Goal: Task Accomplishment & Management: Complete application form

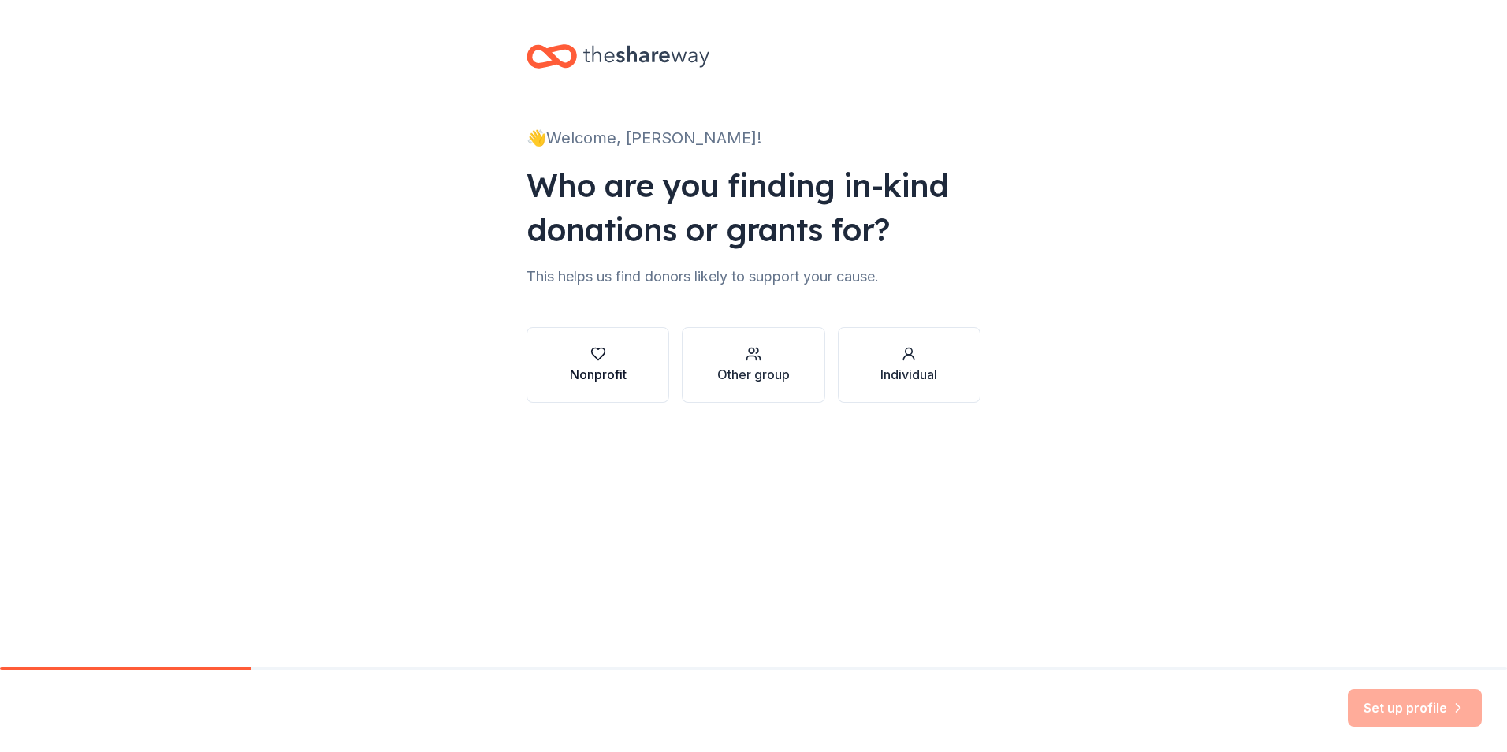
click at [614, 353] on div "button" at bounding box center [598, 354] width 57 height 16
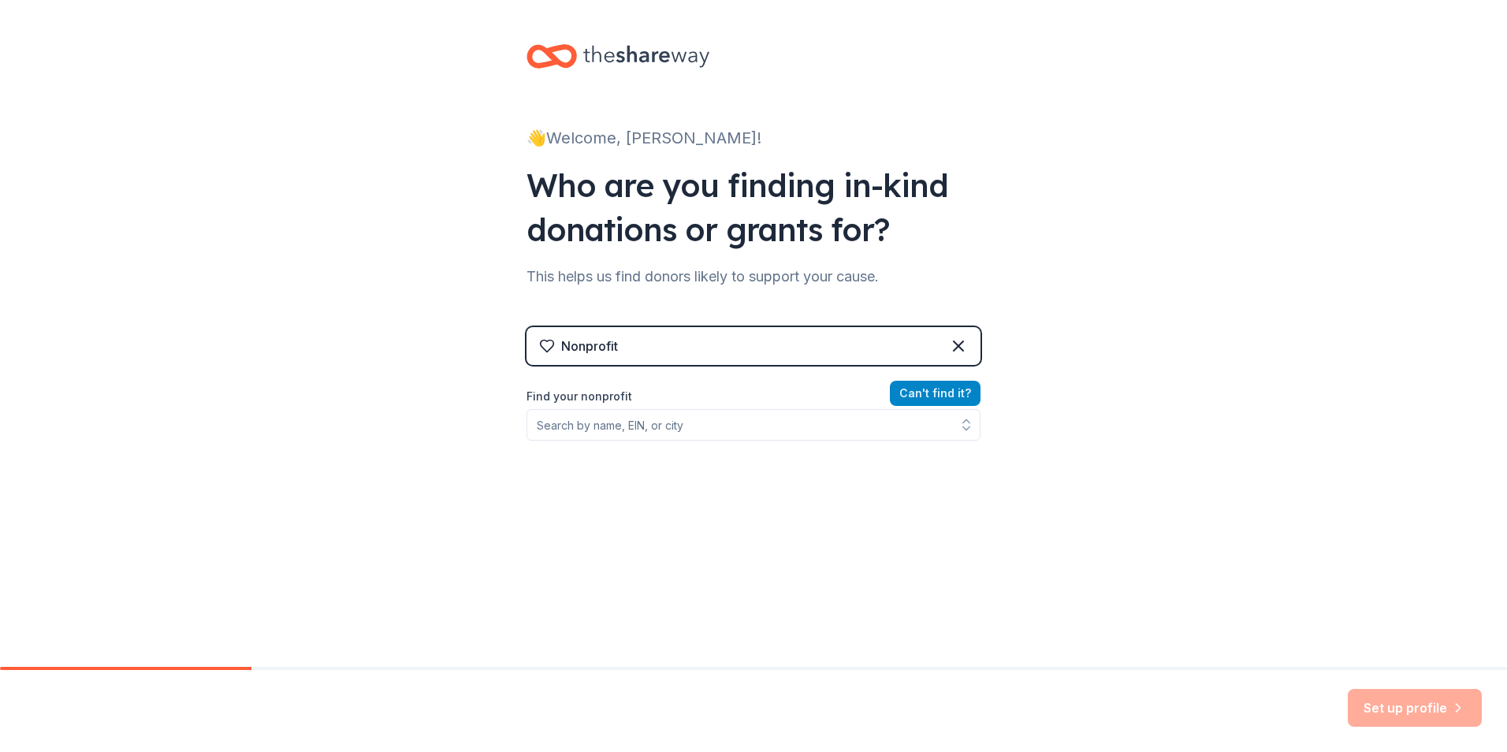
click at [936, 391] on button "Can ' t find it?" at bounding box center [935, 393] width 91 height 25
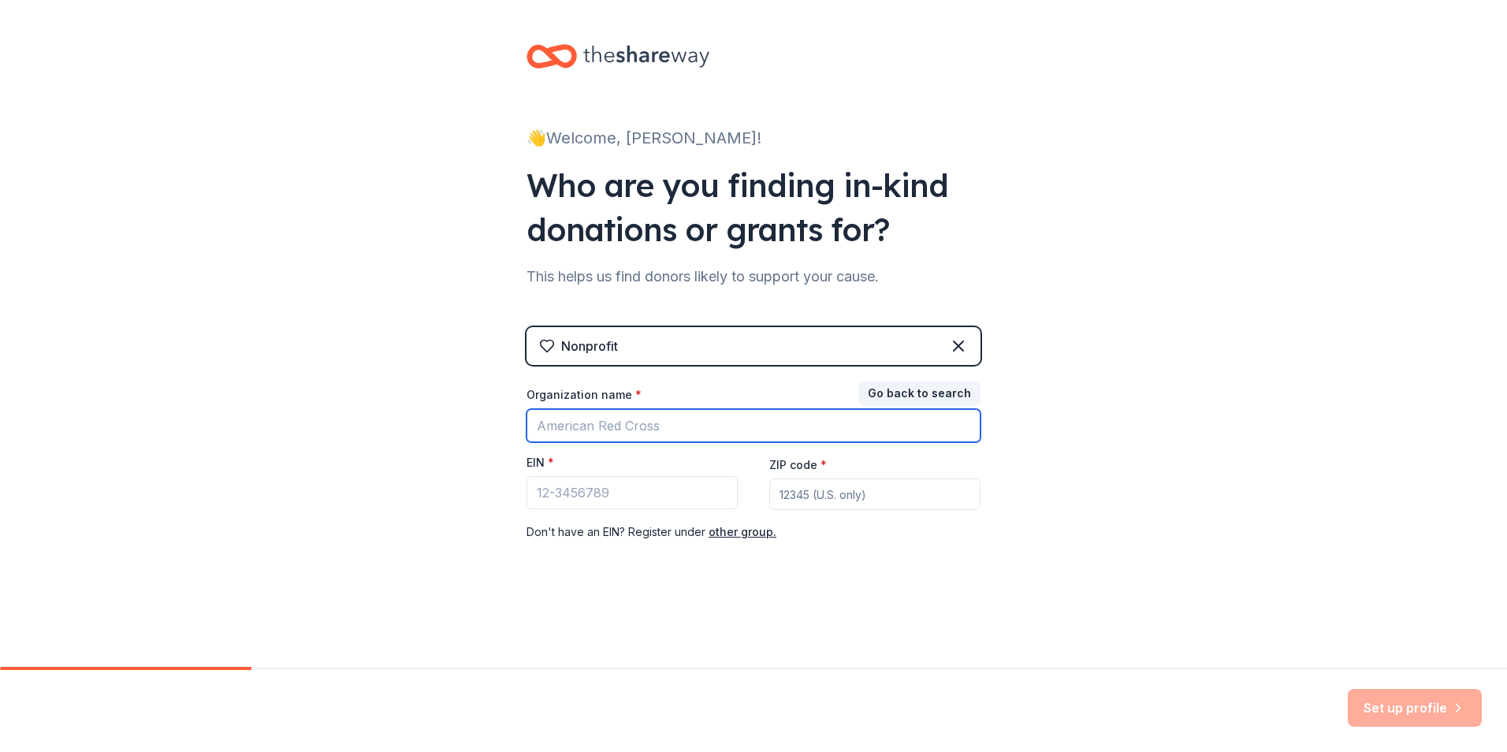
click at [787, 420] on input "Organization name *" at bounding box center [754, 425] width 454 height 33
type input "North Star Boys Varsity Soccer Boosters"
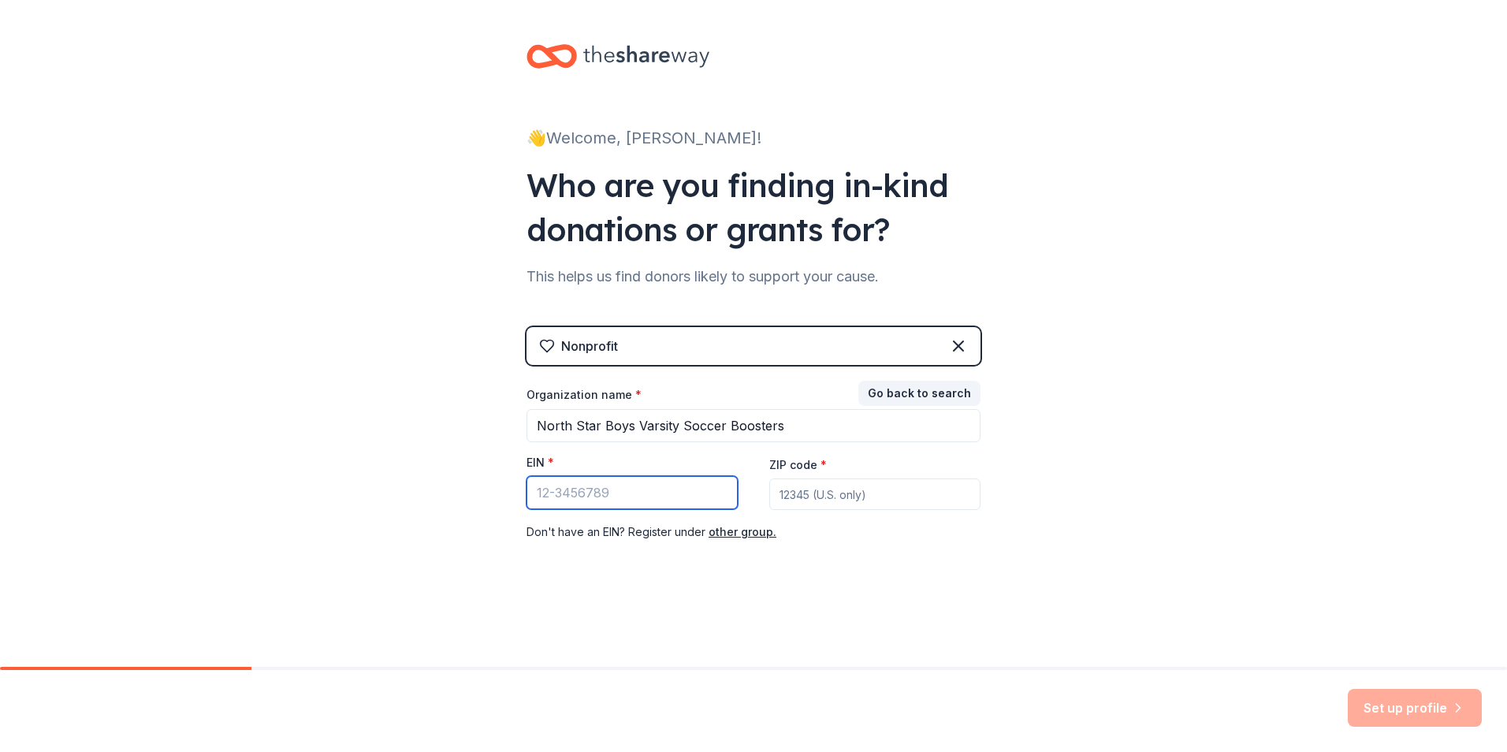
click at [549, 493] on input "EIN *" at bounding box center [632, 492] width 211 height 33
type input "33-4179483"
click at [881, 502] on input "ZIP code *" at bounding box center [874, 495] width 211 height 32
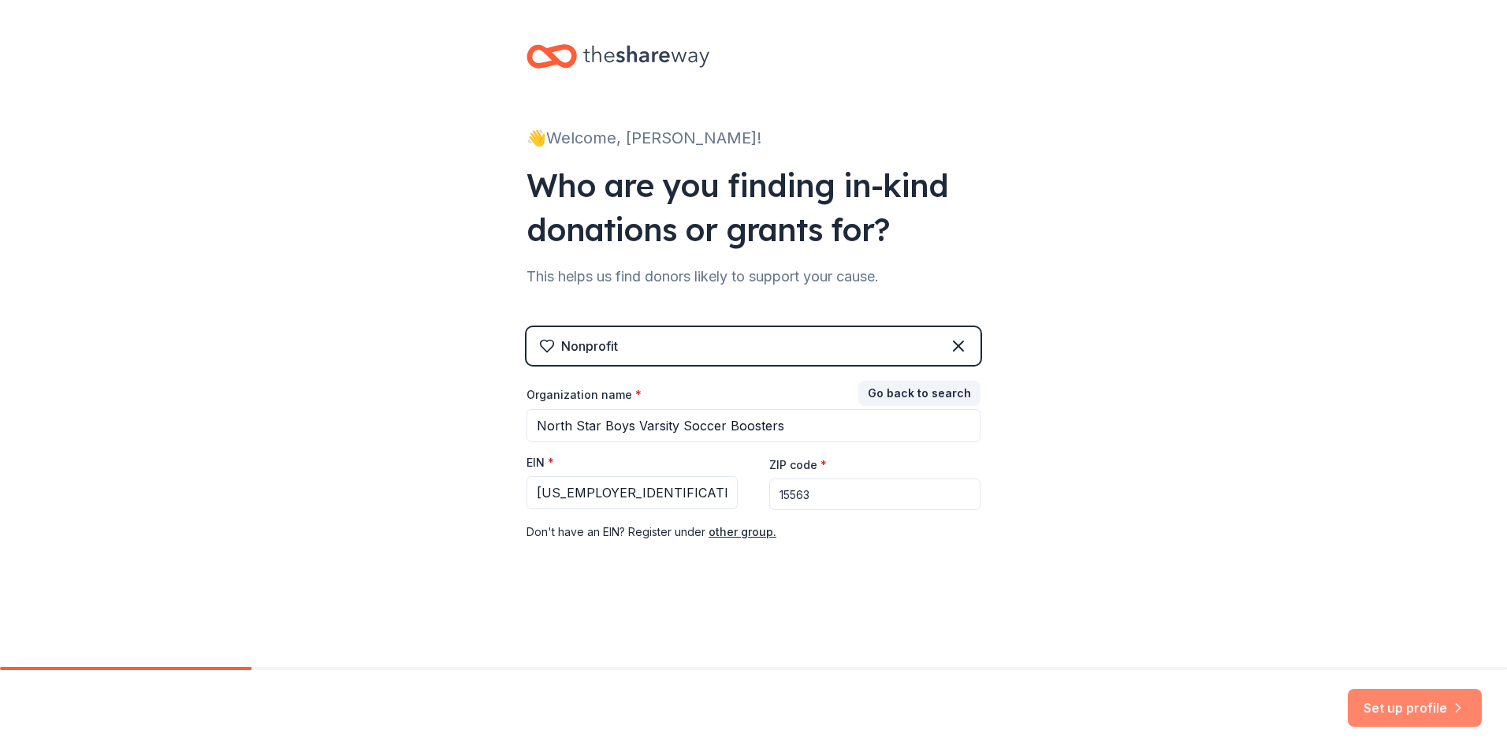
type input "15563"
click at [1416, 708] on button "Set up profile" at bounding box center [1415, 708] width 134 height 38
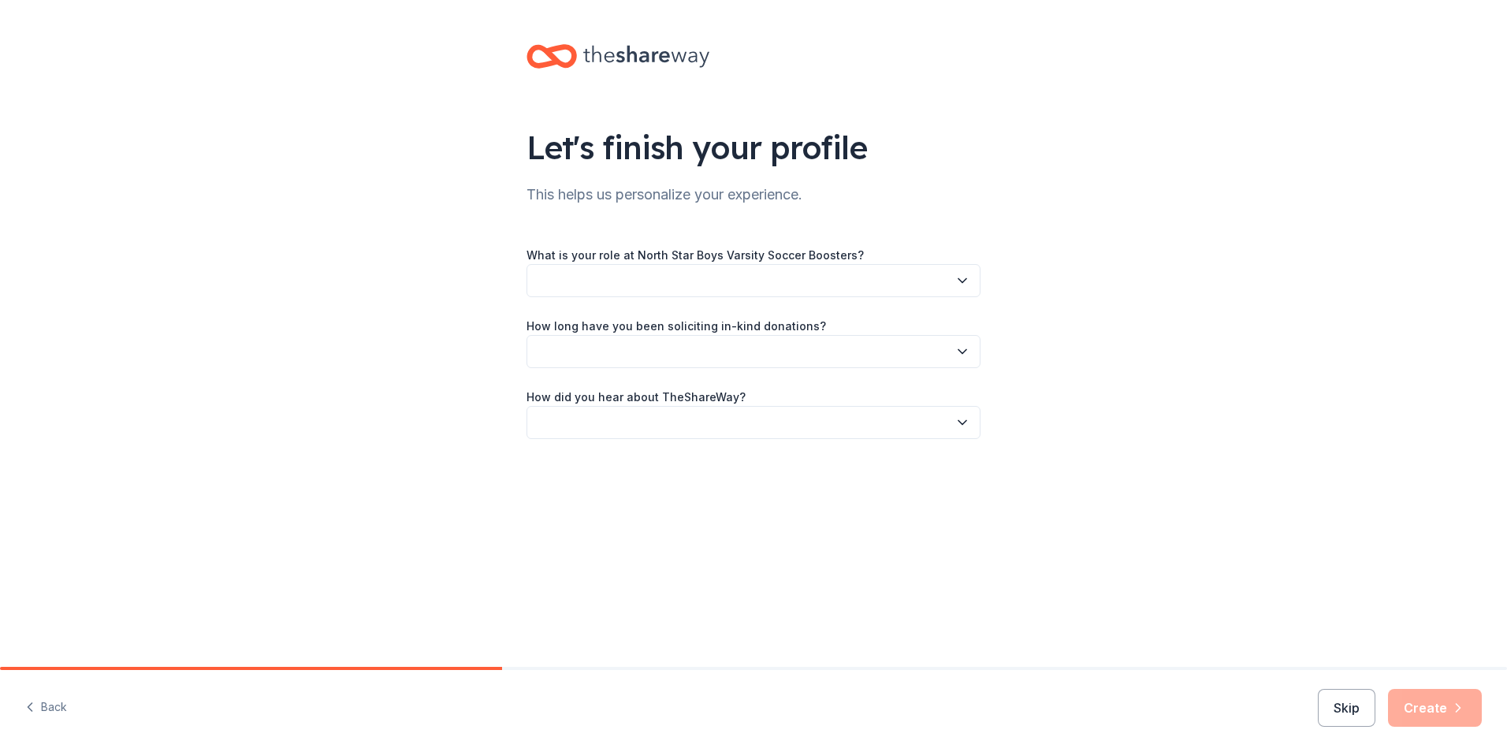
click at [660, 277] on button "button" at bounding box center [754, 280] width 454 height 33
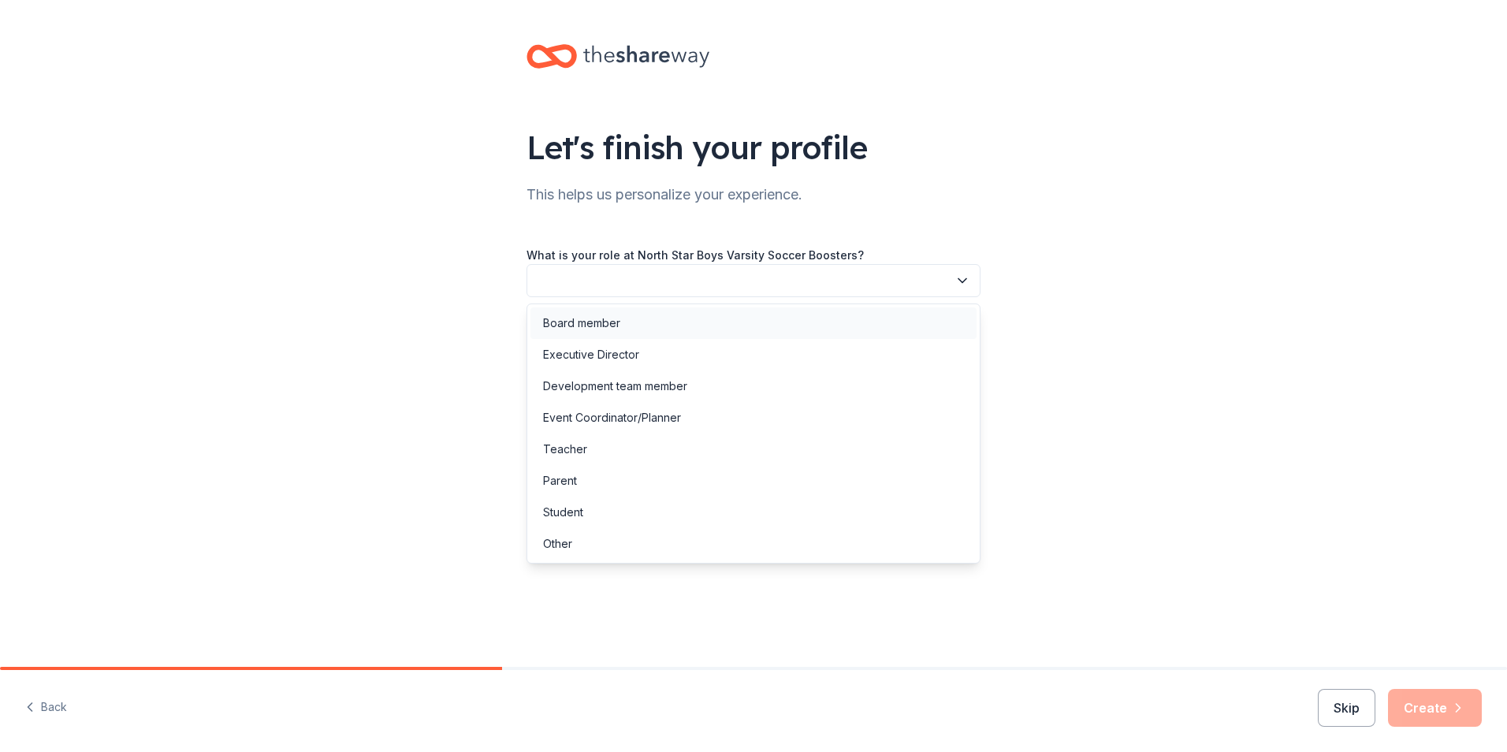
click at [626, 321] on div "Board member" at bounding box center [754, 323] width 446 height 32
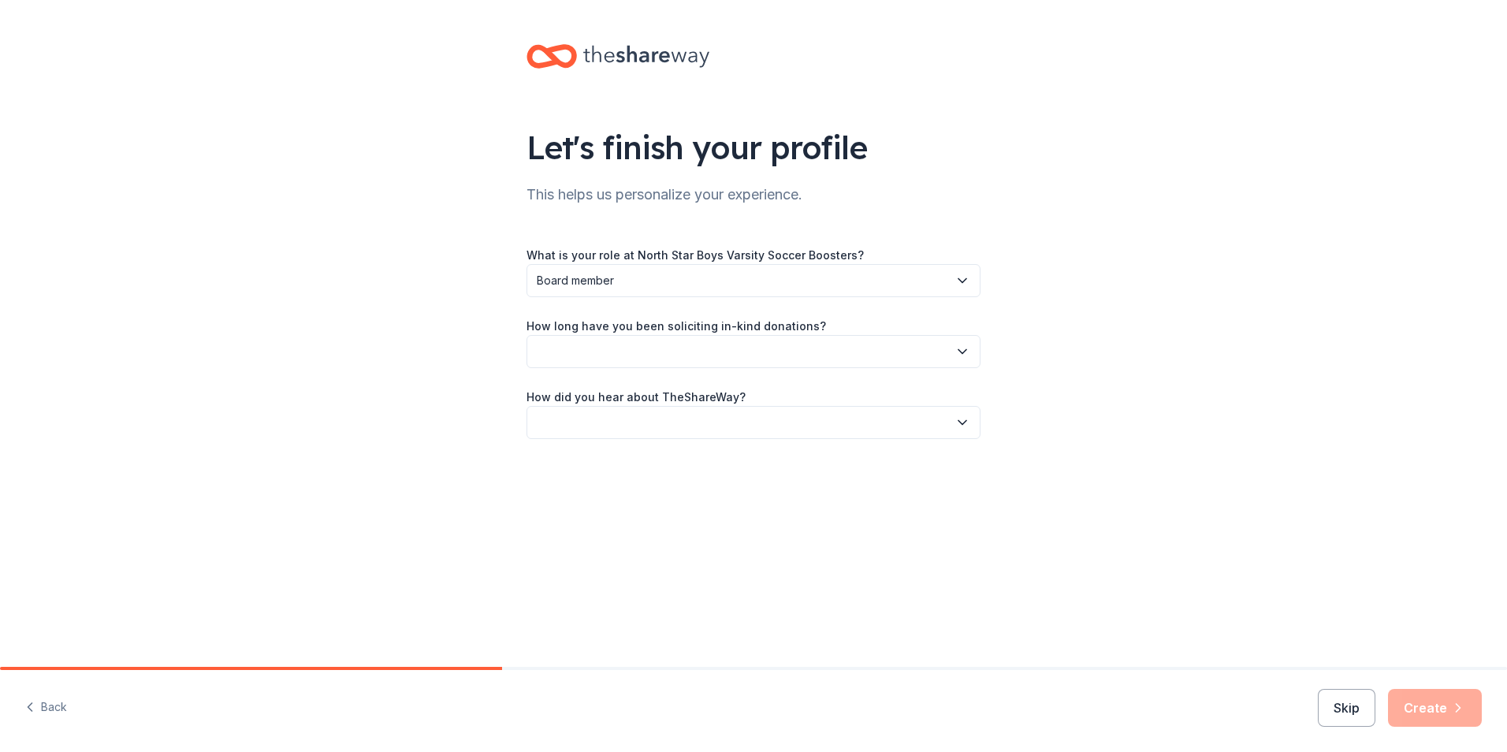
click at [624, 351] on button "button" at bounding box center [754, 351] width 454 height 33
click at [623, 385] on div "This is my first time!" at bounding box center [593, 394] width 100 height 19
click at [623, 429] on button "button" at bounding box center [754, 422] width 454 height 33
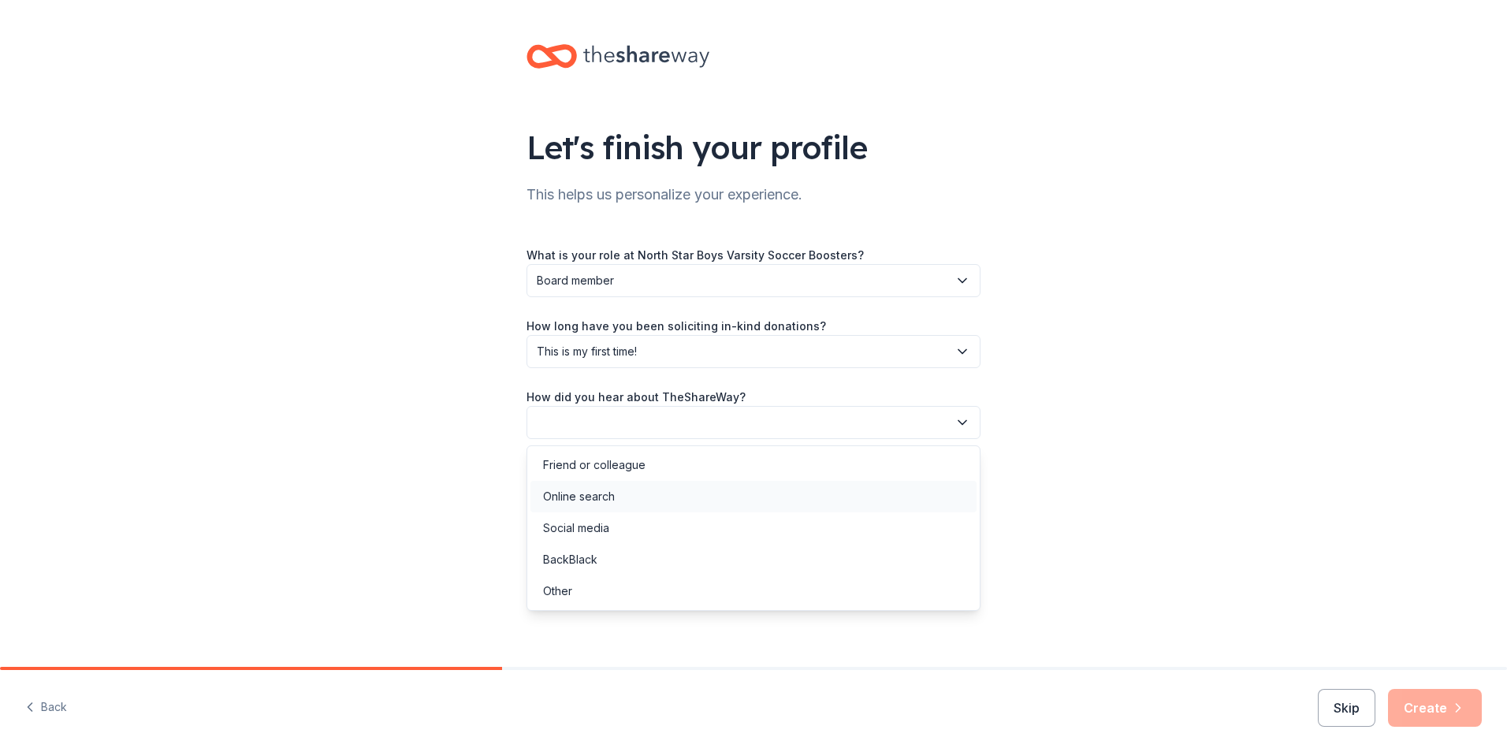
click at [615, 491] on div "Online search" at bounding box center [754, 497] width 446 height 32
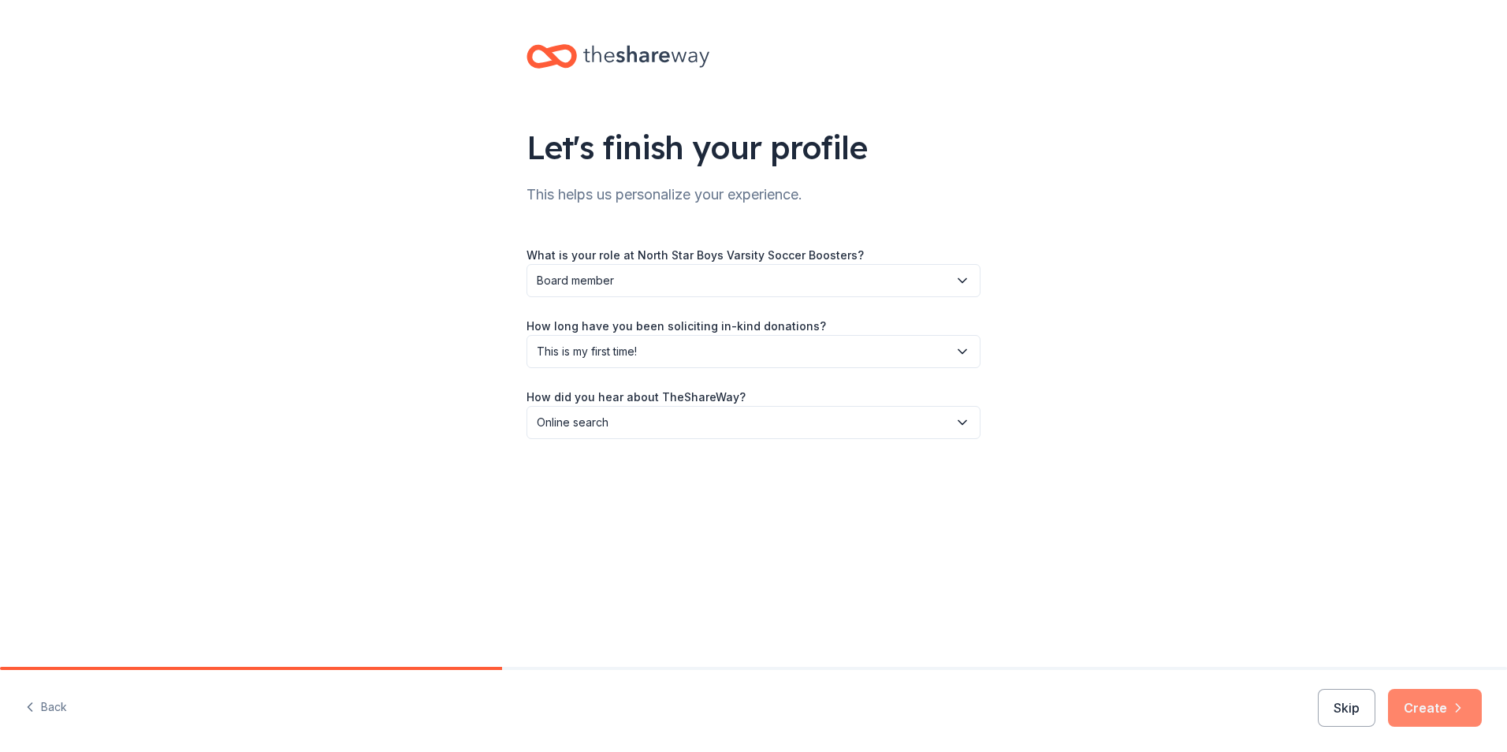
click at [1454, 701] on icon "button" at bounding box center [1459, 708] width 16 height 16
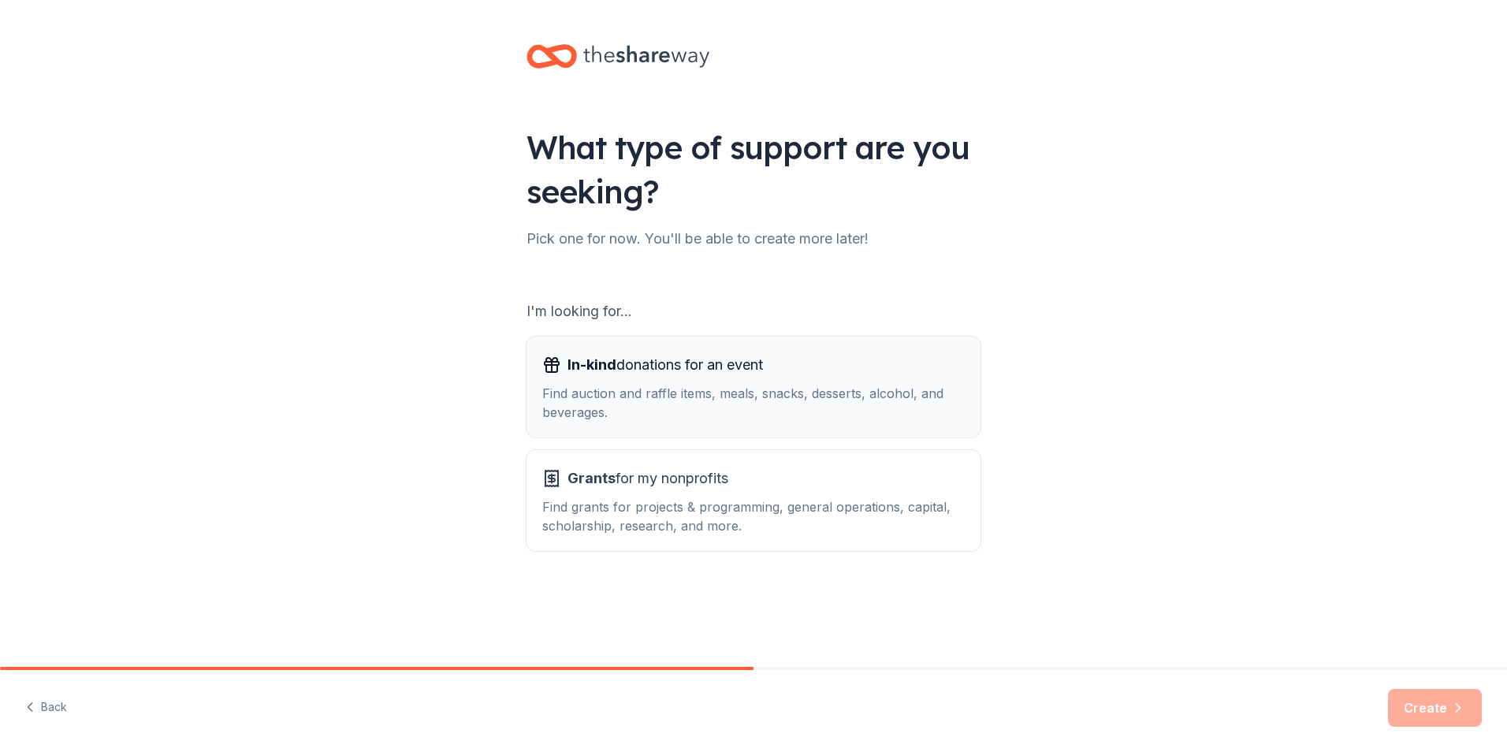
click at [729, 395] on div "Find auction and raffle items, meals, snacks, desserts, alcohol, and beverages." at bounding box center [753, 403] width 423 height 38
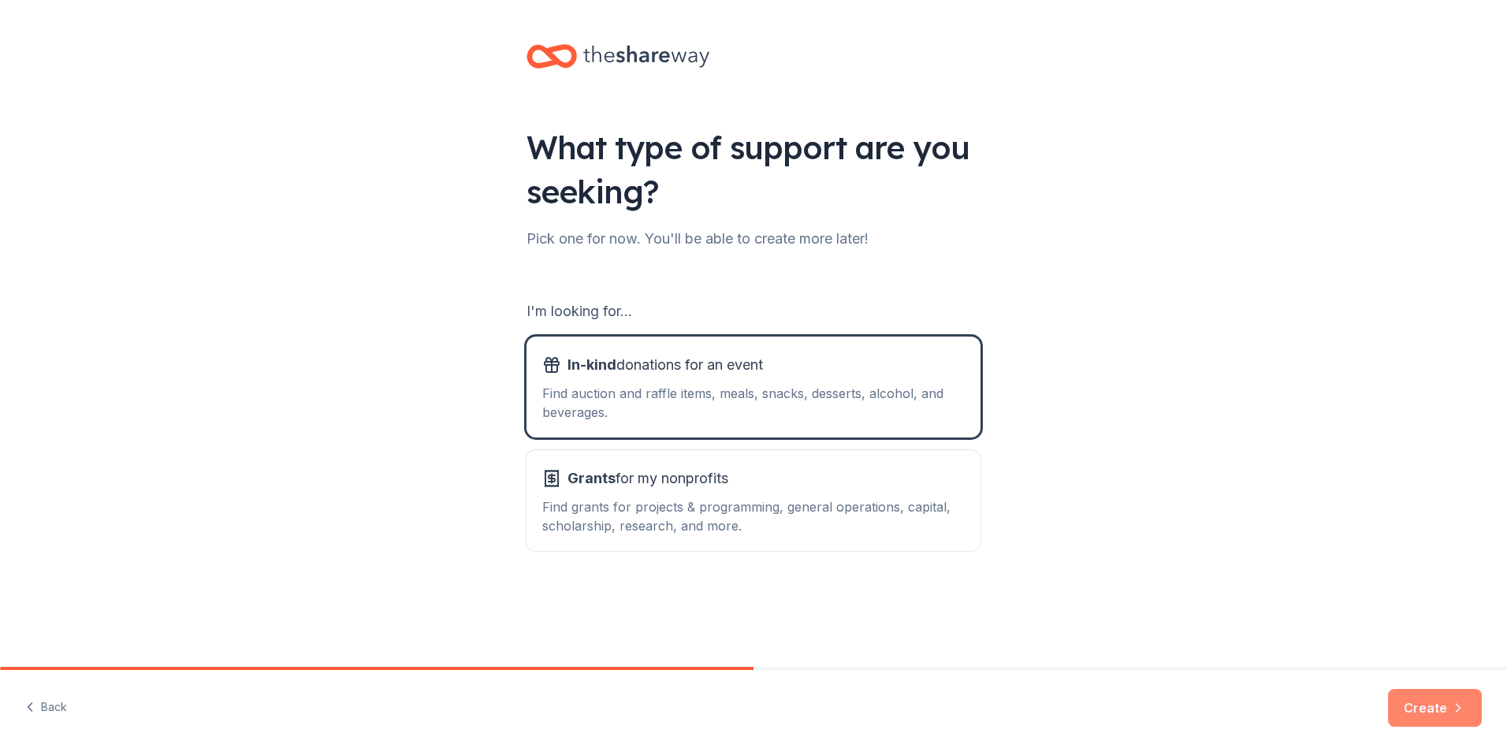
click at [1420, 695] on button "Create" at bounding box center [1435, 708] width 94 height 38
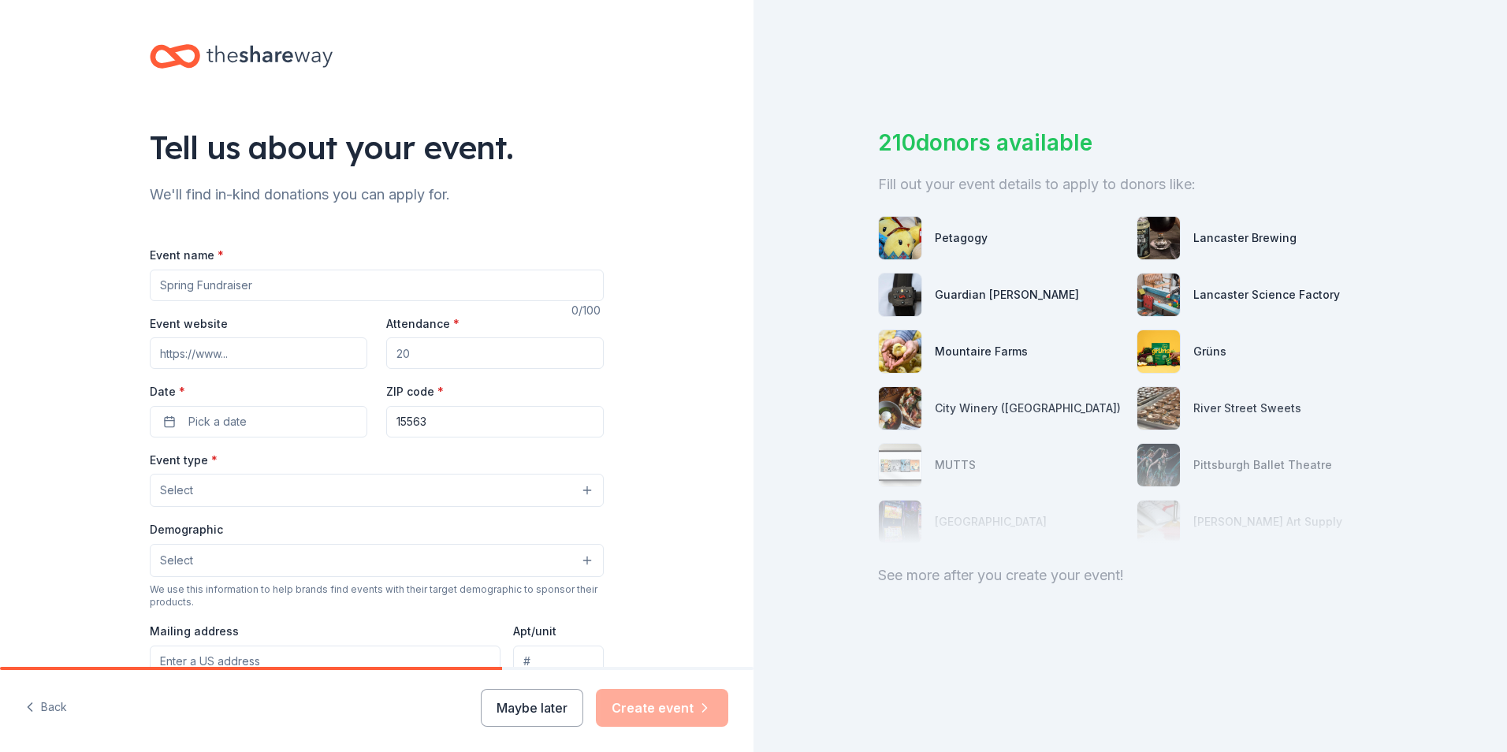
click at [222, 283] on input "Event name *" at bounding box center [377, 286] width 454 height 32
type input "Silent Auction"
drag, startPoint x: 412, startPoint y: 354, endPoint x: 386, endPoint y: 353, distance: 26.0
click at [386, 353] on input "Attendance *" at bounding box center [495, 353] width 218 height 32
drag, startPoint x: 389, startPoint y: 353, endPoint x: 412, endPoint y: 352, distance: 22.1
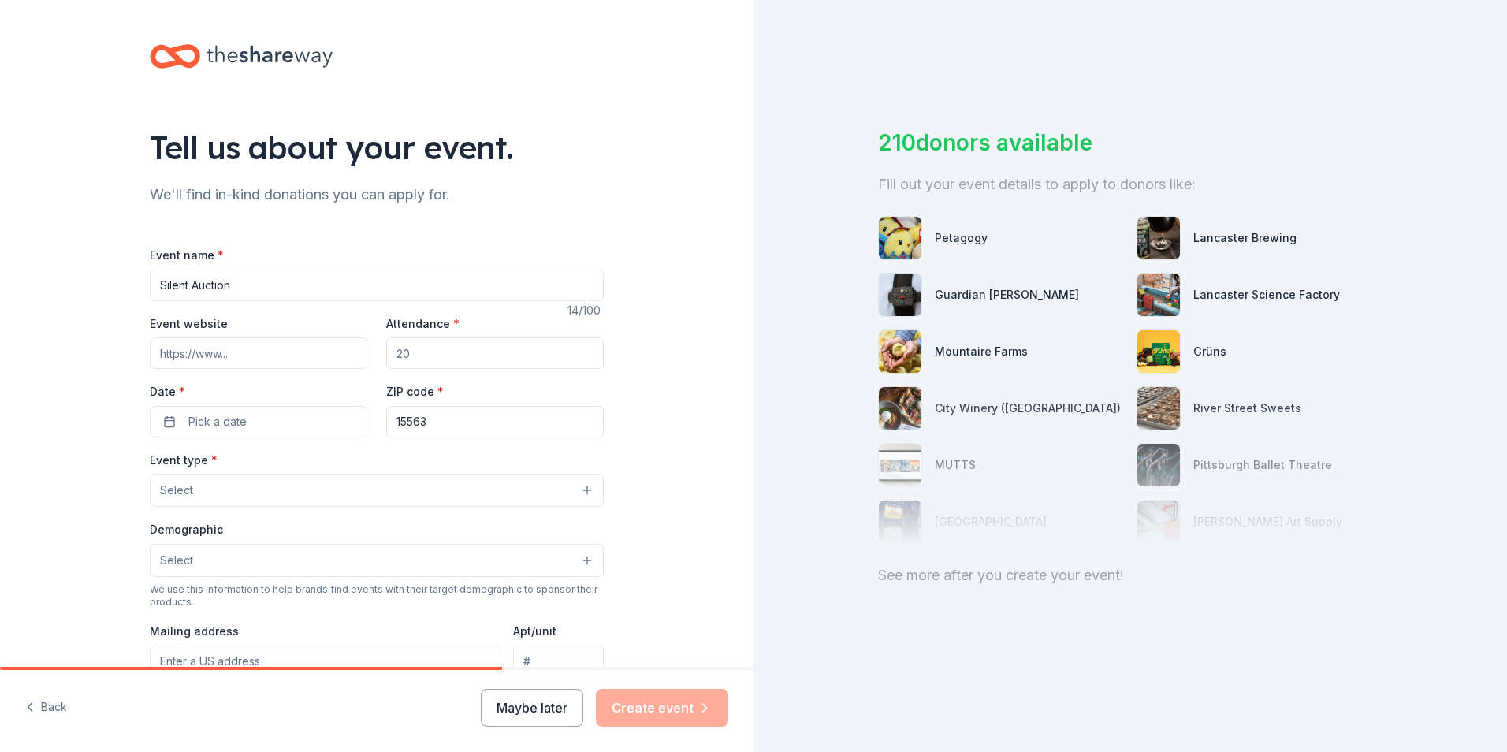
click at [412, 352] on input "Attendance *" at bounding box center [495, 353] width 218 height 32
type input "75"
click at [278, 420] on button "Pick a date" at bounding box center [259, 422] width 218 height 32
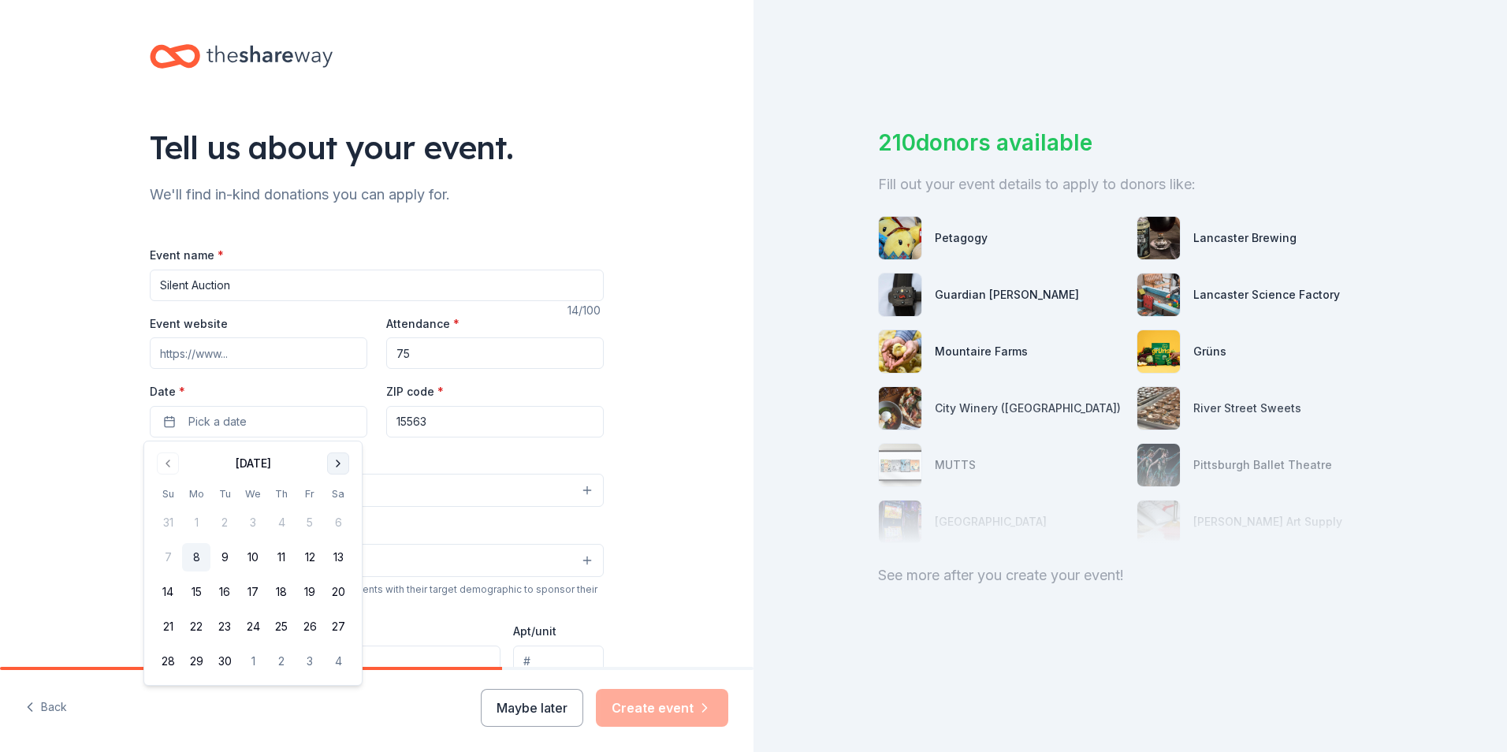
click at [336, 458] on button "Go to next month" at bounding box center [338, 464] width 22 height 22
click at [244, 598] on button "15" at bounding box center [253, 592] width 28 height 28
click at [87, 464] on div "Tell us about your event. We'll find in-kind donations you can apply for. Event…" at bounding box center [377, 524] width 754 height 1049
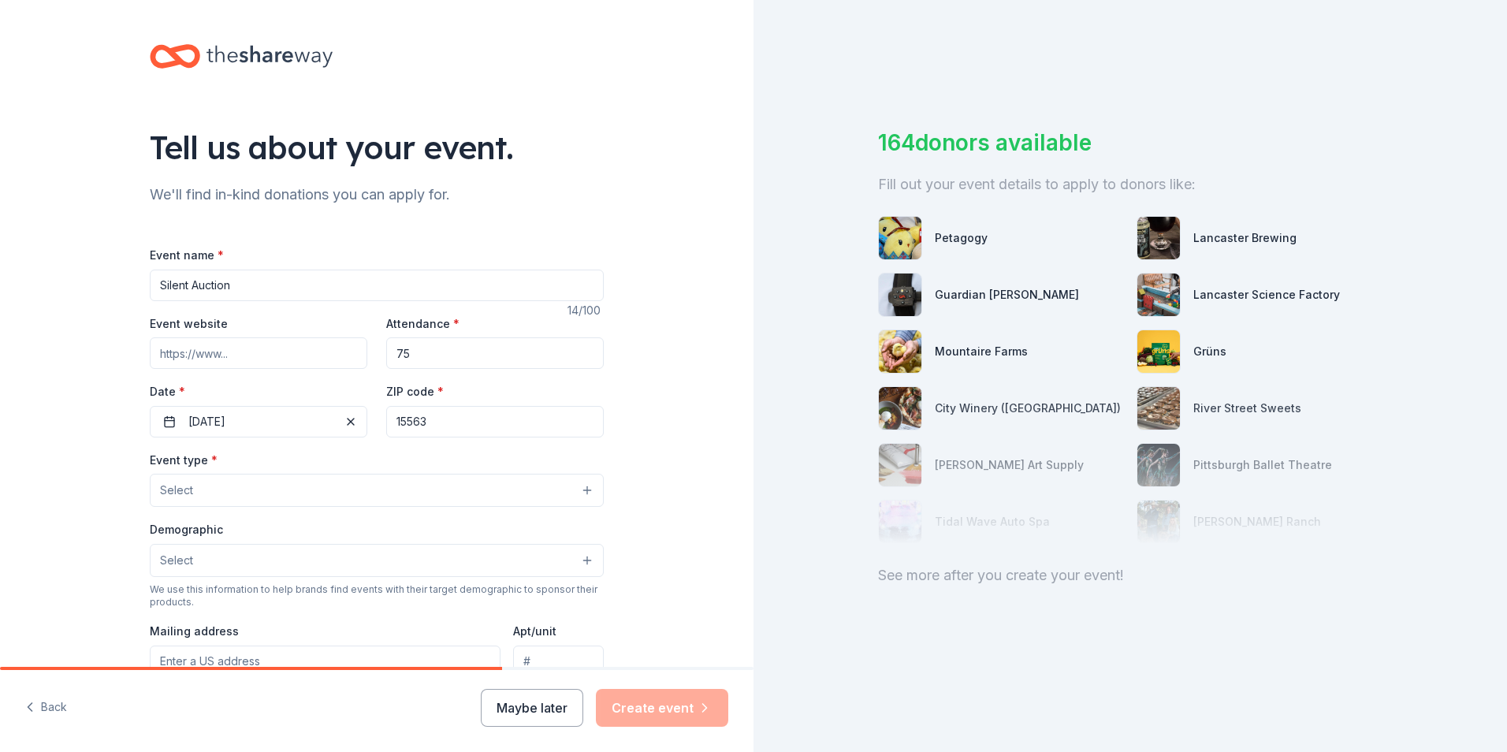
click at [207, 493] on button "Select" at bounding box center [377, 490] width 454 height 33
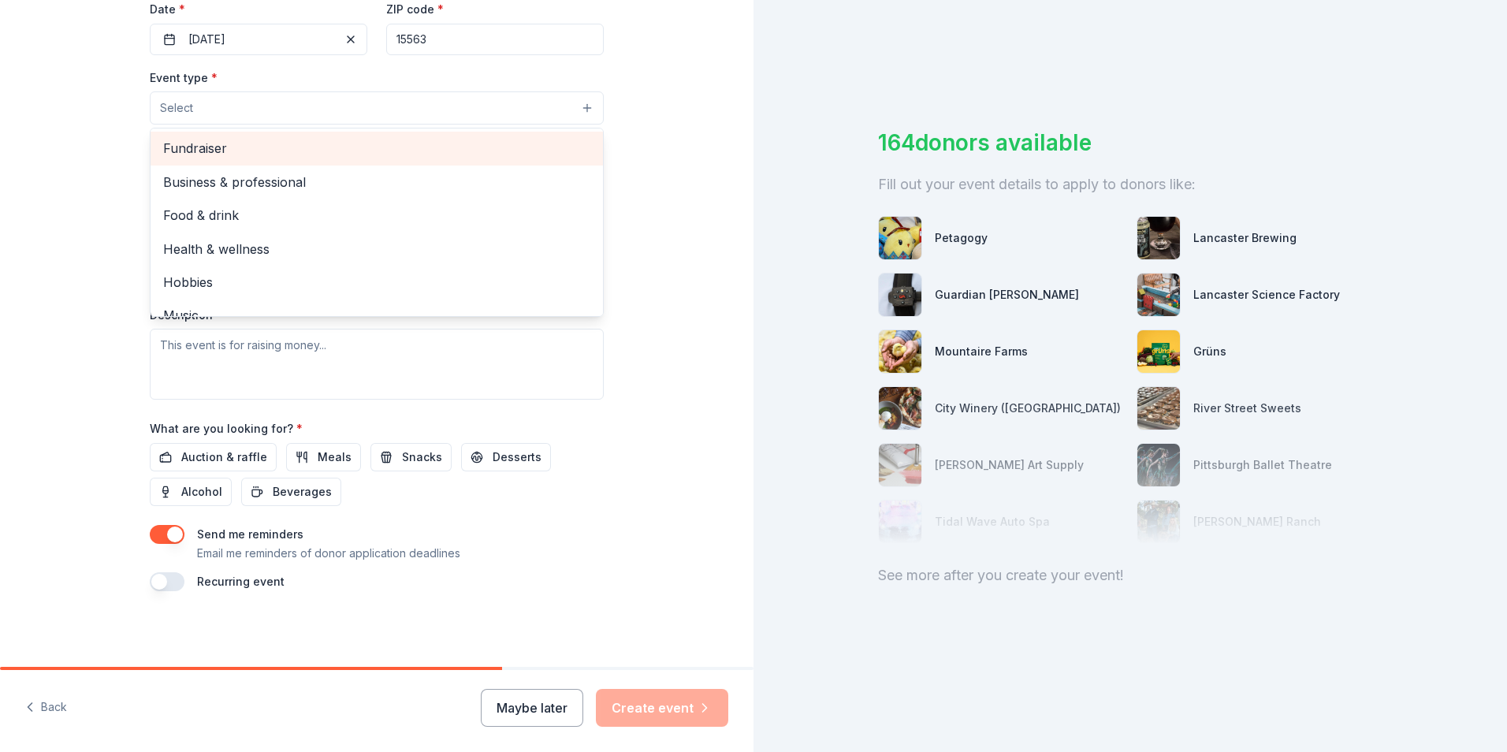
click at [191, 151] on span "Fundraiser" at bounding box center [376, 148] width 427 height 20
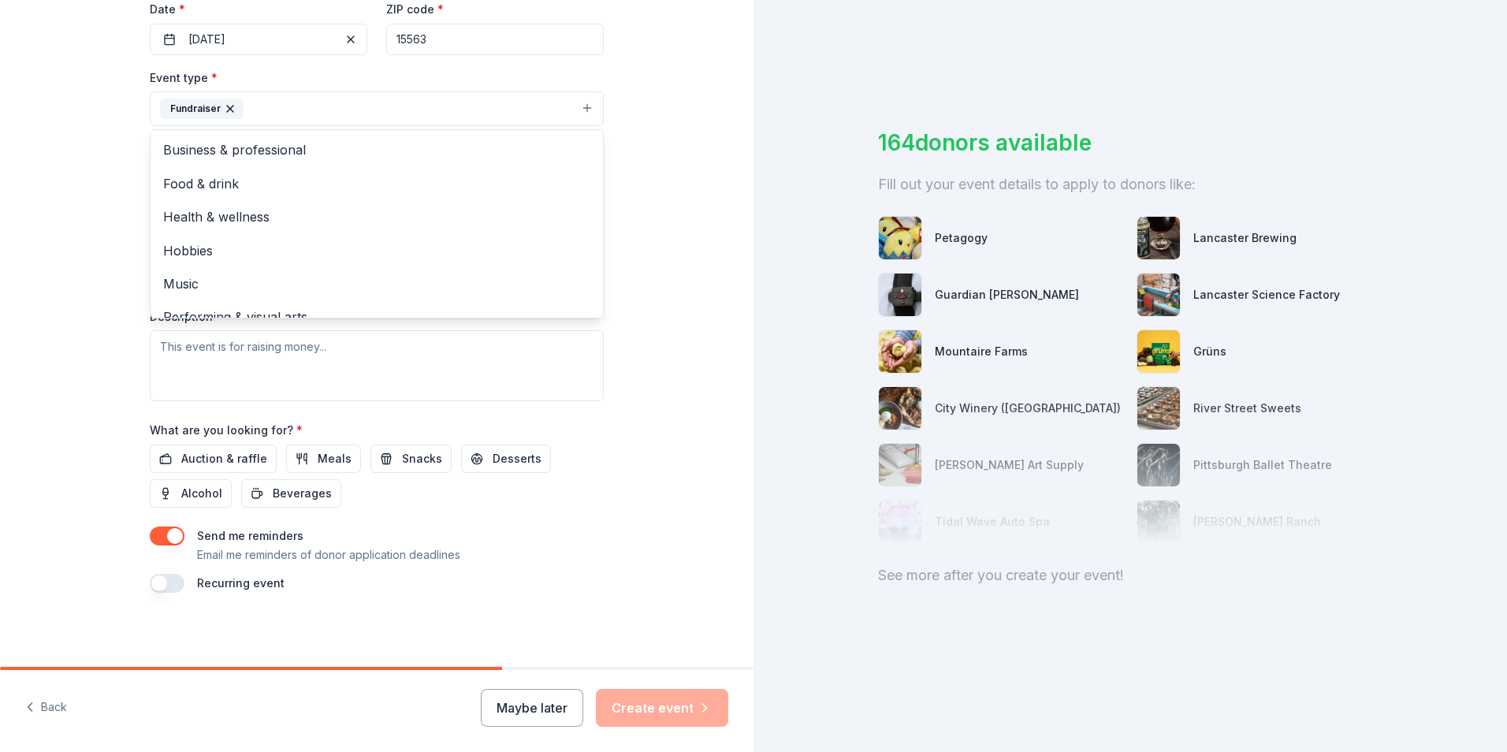
click at [90, 196] on div "Tell us about your event. We'll find in-kind donations you can apply for. Event…" at bounding box center [377, 143] width 754 height 1051
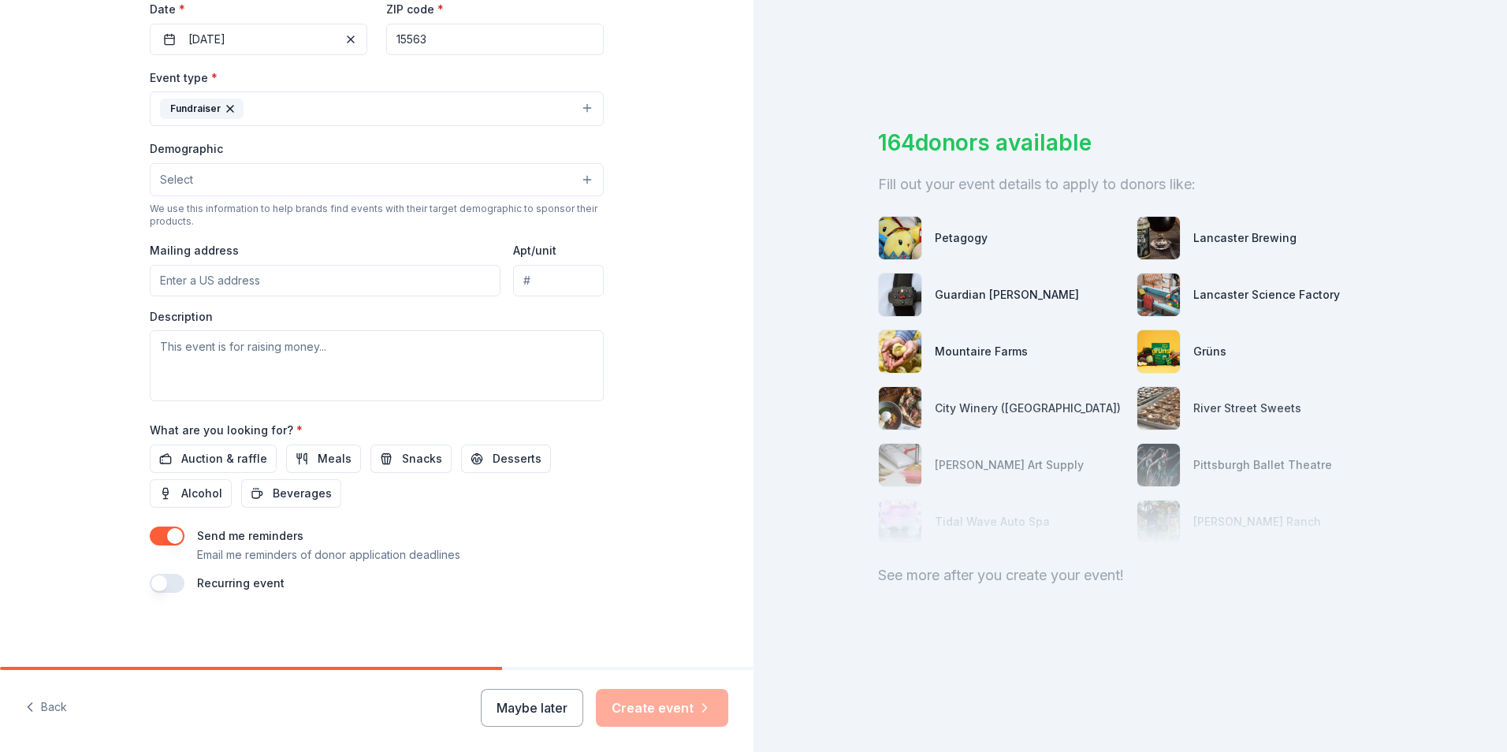
click at [253, 115] on button "Fundraiser" at bounding box center [377, 108] width 454 height 35
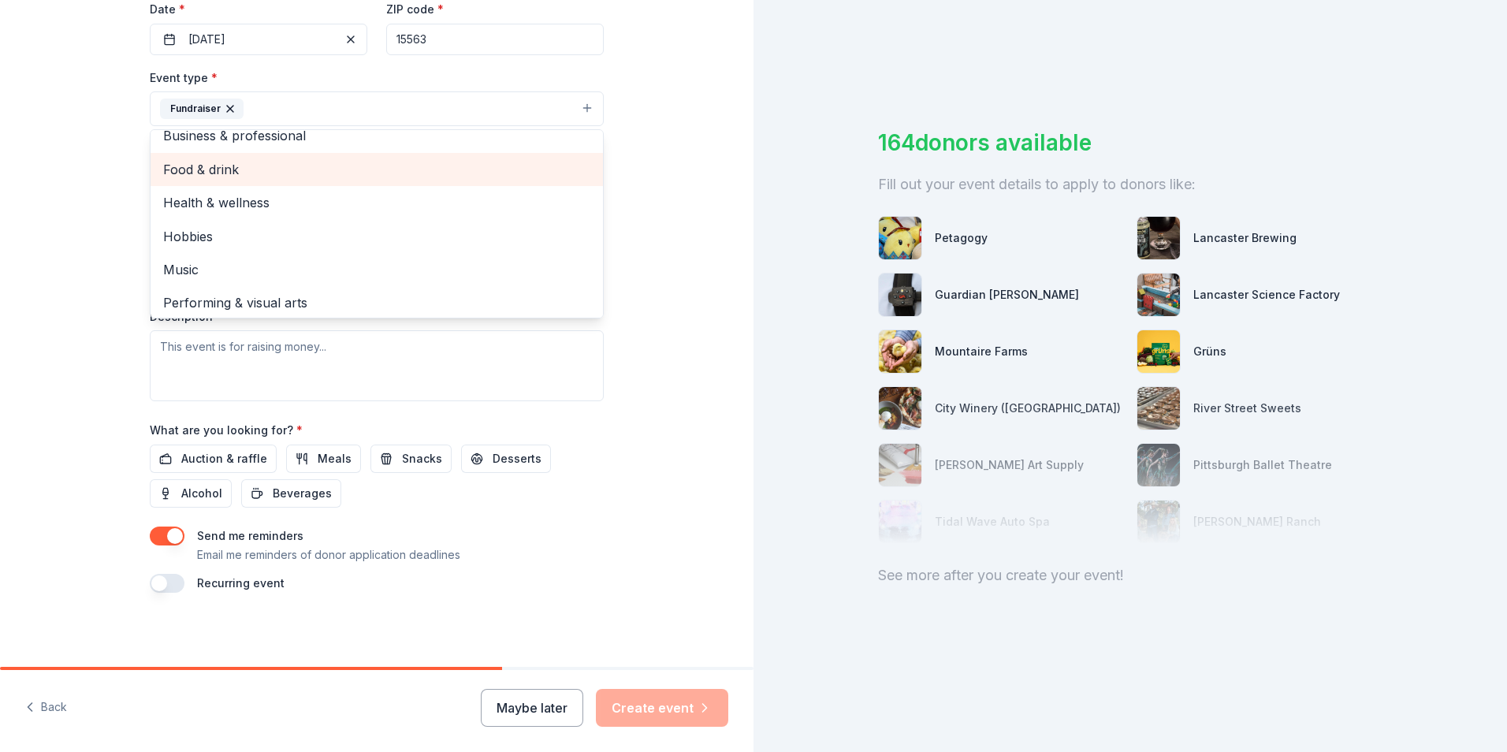
scroll to position [19, 0]
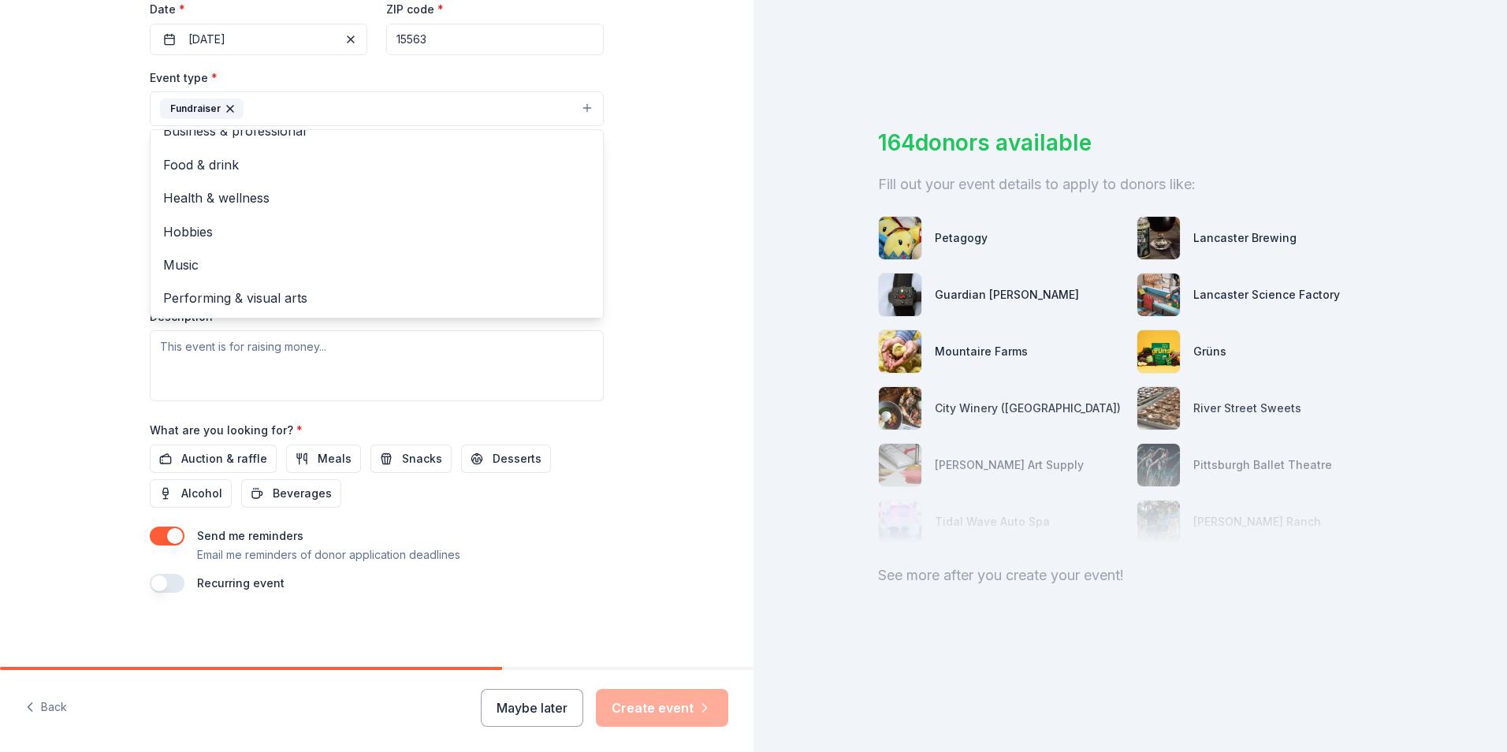
click at [55, 182] on div "Tell us about your event. We'll find in-kind donations you can apply for. Event…" at bounding box center [377, 143] width 754 height 1051
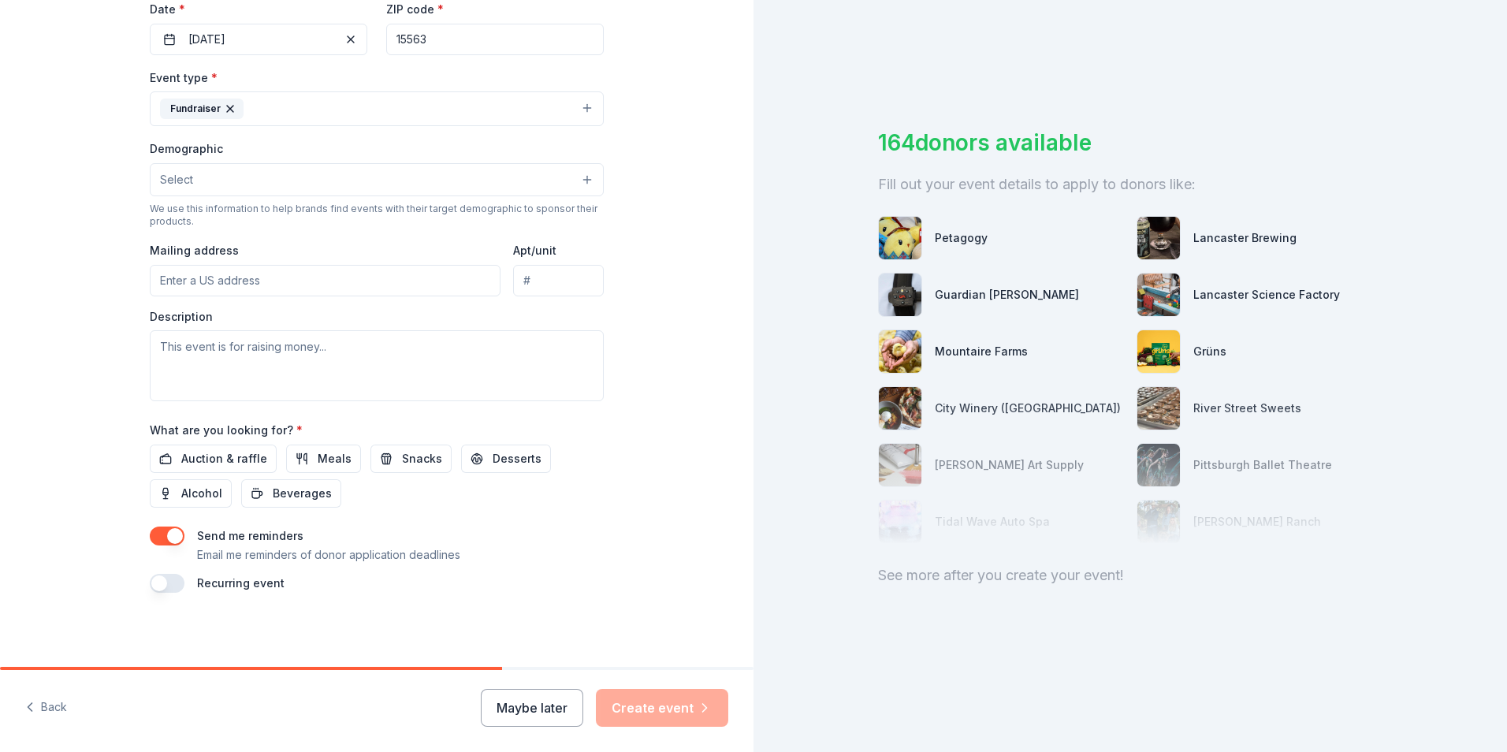
click at [161, 178] on span "Select" at bounding box center [176, 179] width 33 height 19
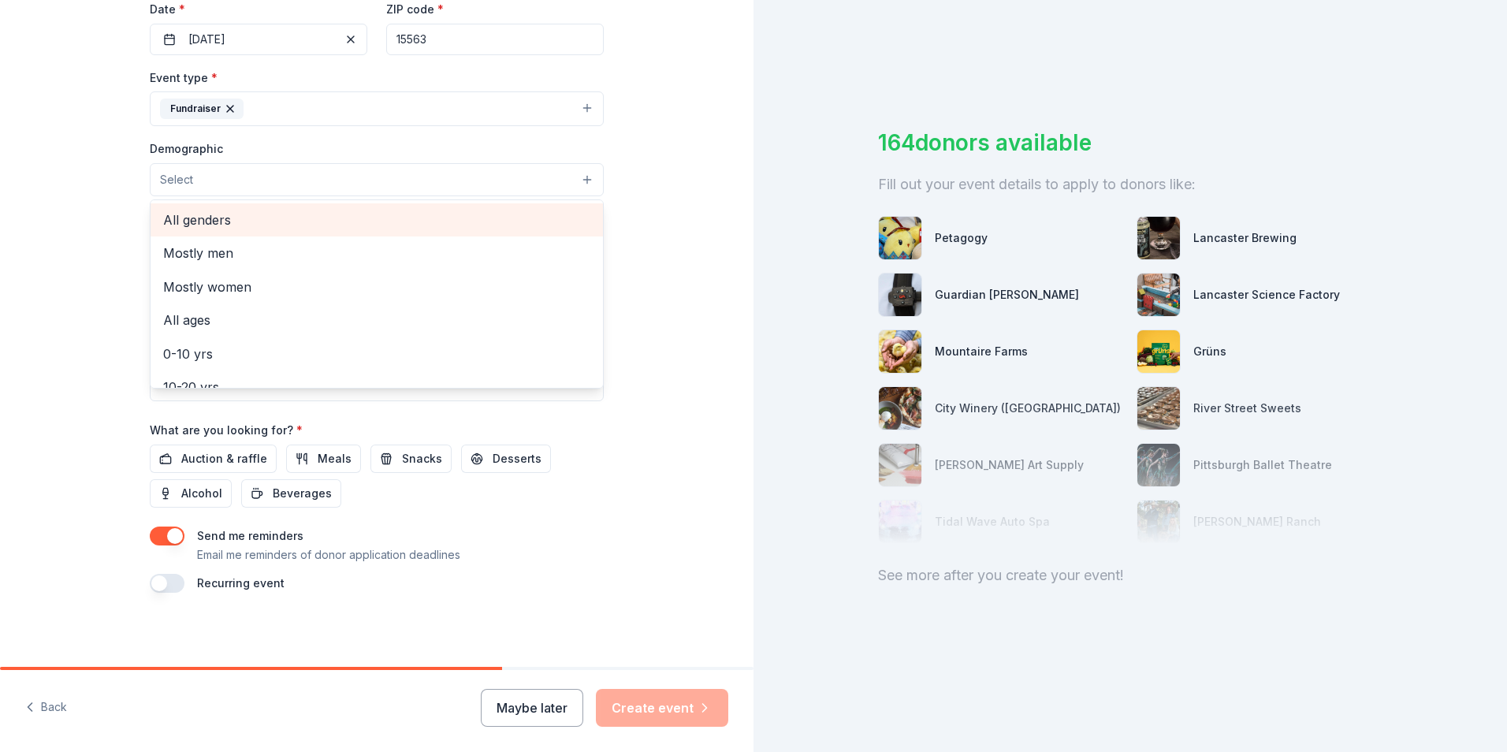
click at [177, 214] on span "All genders" at bounding box center [376, 220] width 427 height 20
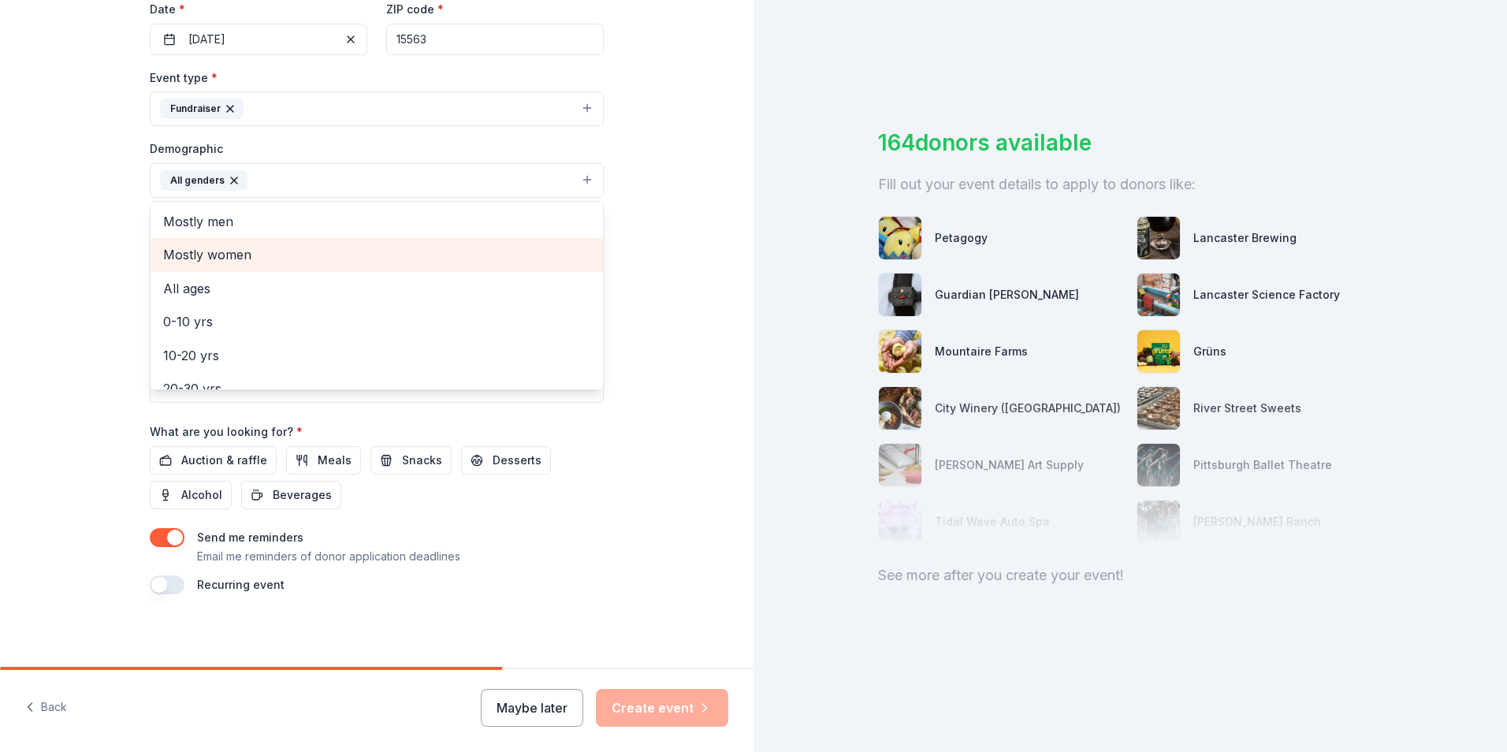
scroll to position [79, 0]
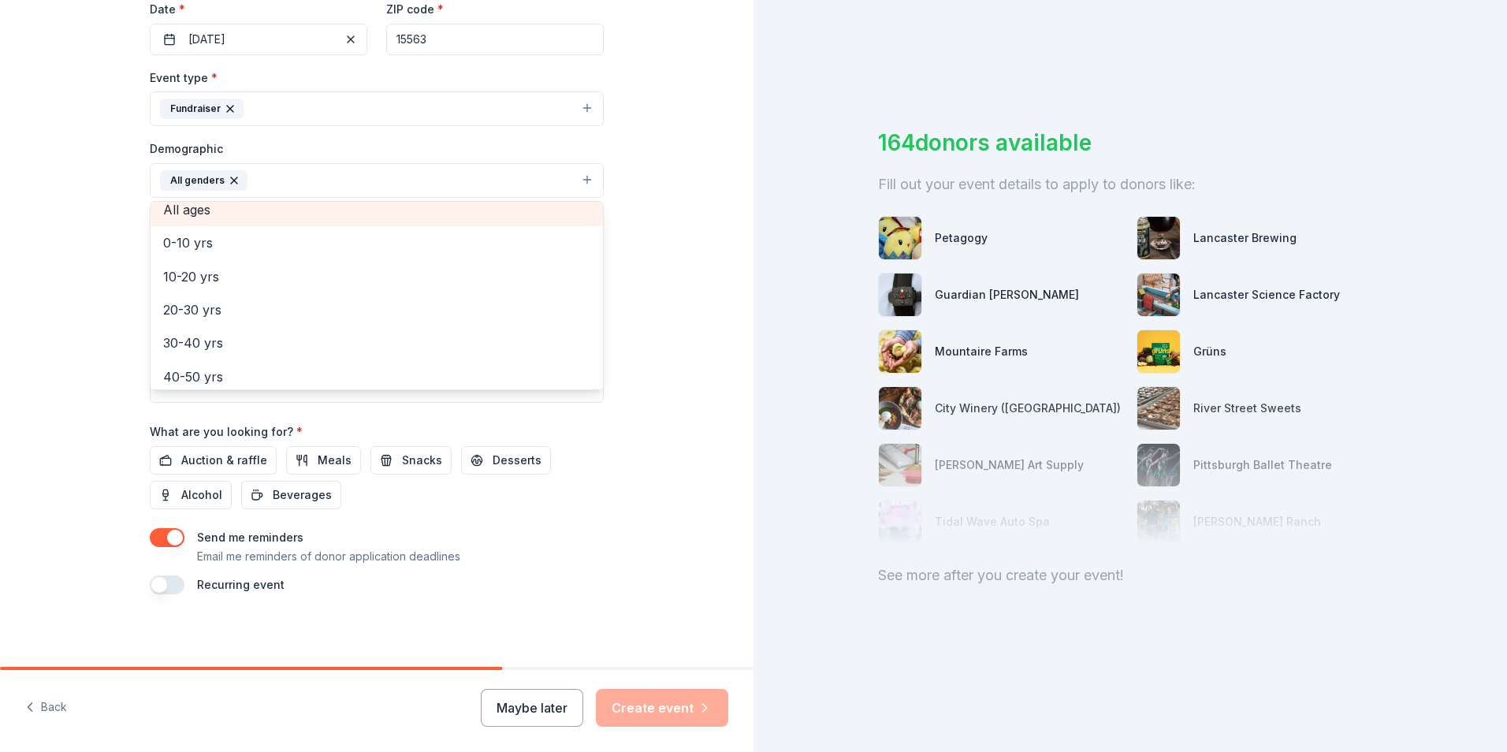
click at [199, 210] on span "All ages" at bounding box center [376, 209] width 427 height 20
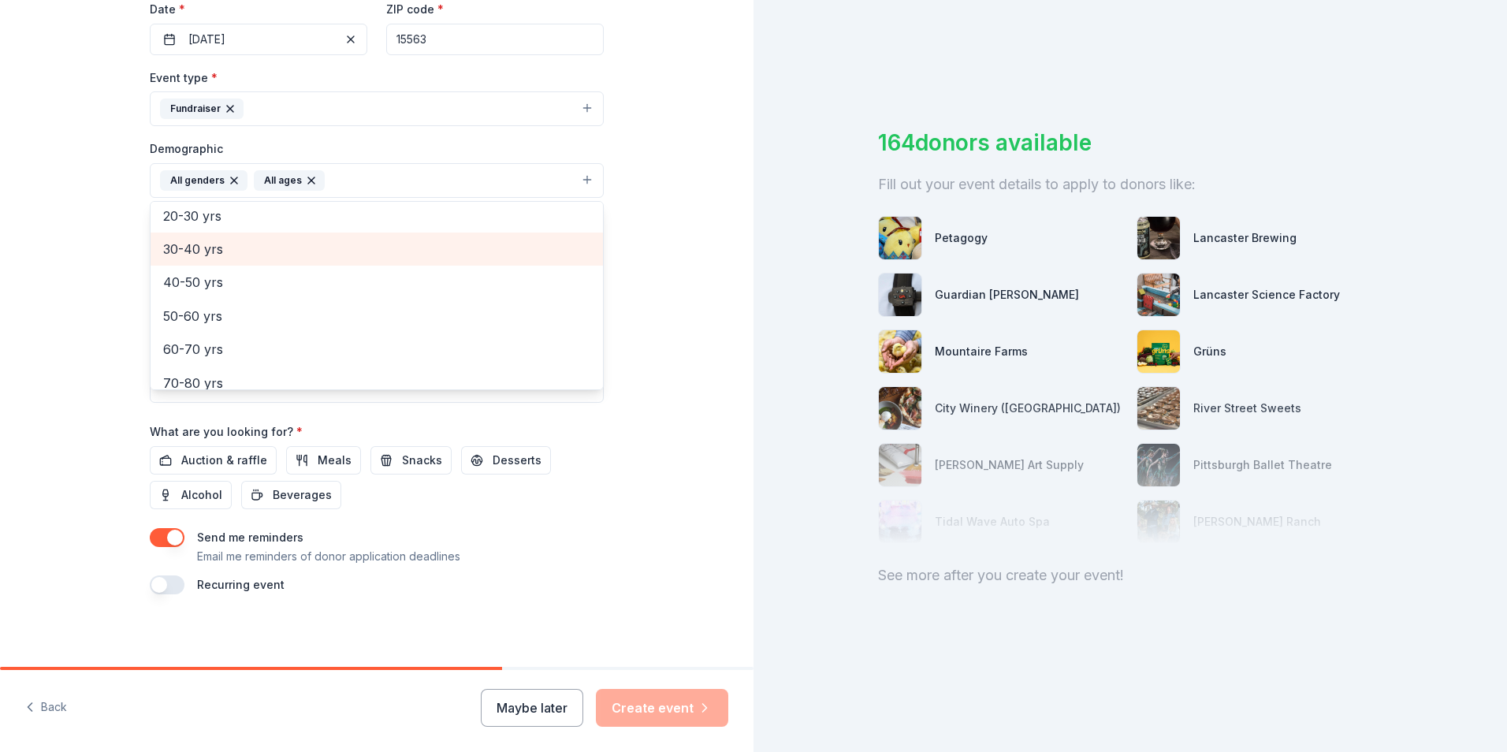
scroll to position [186, 0]
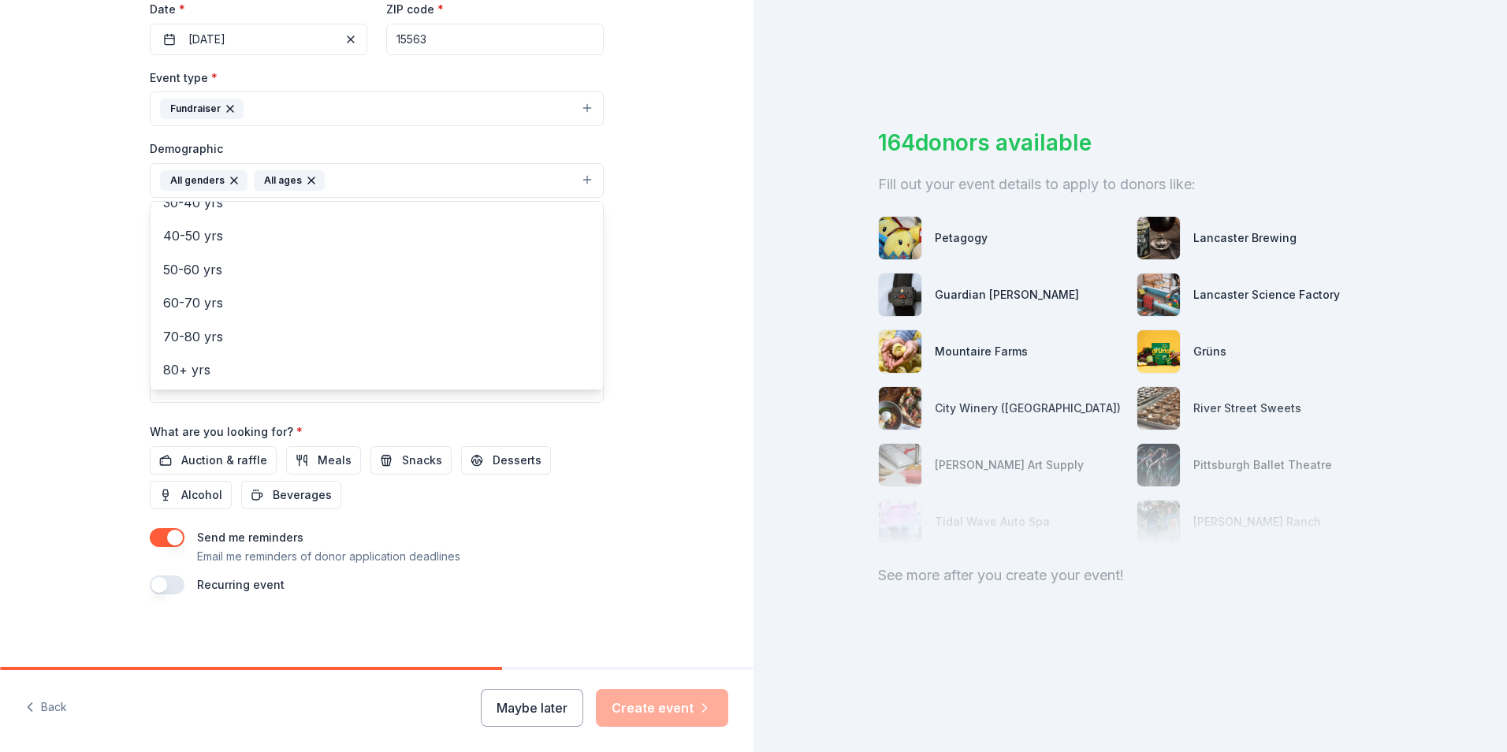
click at [61, 292] on div "Tell us about your event. We'll find in-kind donations you can apply for. Event…" at bounding box center [377, 144] width 754 height 1052
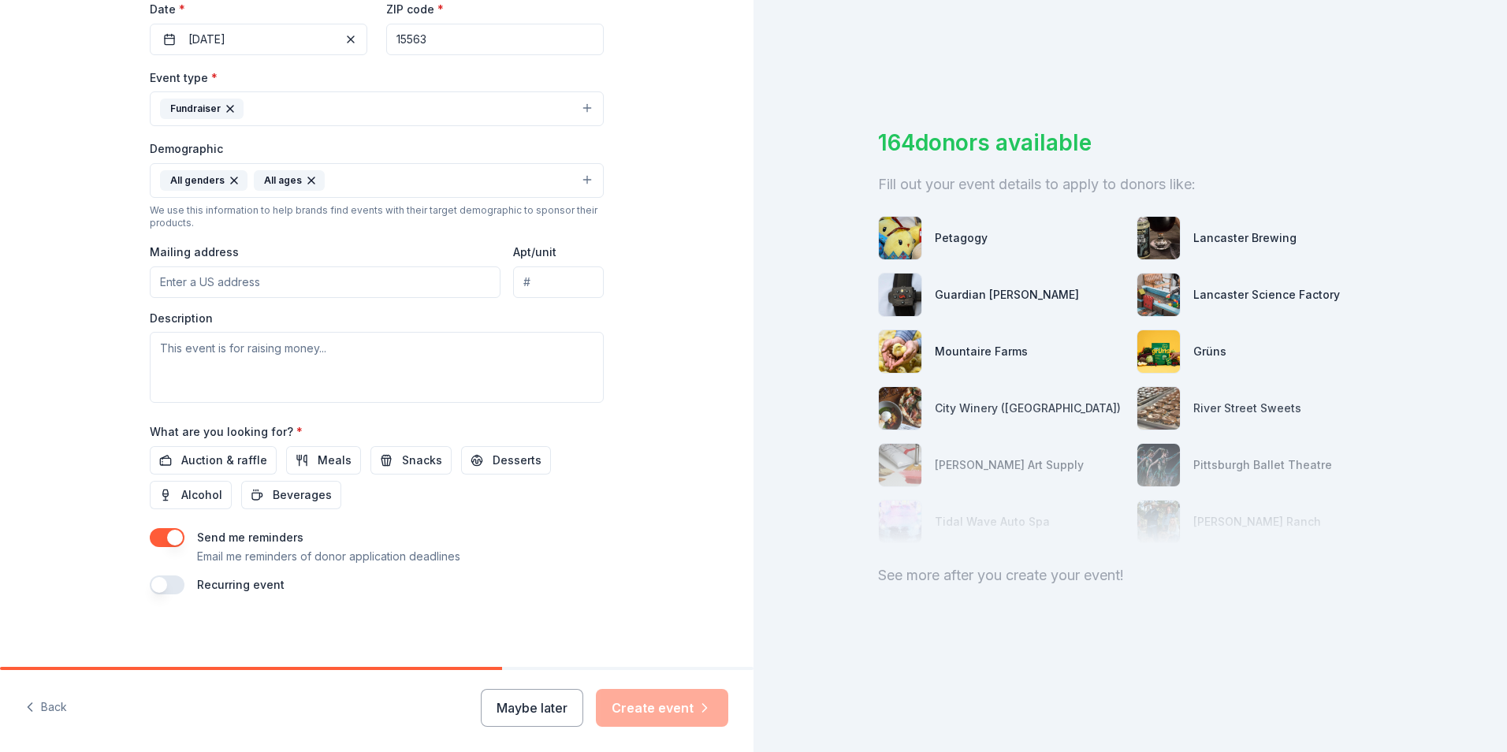
click at [200, 286] on input "Mailing address" at bounding box center [325, 282] width 351 height 32
type input "121 E Forbest Street PO Box 23, Stoystown, PA 15563"
click at [226, 355] on textarea at bounding box center [377, 367] width 454 height 71
click at [210, 358] on textarea at bounding box center [377, 367] width 454 height 71
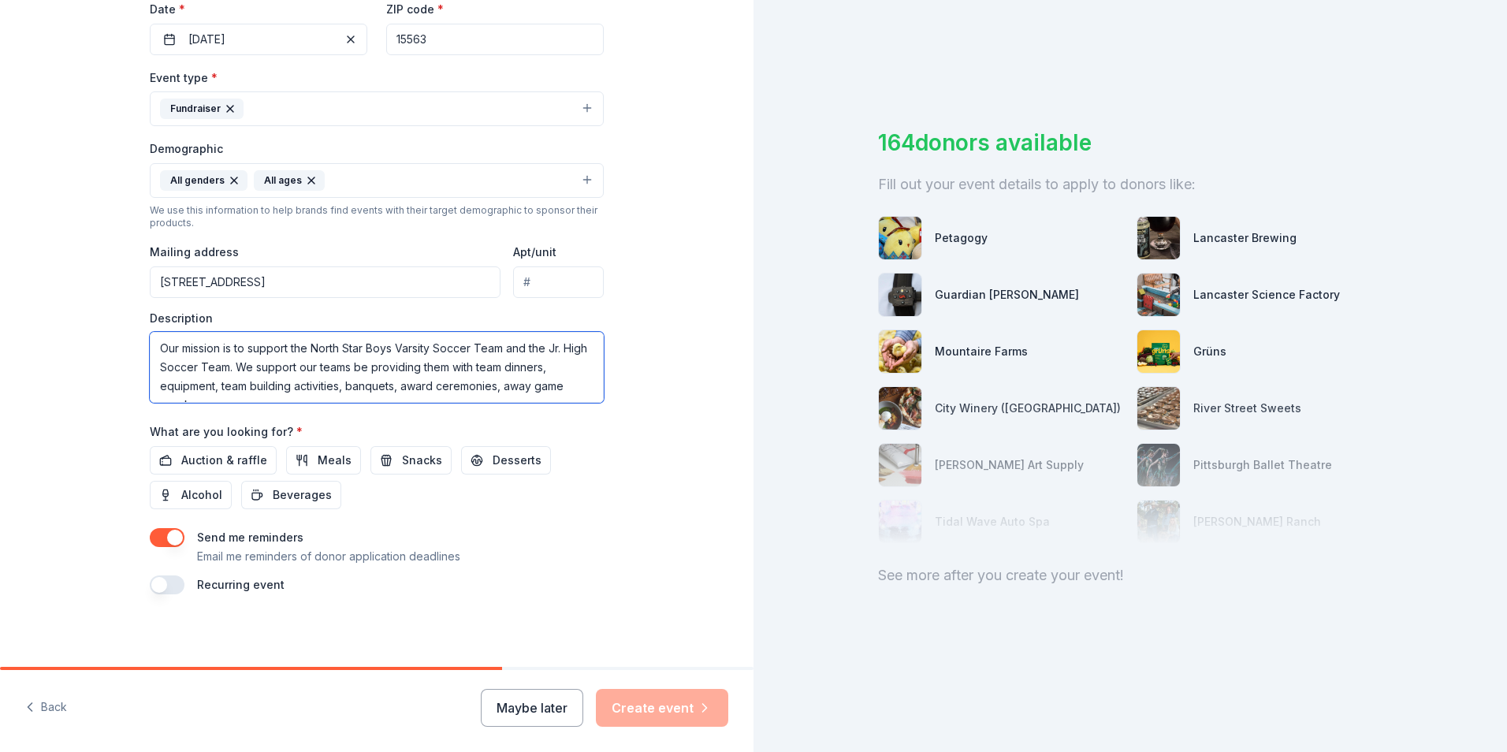
scroll to position [10, 0]
type textarea "Our mission is to support the North Star Boys Varsity Soccer Team and the Jr. H…"
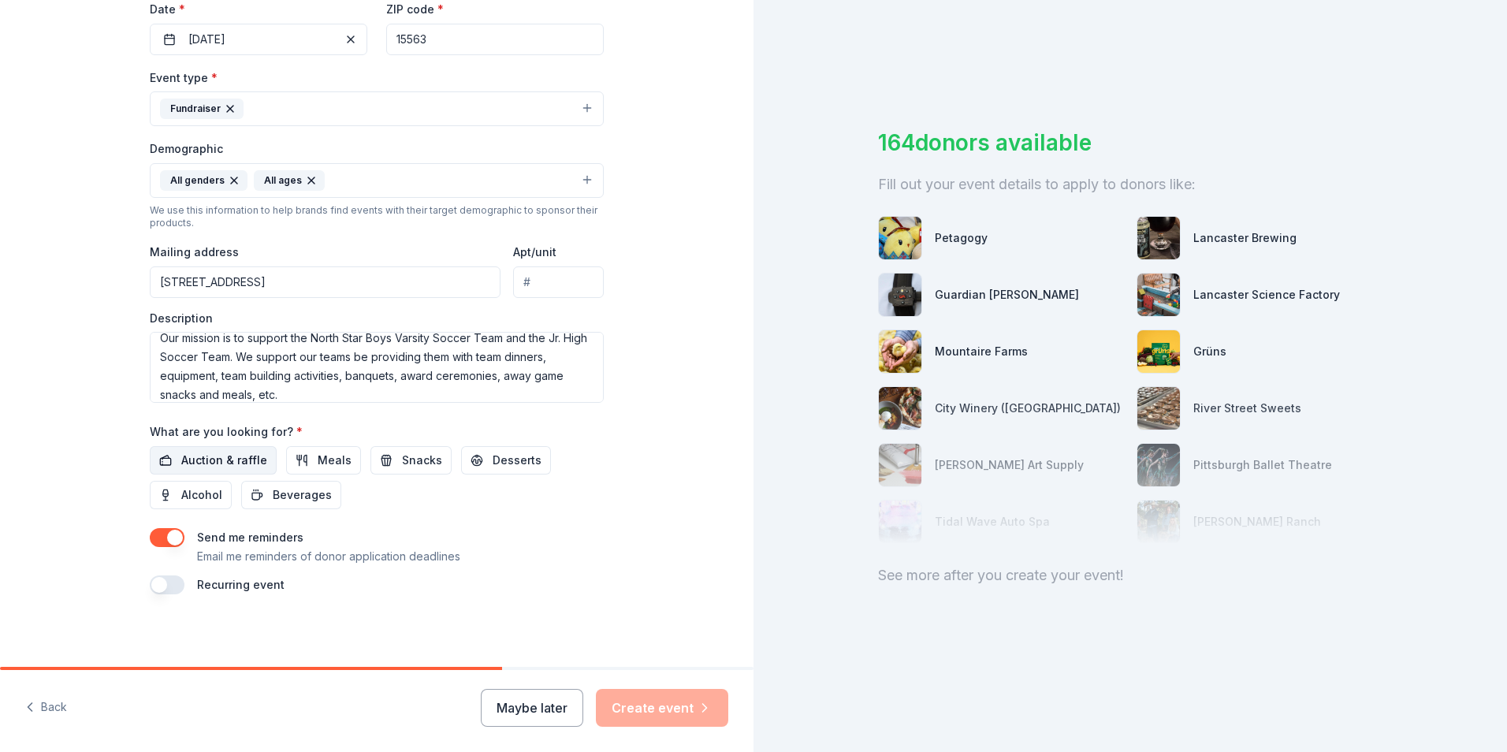
click at [248, 460] on span "Auction & raffle" at bounding box center [224, 460] width 86 height 19
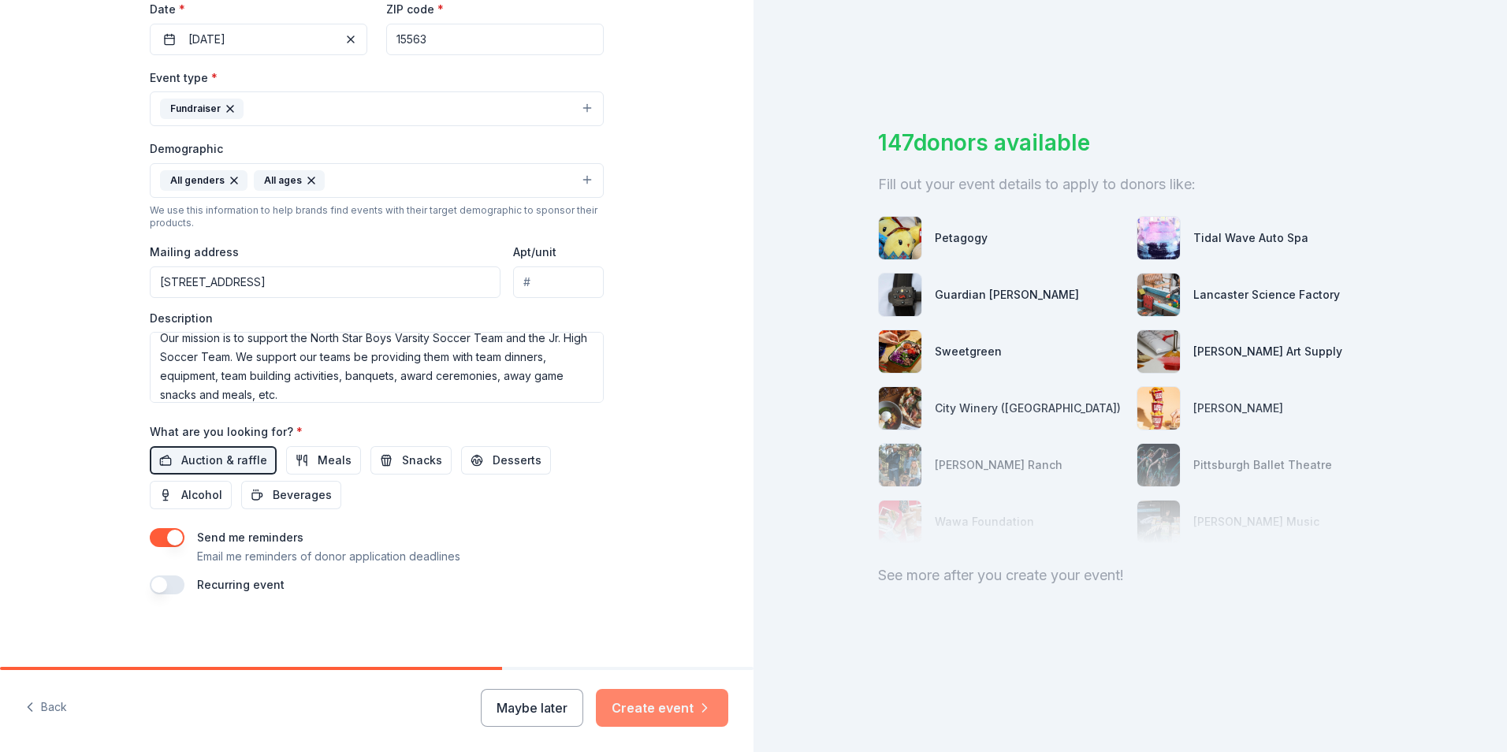
click at [688, 709] on button "Create event" at bounding box center [662, 708] width 132 height 38
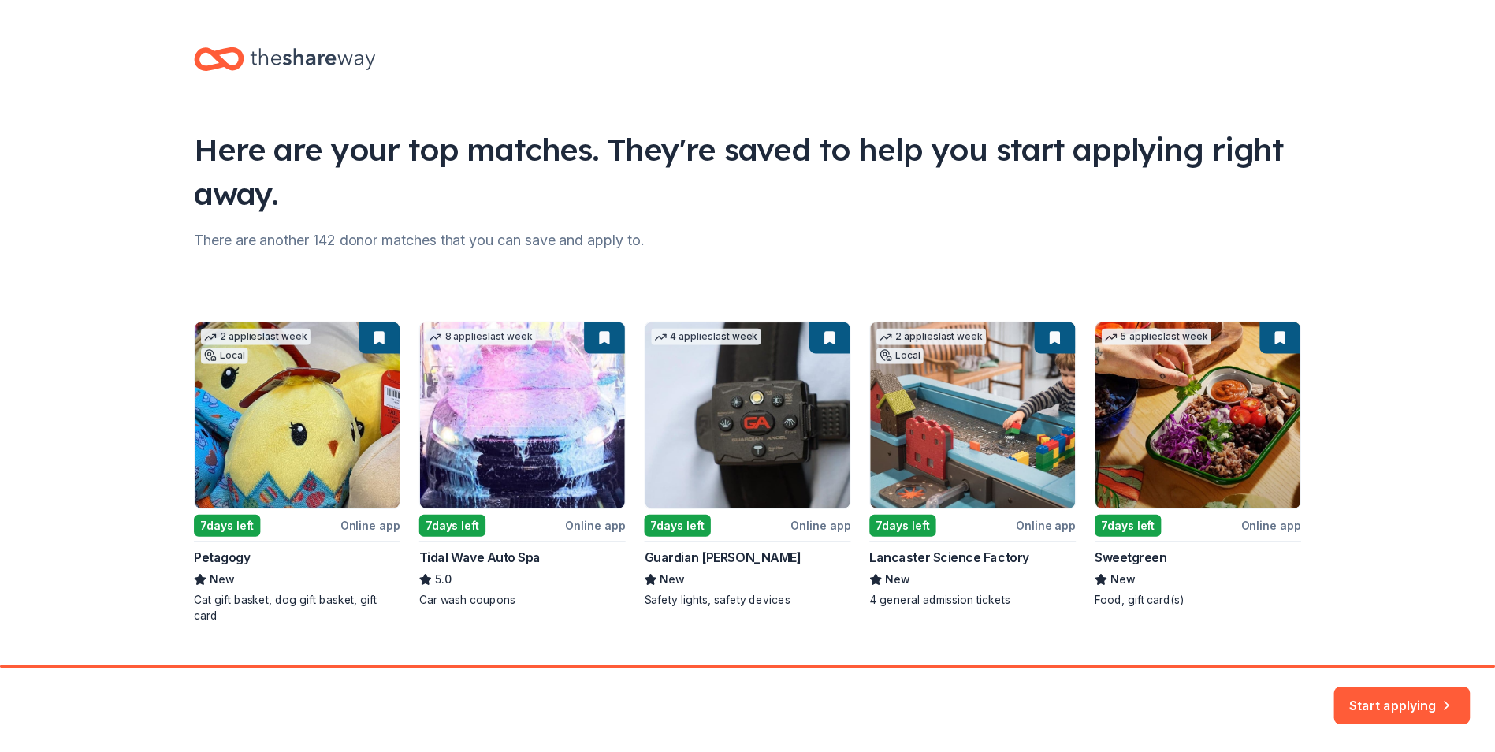
scroll to position [34, 0]
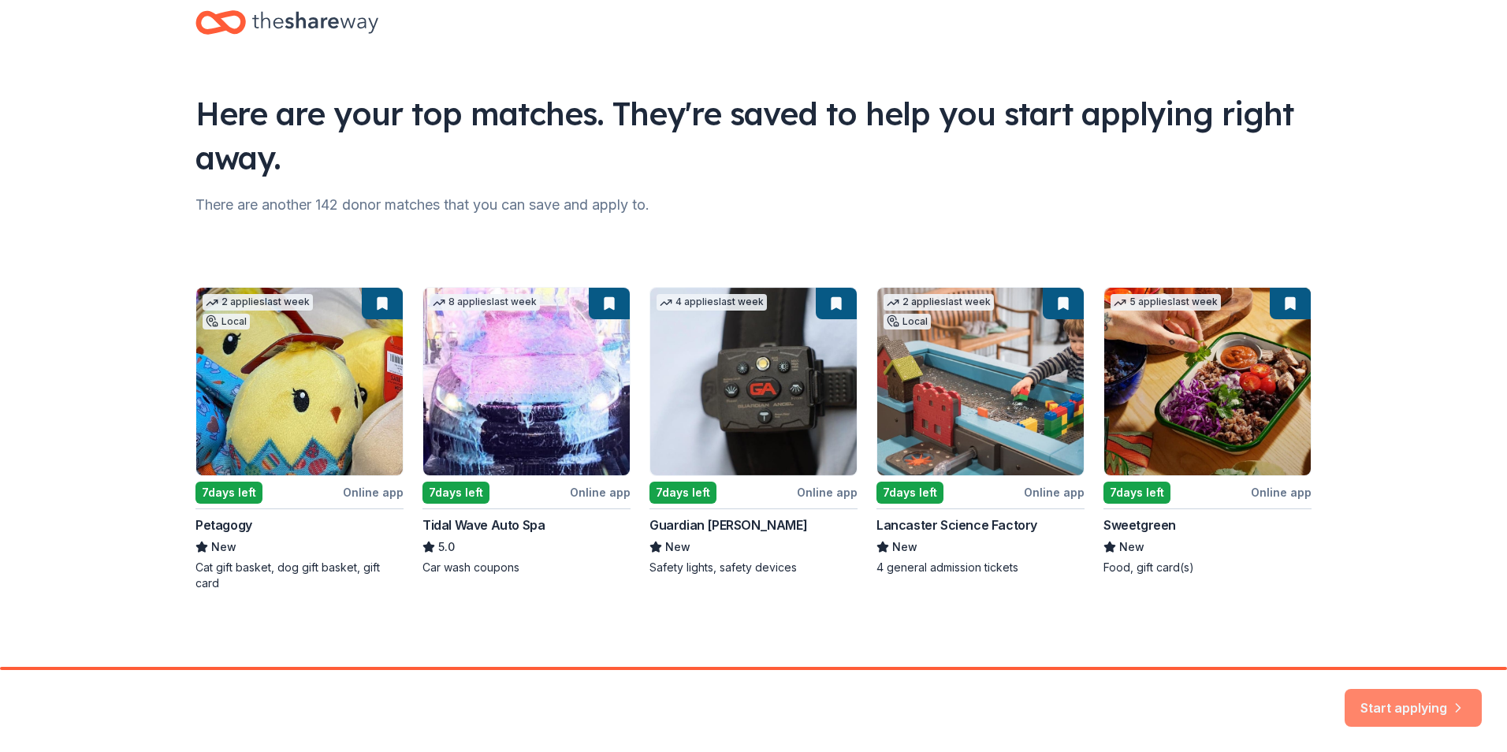
click at [1377, 699] on button "Start applying" at bounding box center [1413, 699] width 137 height 38
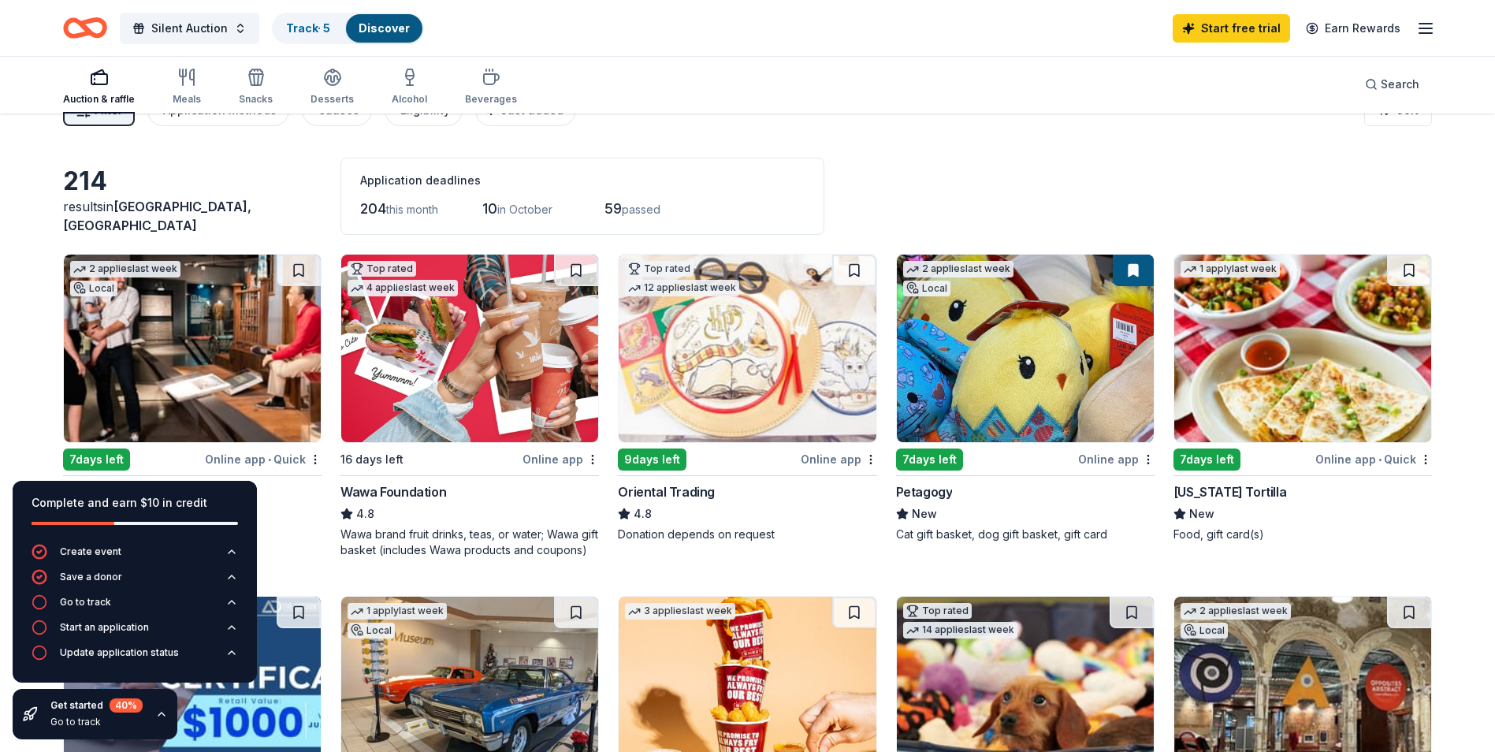
scroll to position [79, 0]
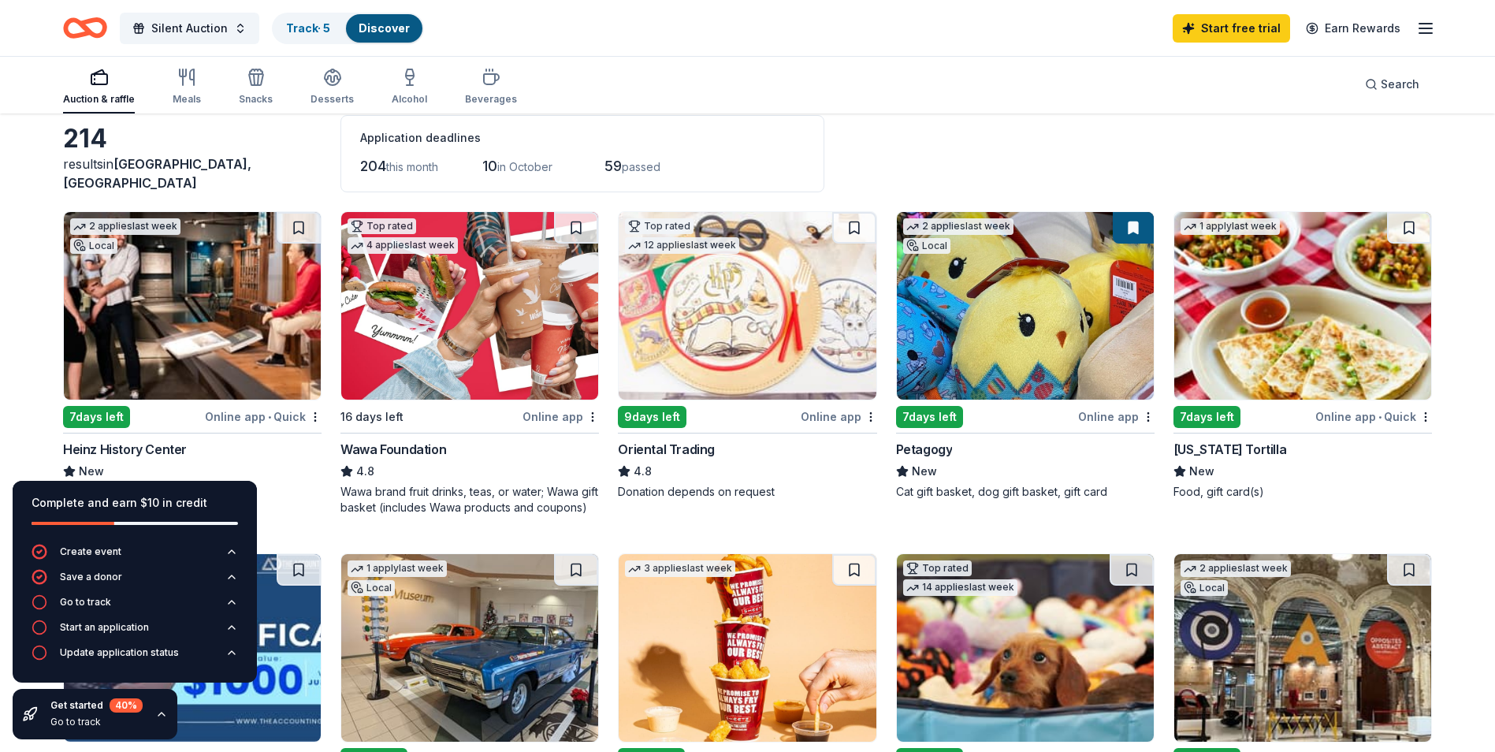
click at [266, 416] on div "Online app • Quick" at bounding box center [263, 417] width 117 height 20
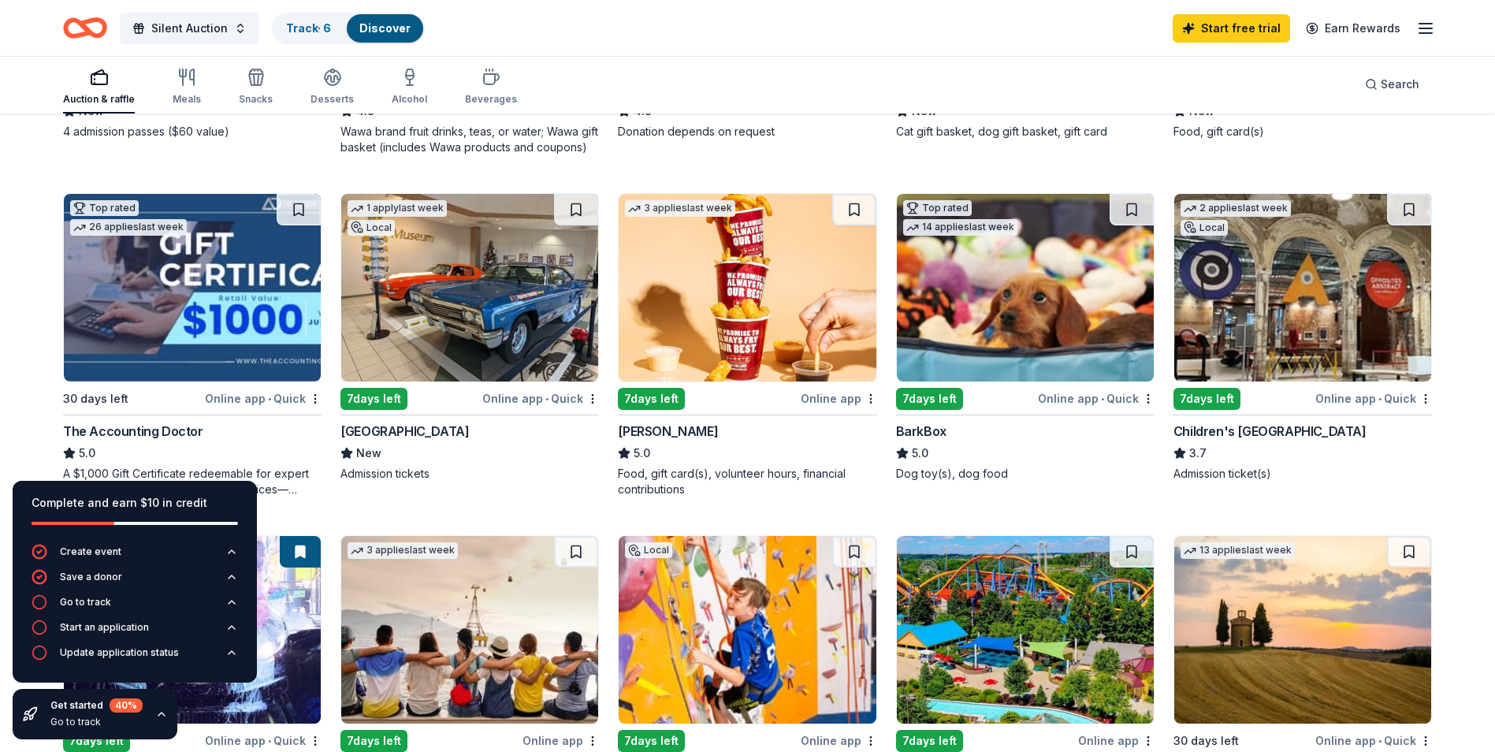
scroll to position [473, 0]
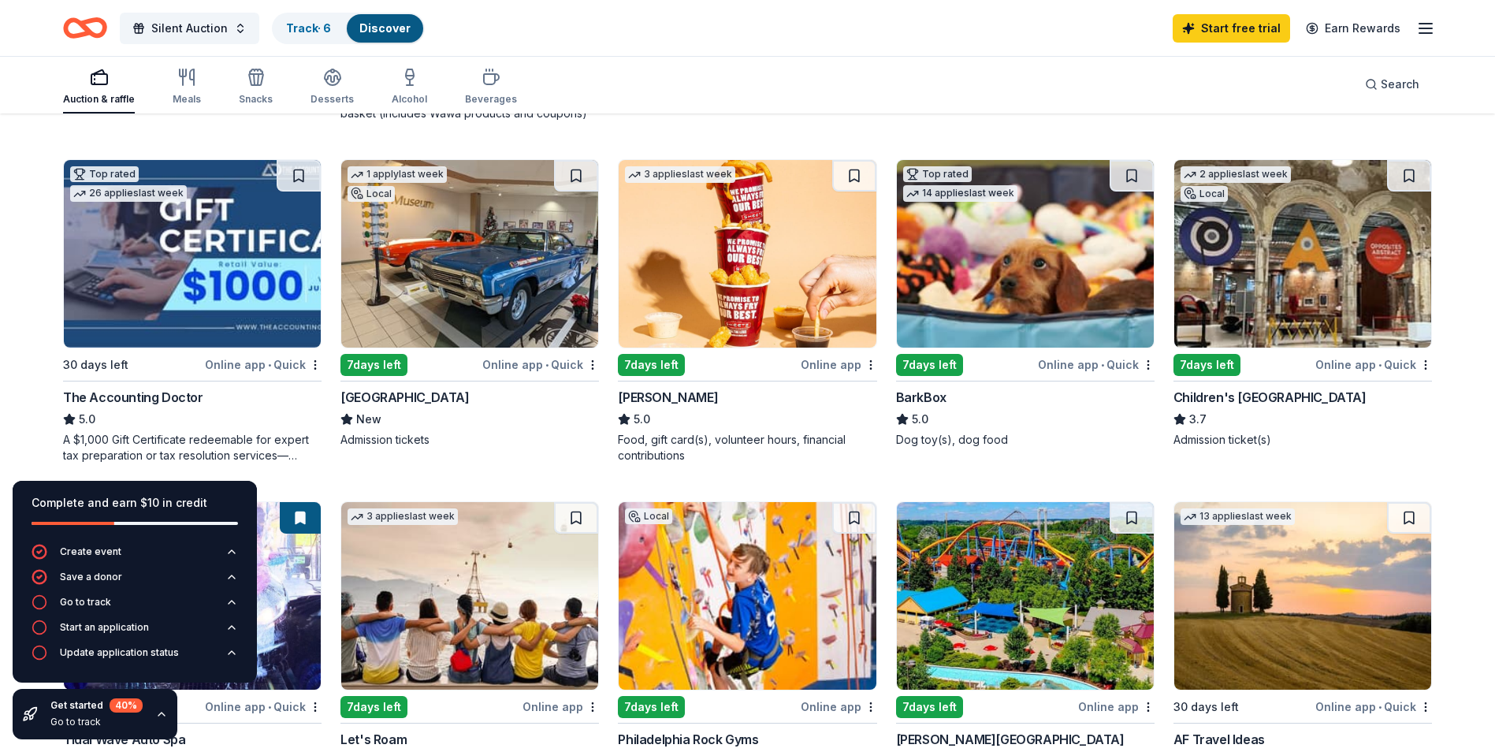
click at [837, 367] on div "Online app" at bounding box center [839, 365] width 76 height 20
click at [1377, 359] on div "Online app • Quick" at bounding box center [1374, 365] width 117 height 20
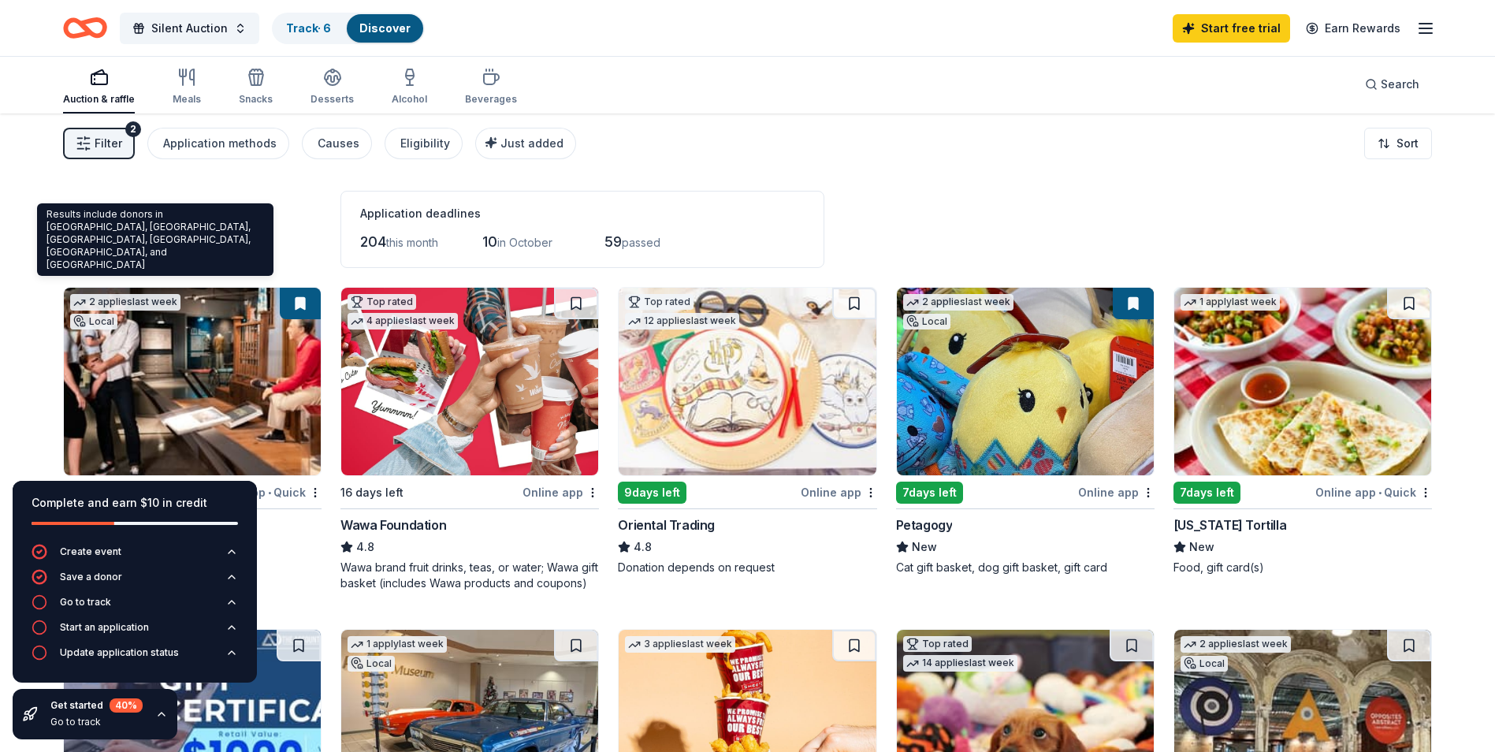
scroll to position [0, 0]
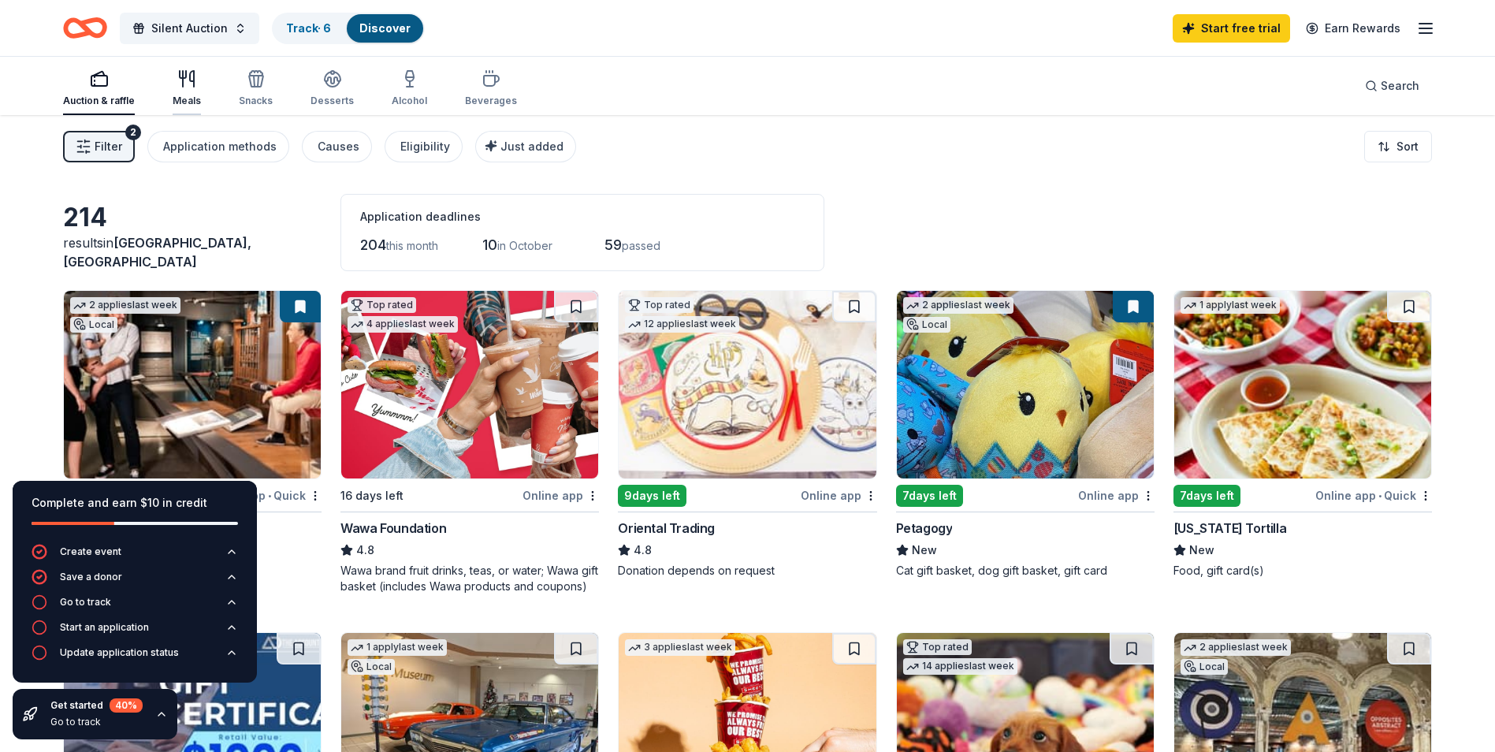
click at [183, 82] on icon "button" at bounding box center [183, 79] width 0 height 16
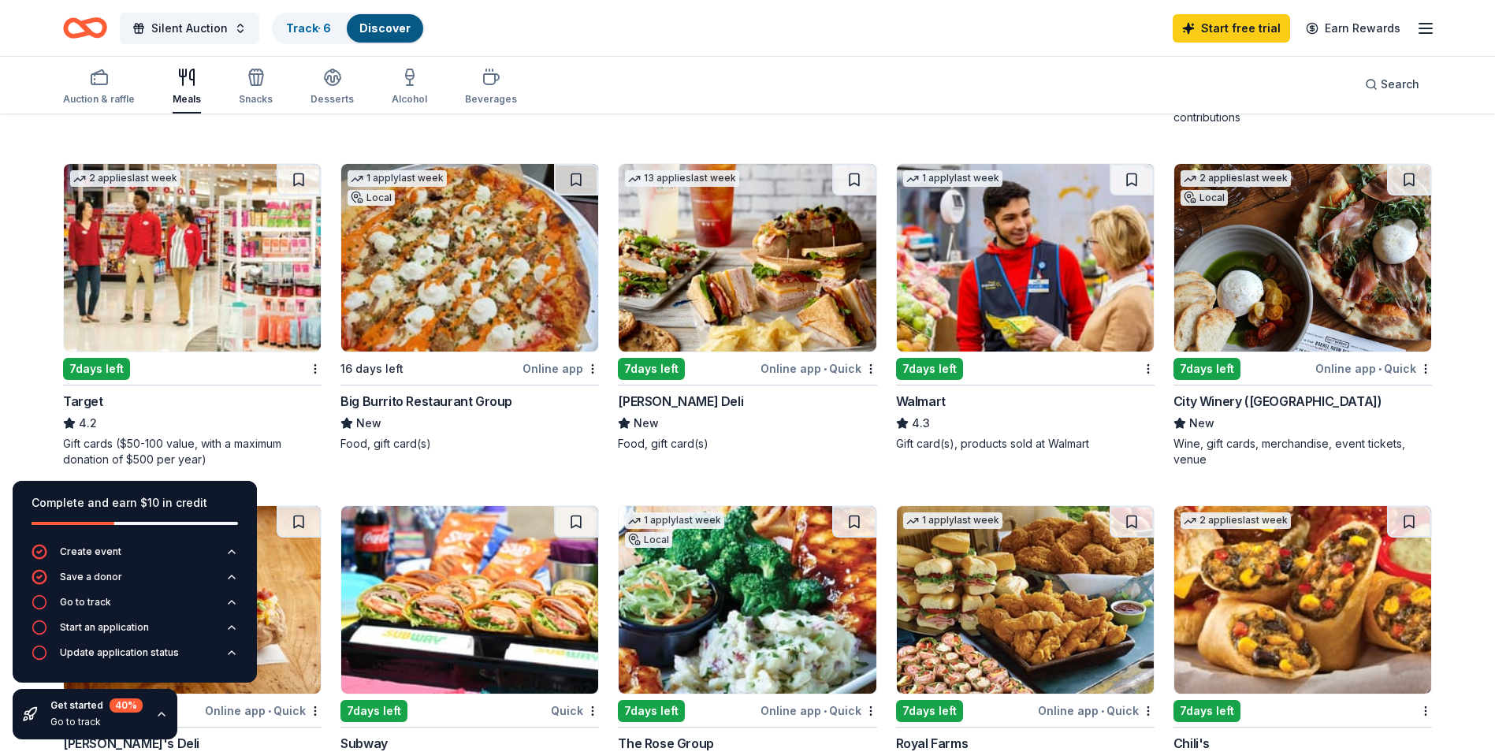
scroll to position [473, 0]
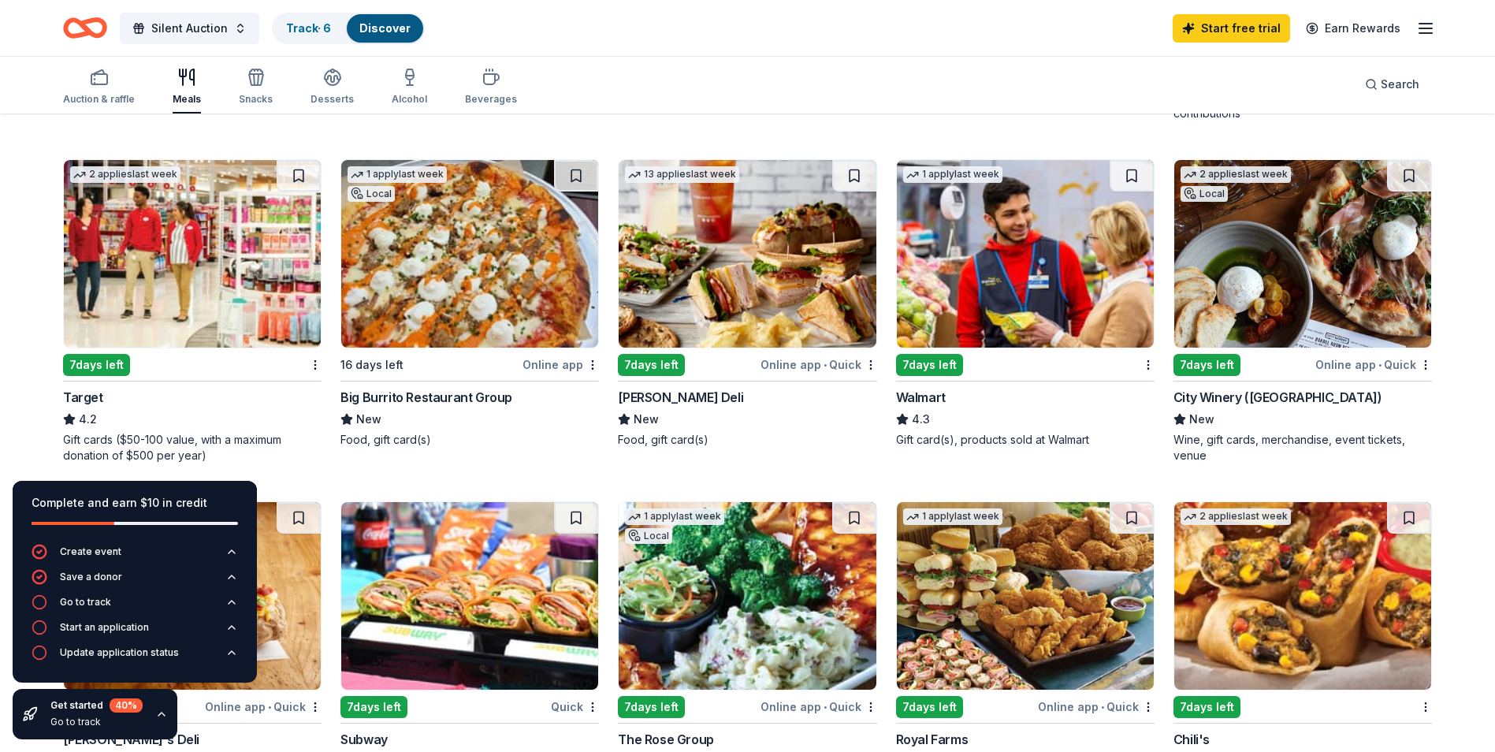
click at [112, 370] on div "7 days left" at bounding box center [96, 365] width 67 height 22
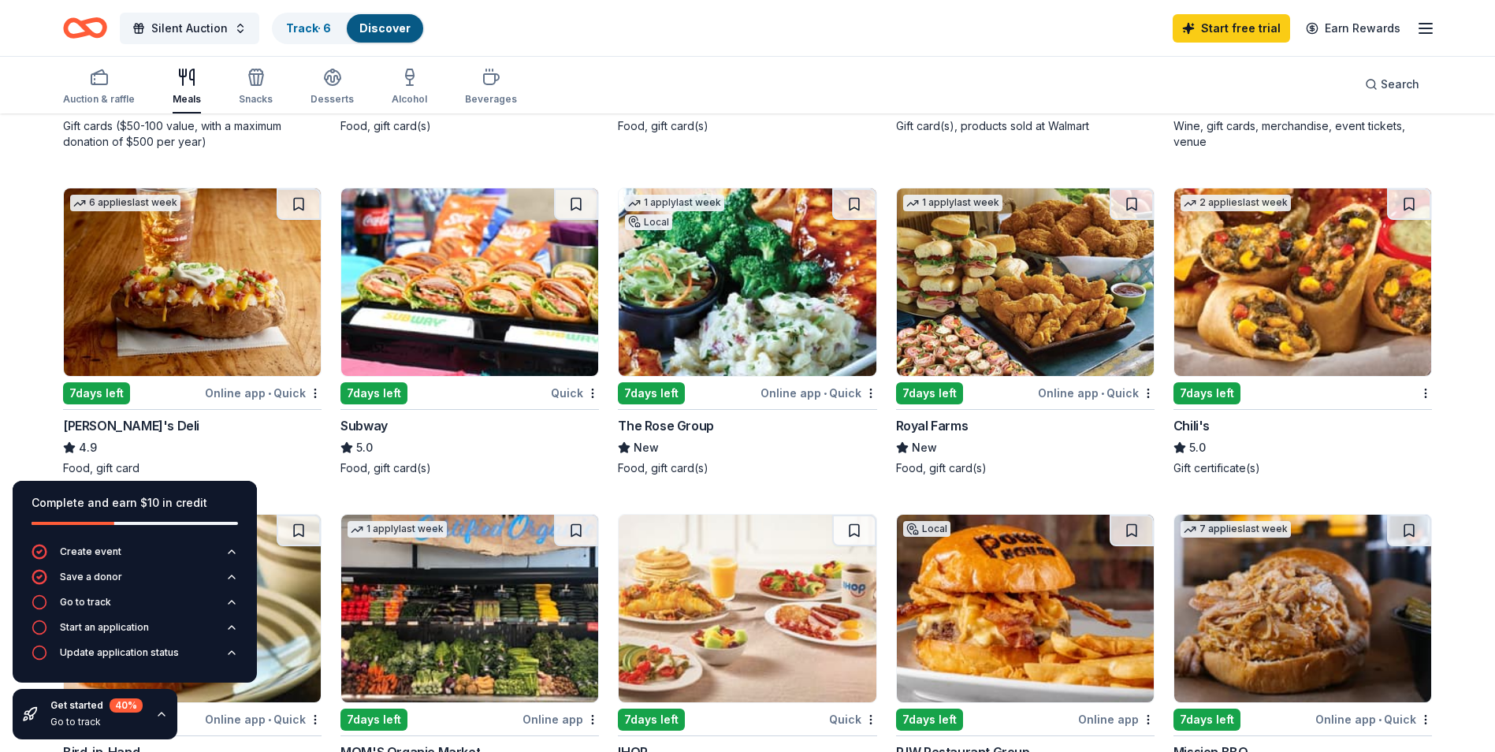
scroll to position [788, 0]
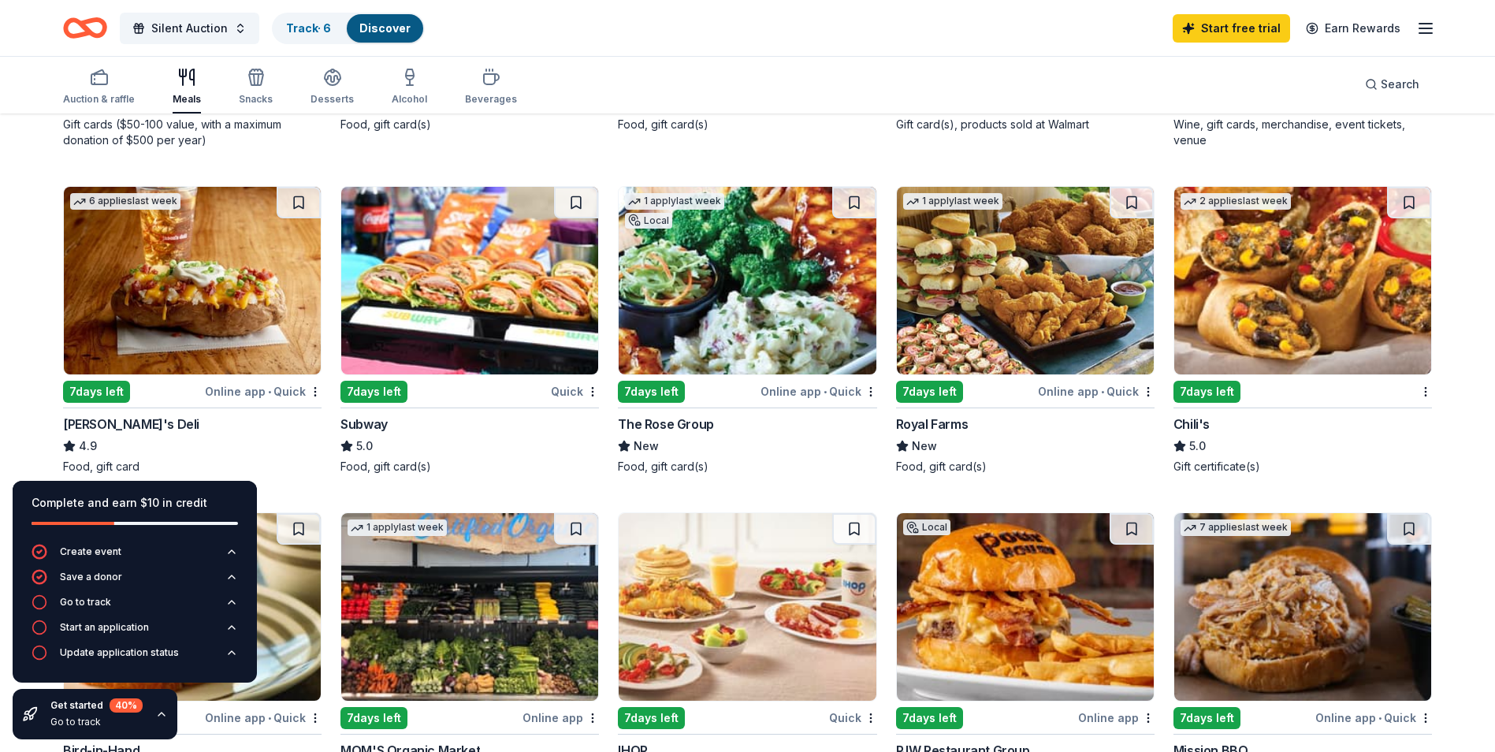
click at [563, 386] on div "Quick" at bounding box center [575, 392] width 48 height 20
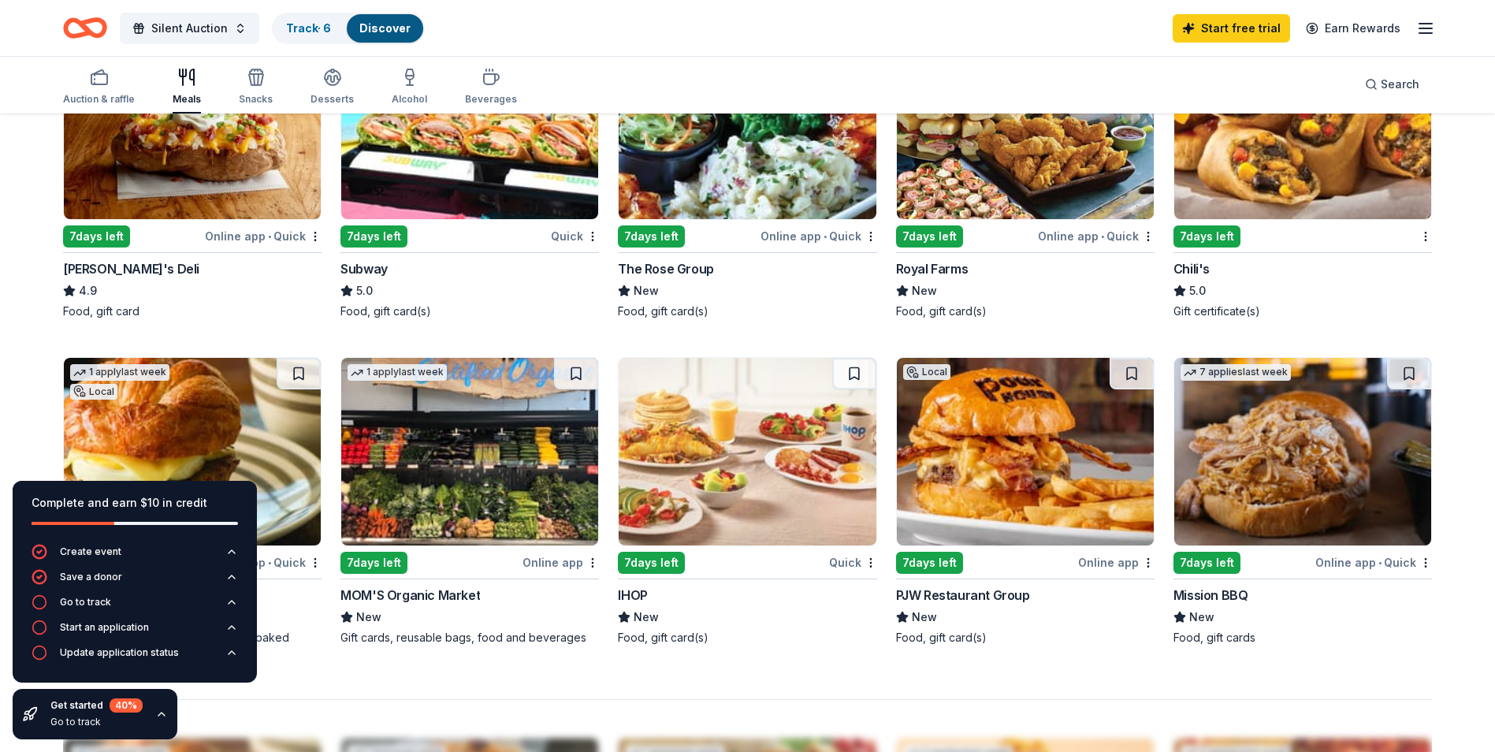
scroll to position [946, 0]
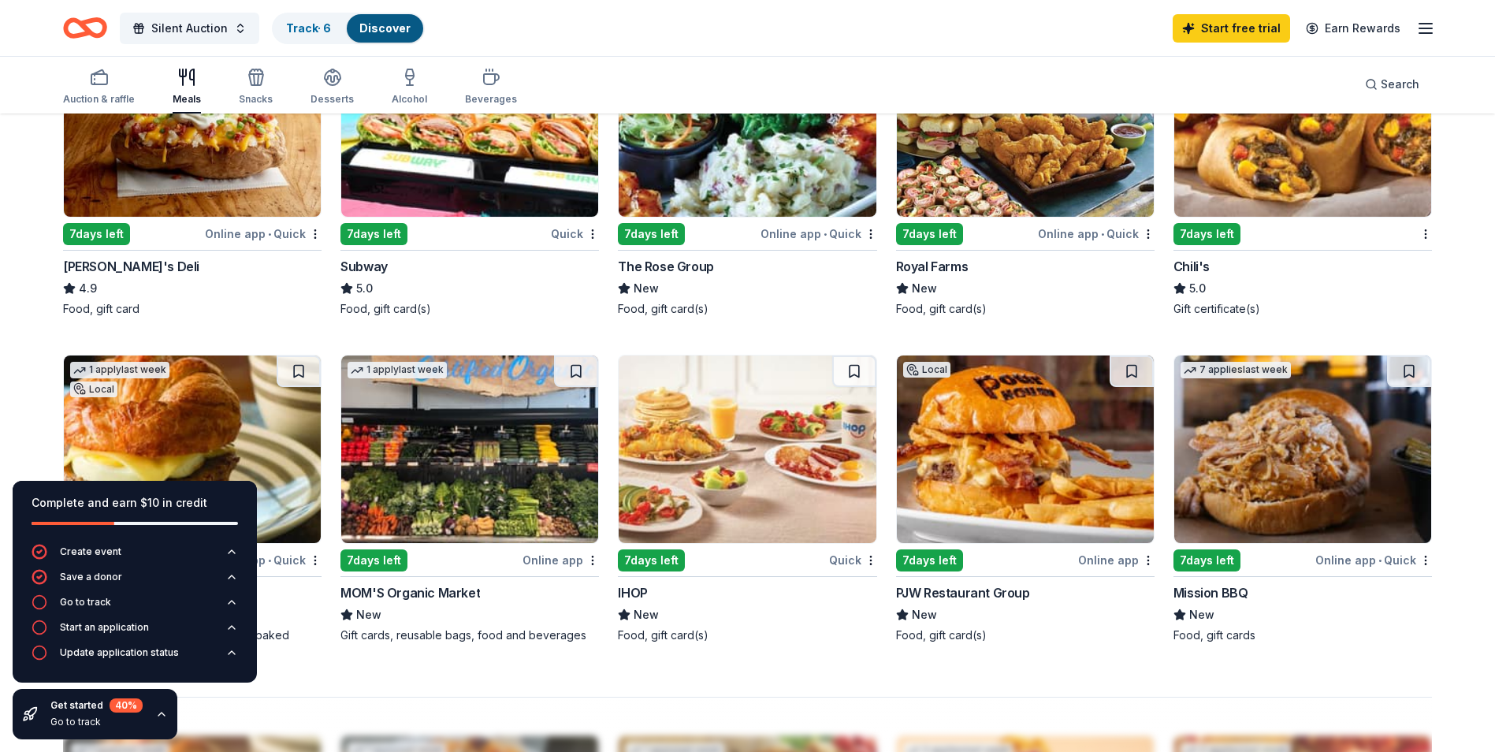
click at [1328, 198] on img at bounding box center [1303, 123] width 257 height 188
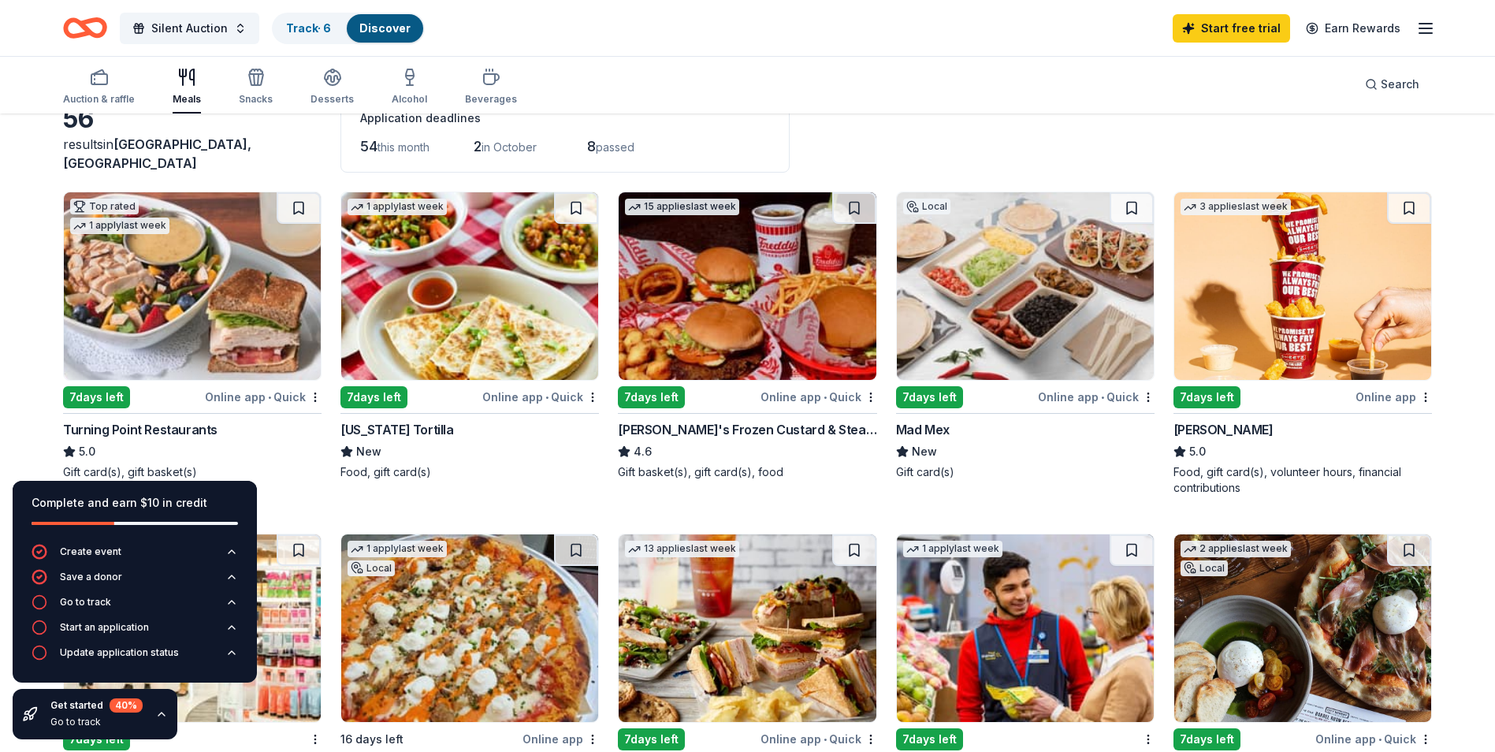
scroll to position [0, 0]
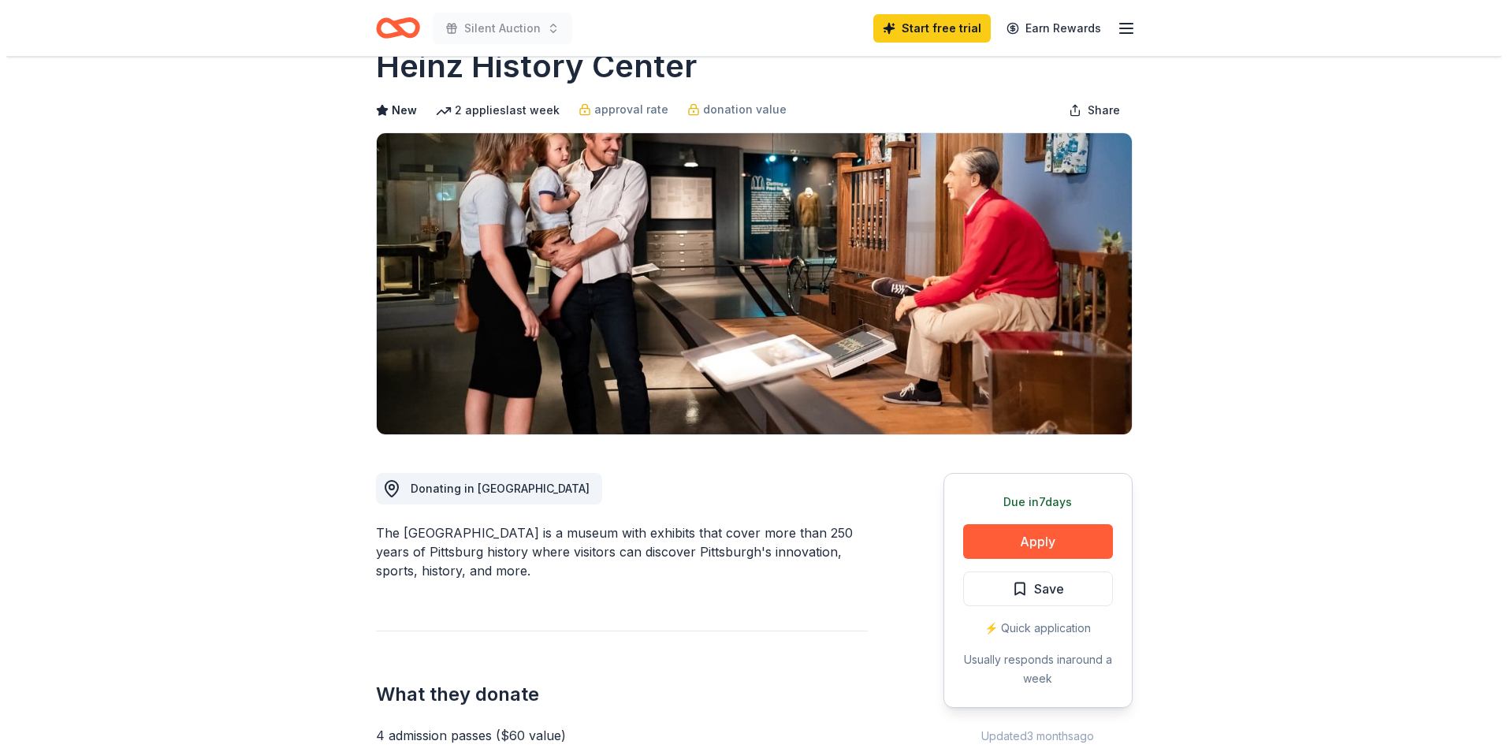
scroll to position [79, 0]
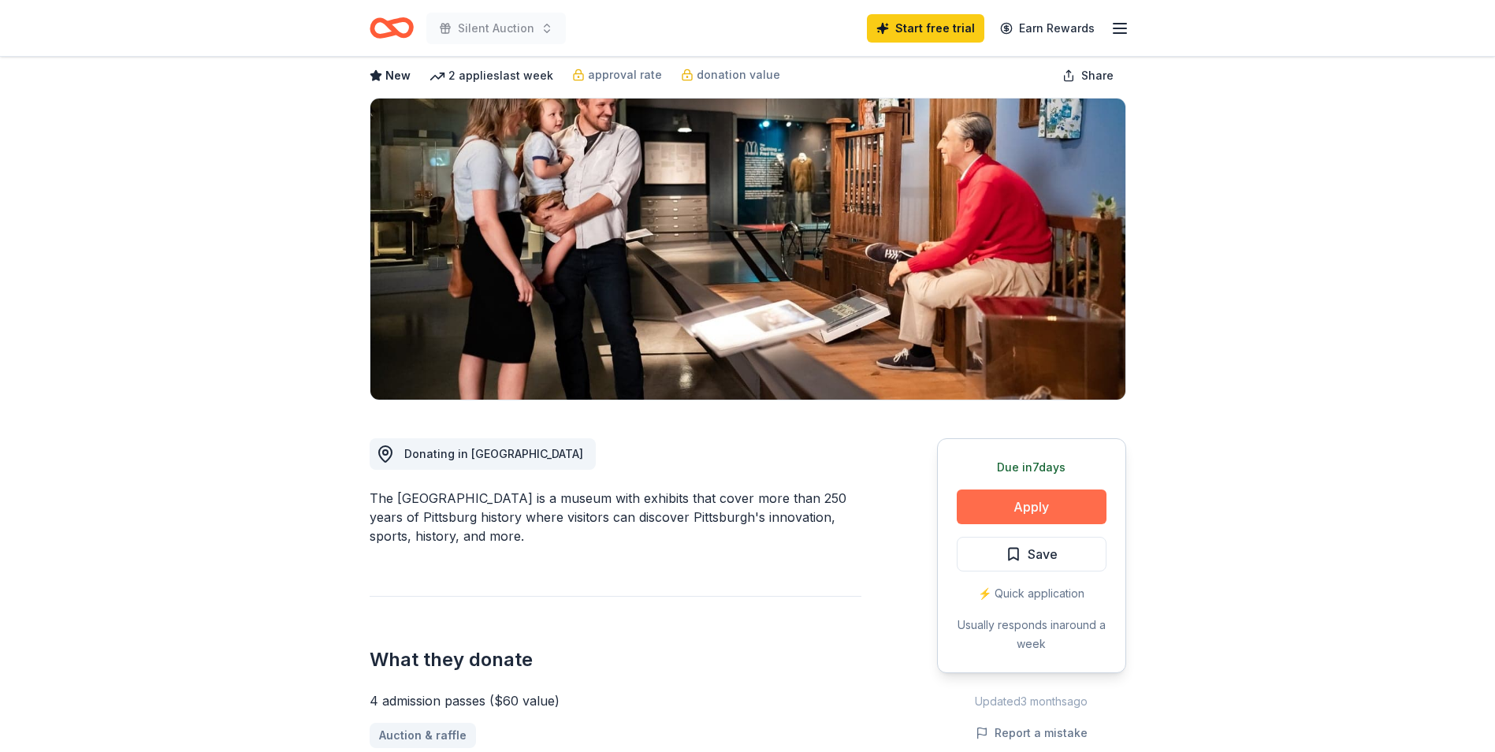
click at [1010, 503] on button "Apply" at bounding box center [1032, 507] width 150 height 35
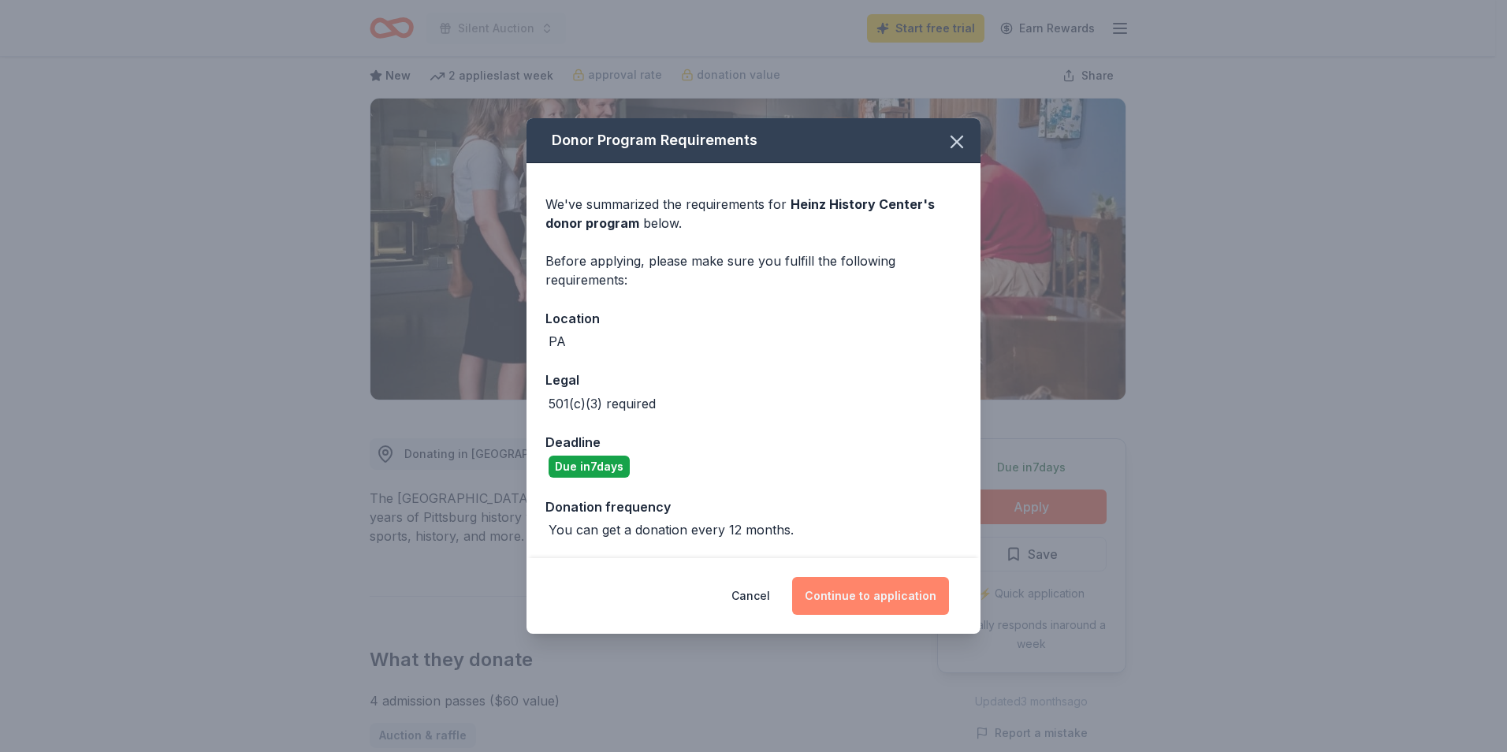
click at [904, 605] on button "Continue to application" at bounding box center [870, 596] width 157 height 38
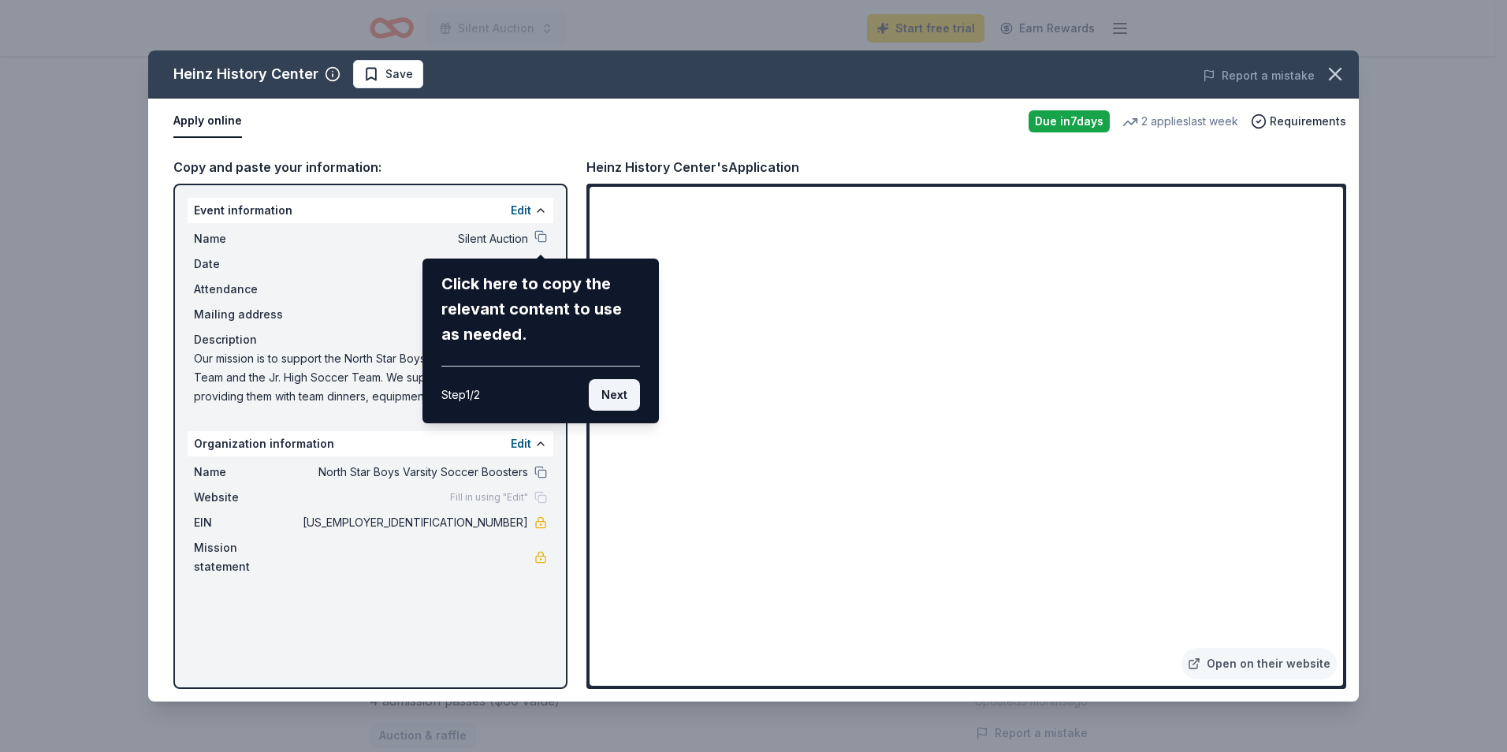
click at [625, 394] on button "Next" at bounding box center [614, 395] width 51 height 32
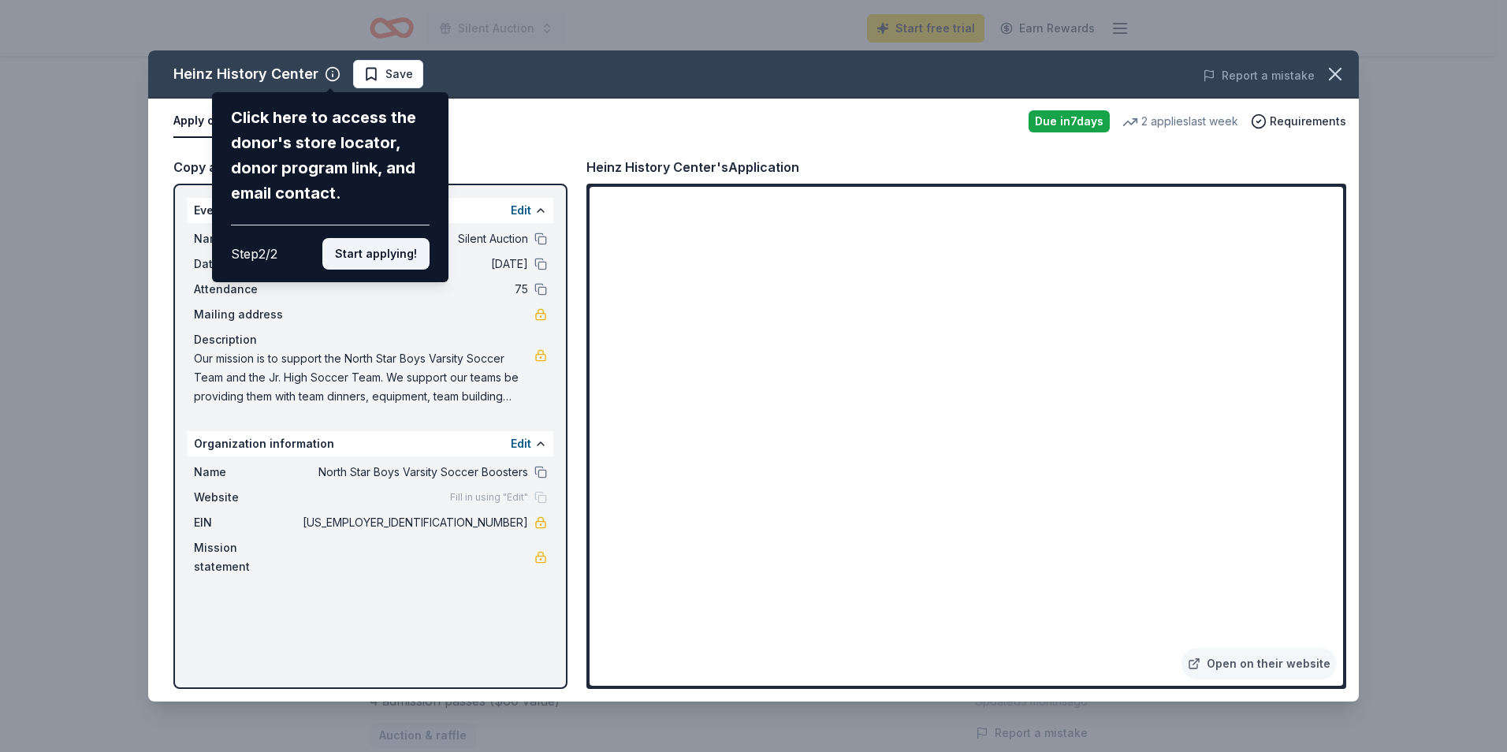
click at [360, 251] on button "Start applying!" at bounding box center [375, 254] width 107 height 32
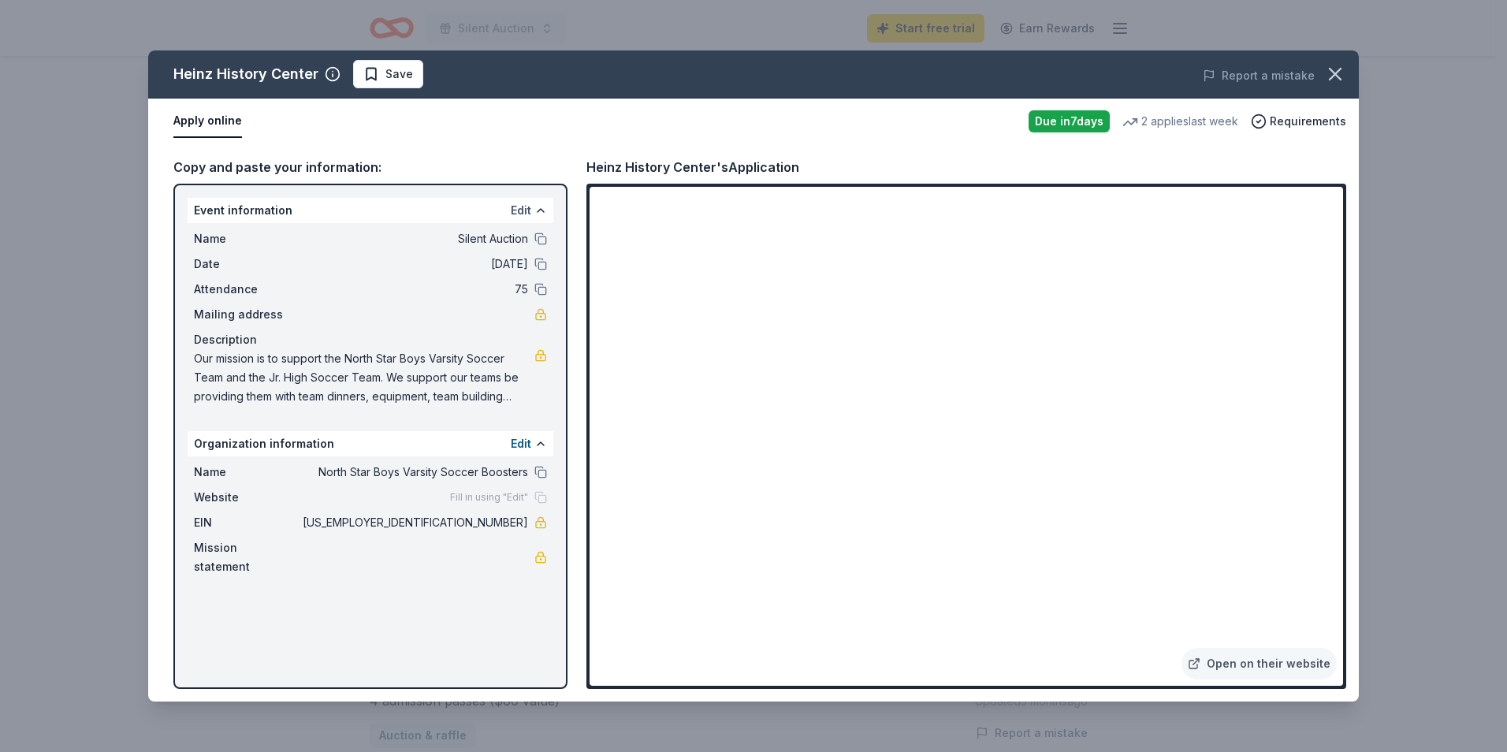
click at [518, 214] on button "Edit" at bounding box center [521, 210] width 20 height 19
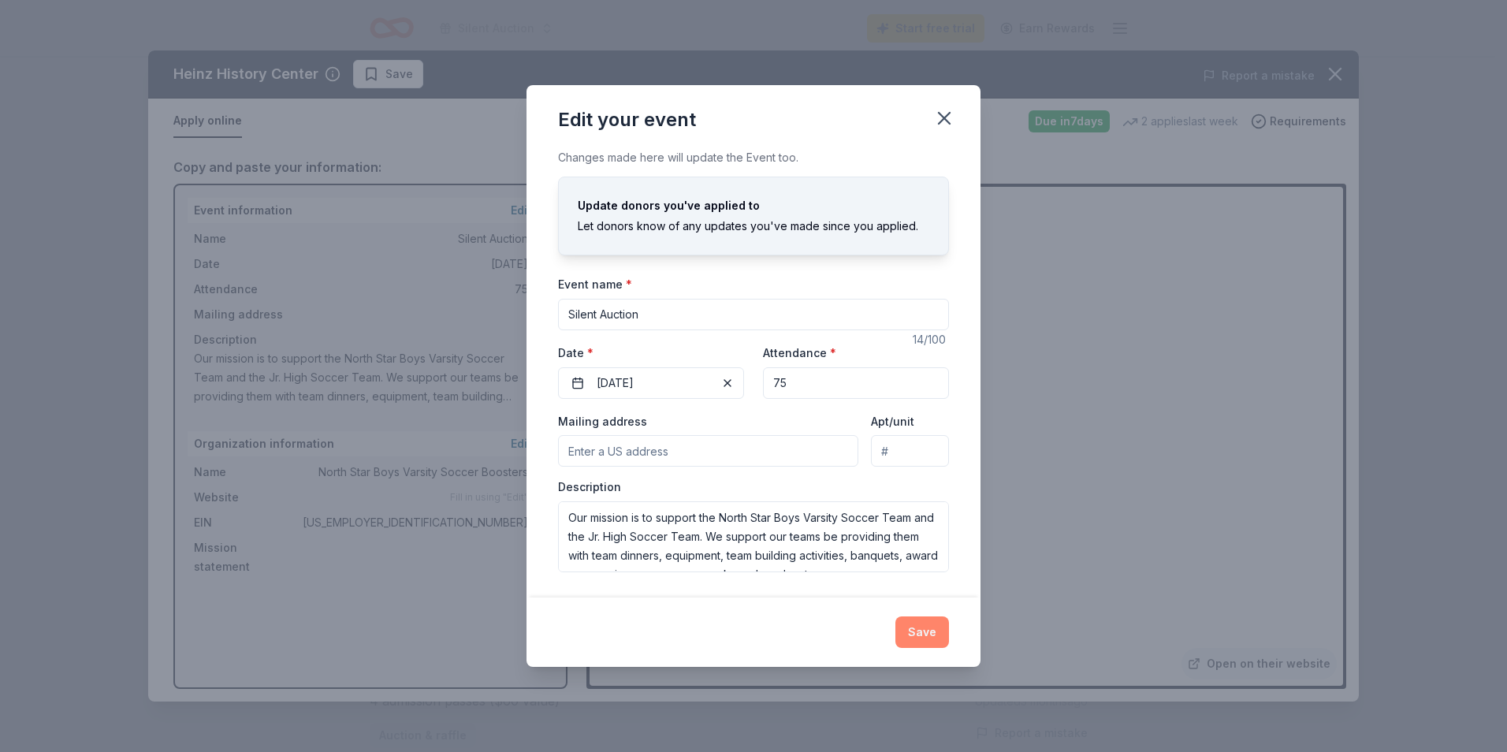
click at [937, 636] on button "Save" at bounding box center [923, 632] width 54 height 32
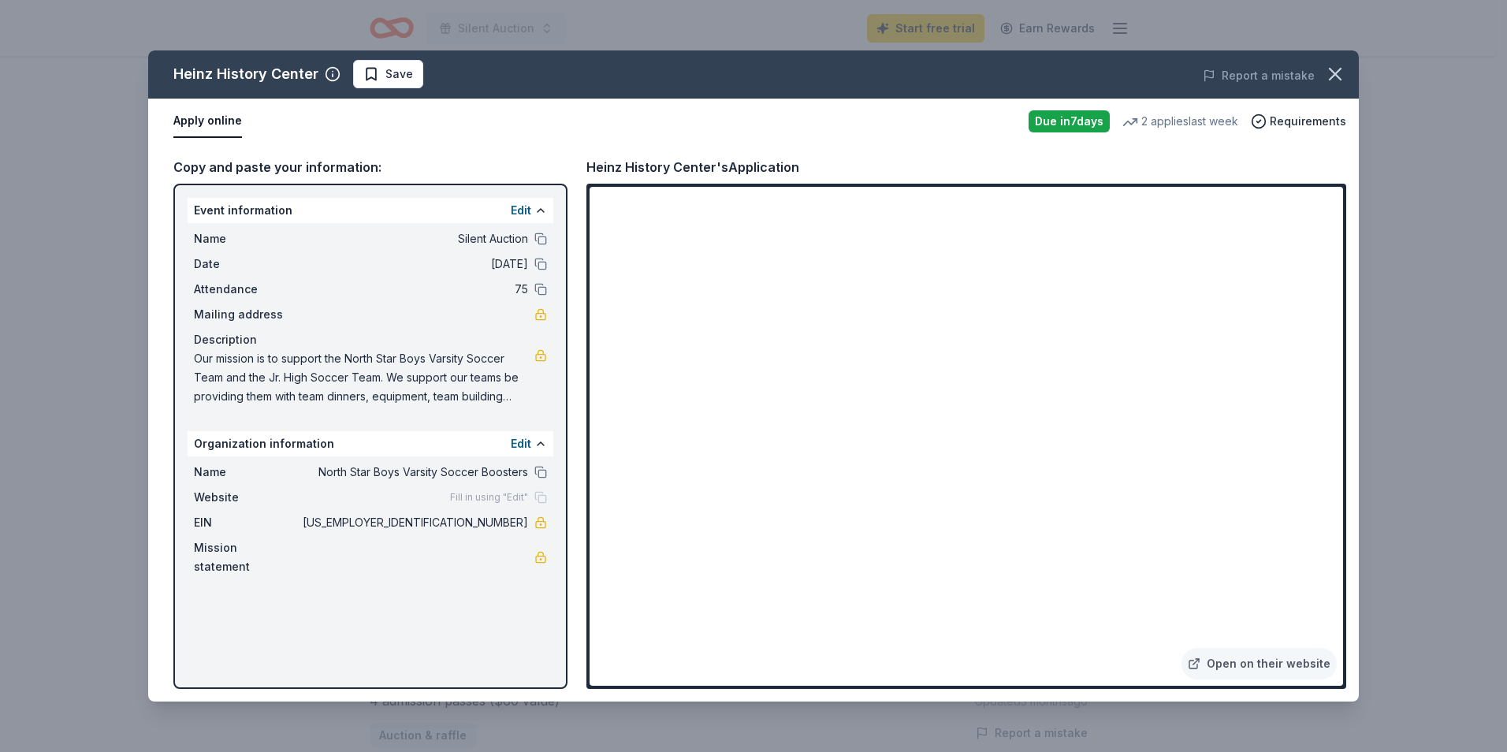
click at [425, 309] on div "Mailing address" at bounding box center [370, 314] width 353 height 19
click at [1304, 665] on link "Open on their website" at bounding box center [1259, 664] width 155 height 32
click at [226, 125] on button "Apply online" at bounding box center [207, 121] width 69 height 33
click at [527, 441] on button "Edit" at bounding box center [521, 443] width 20 height 19
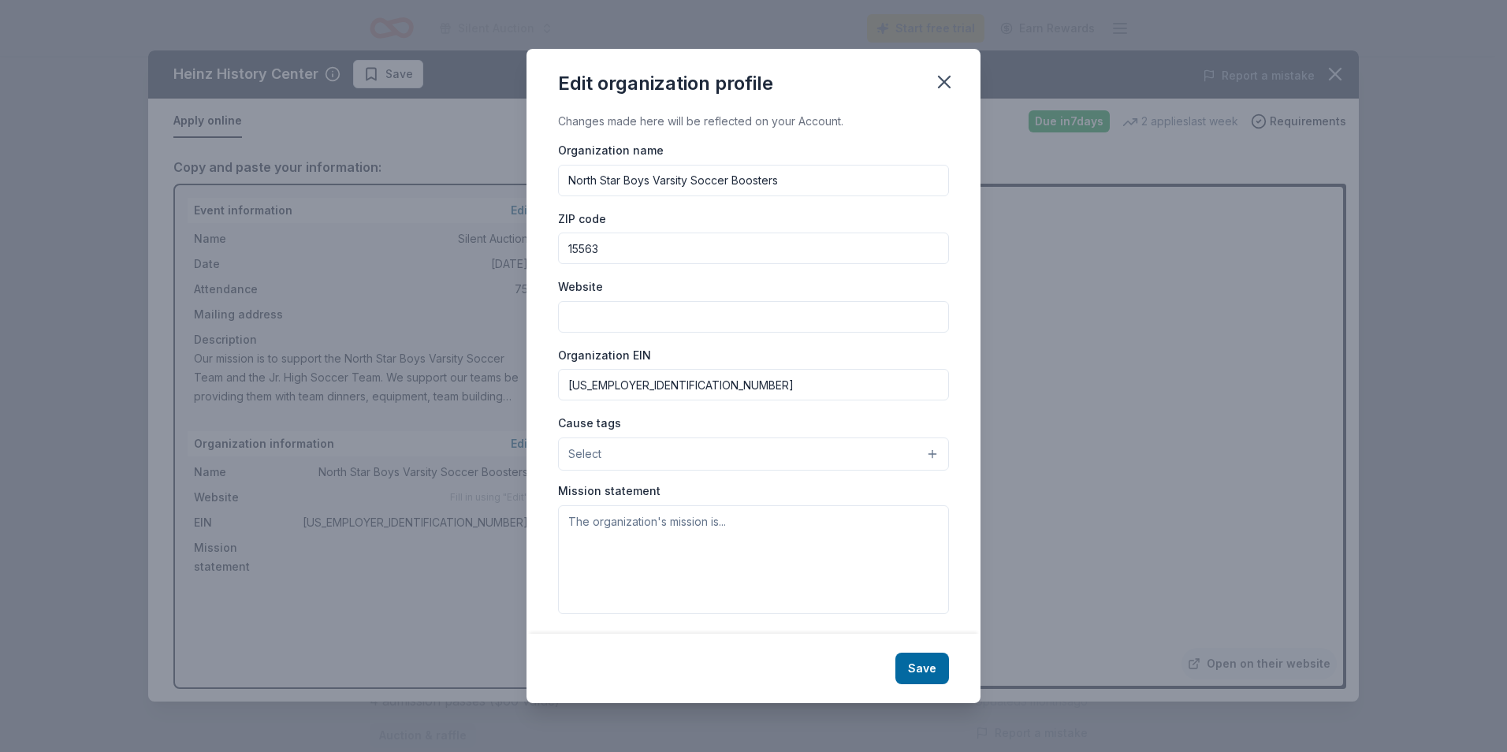
click at [925, 454] on button "Select" at bounding box center [753, 454] width 391 height 33
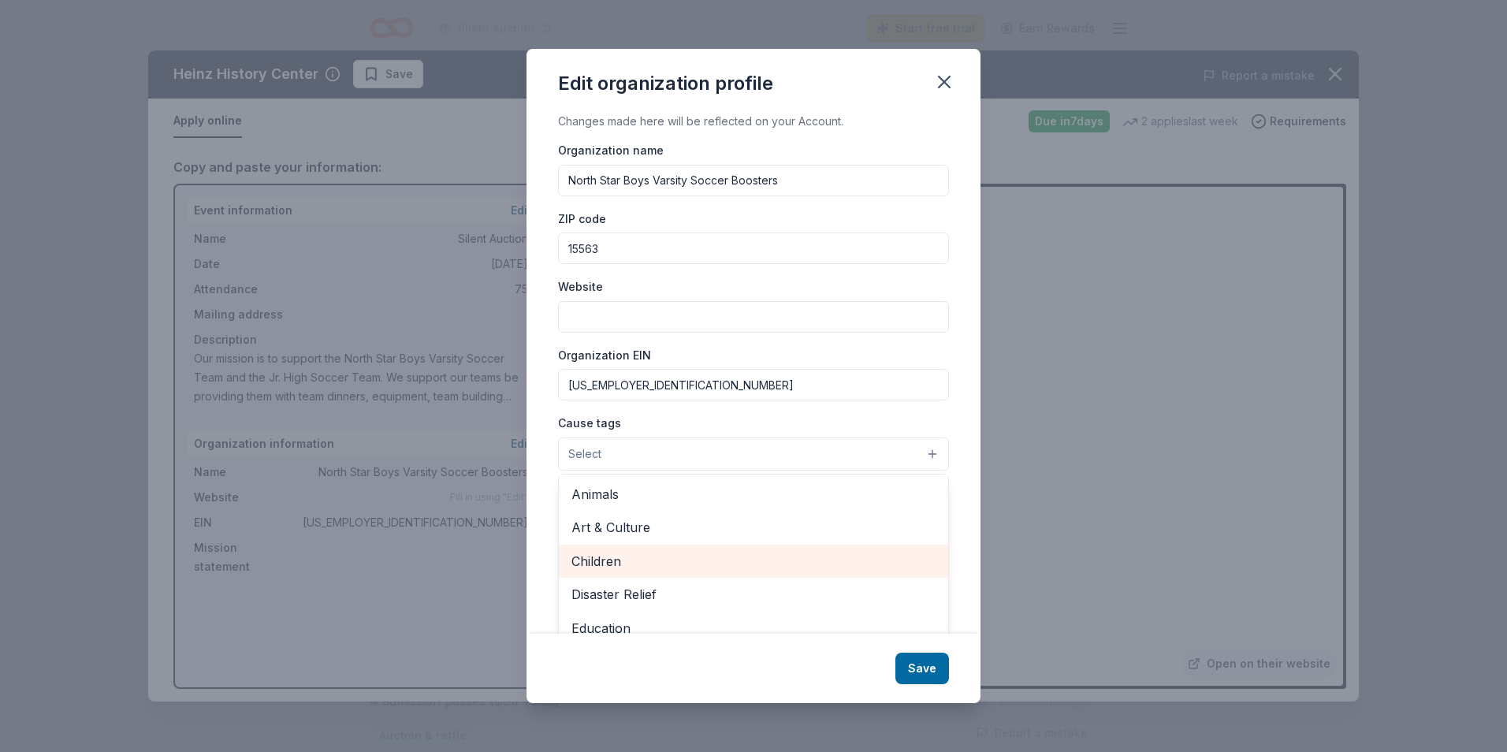
click at [620, 561] on span "Children" at bounding box center [754, 561] width 364 height 20
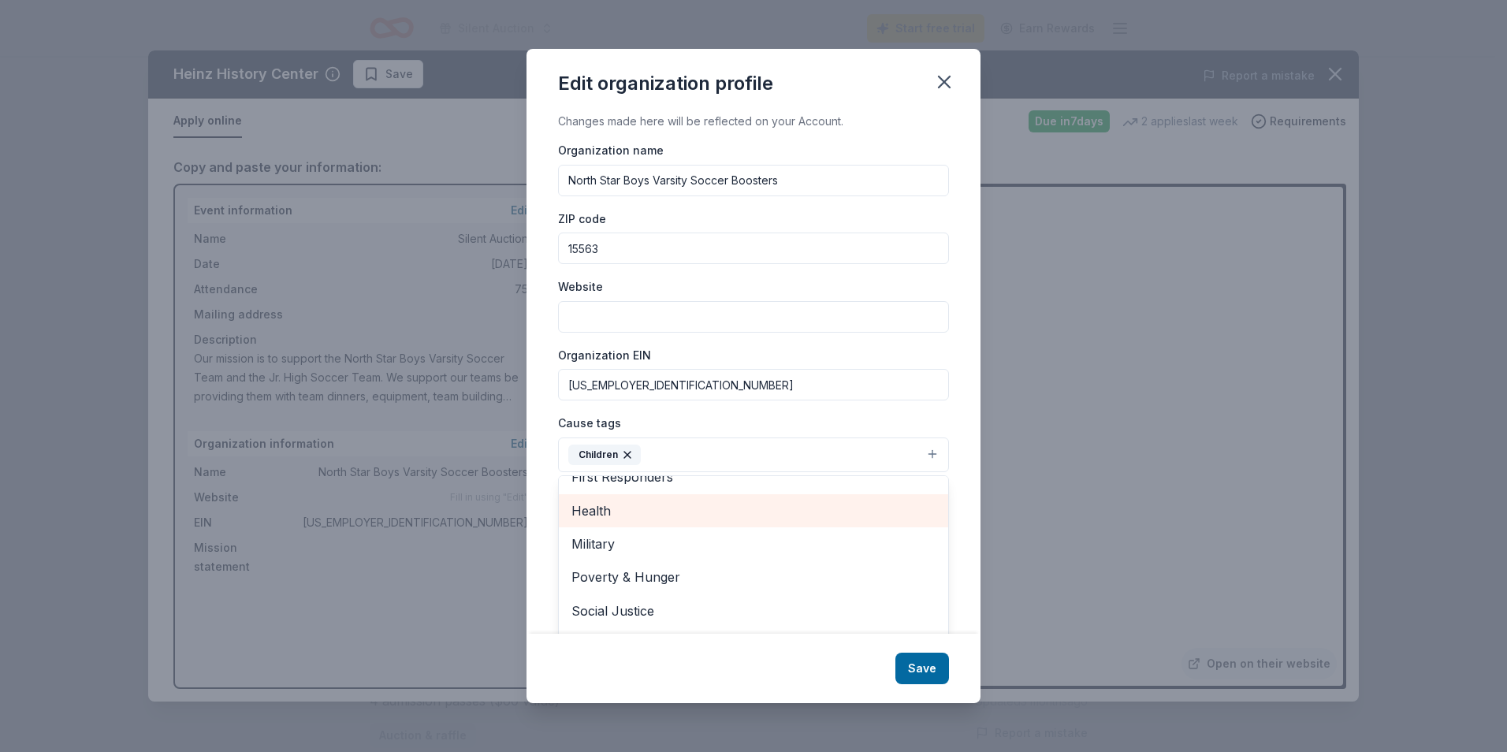
click at [601, 512] on span "Health" at bounding box center [754, 511] width 364 height 20
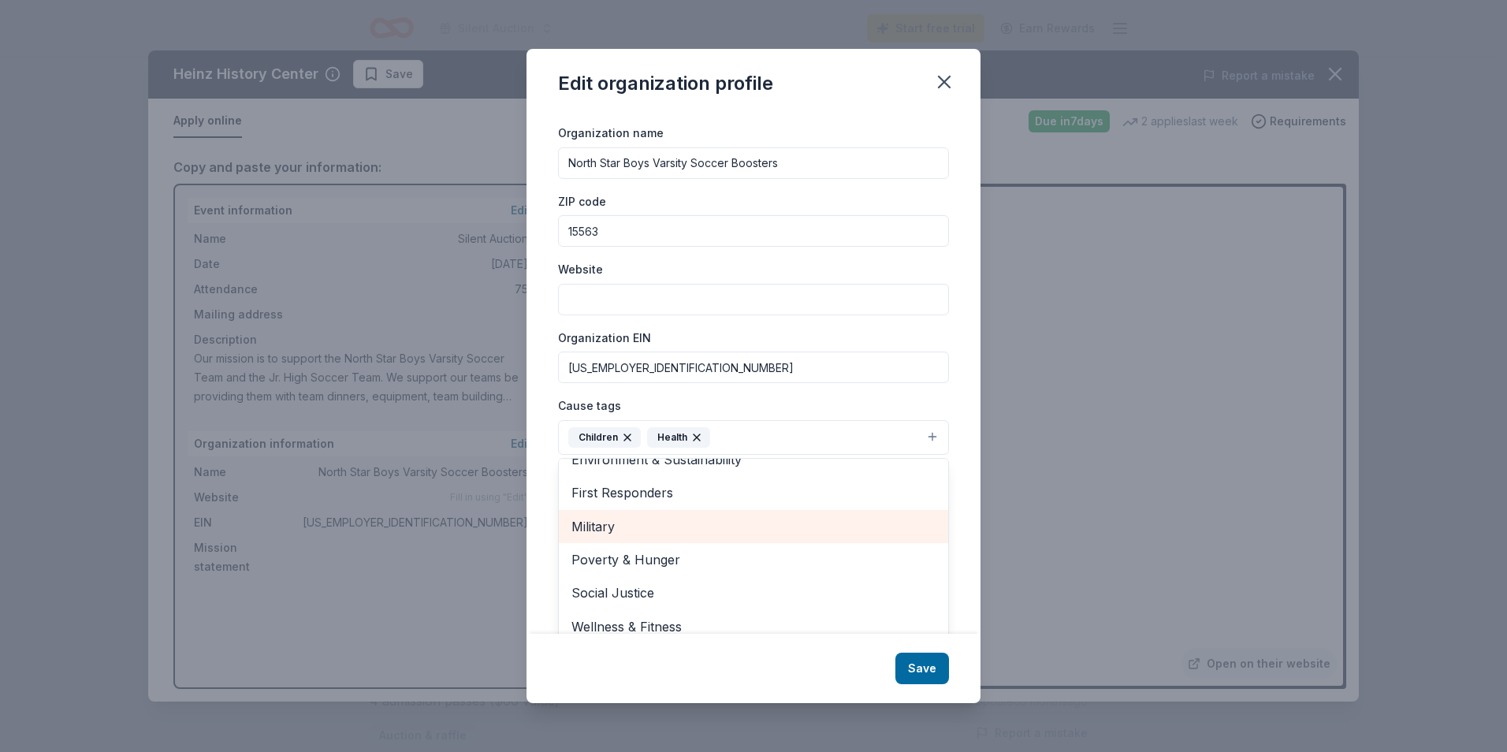
scroll to position [31, 0]
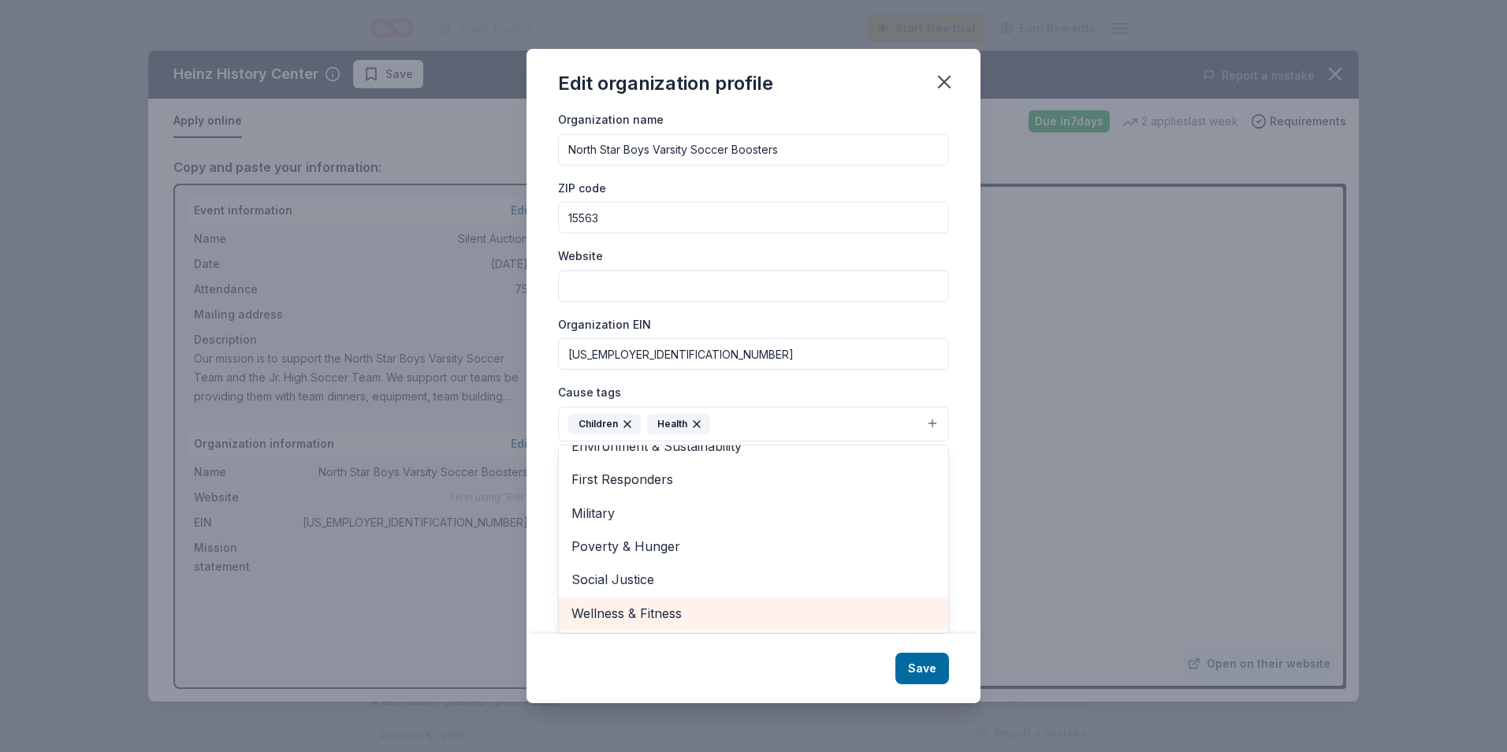
click at [648, 611] on span "Wellness & Fitness" at bounding box center [754, 613] width 364 height 20
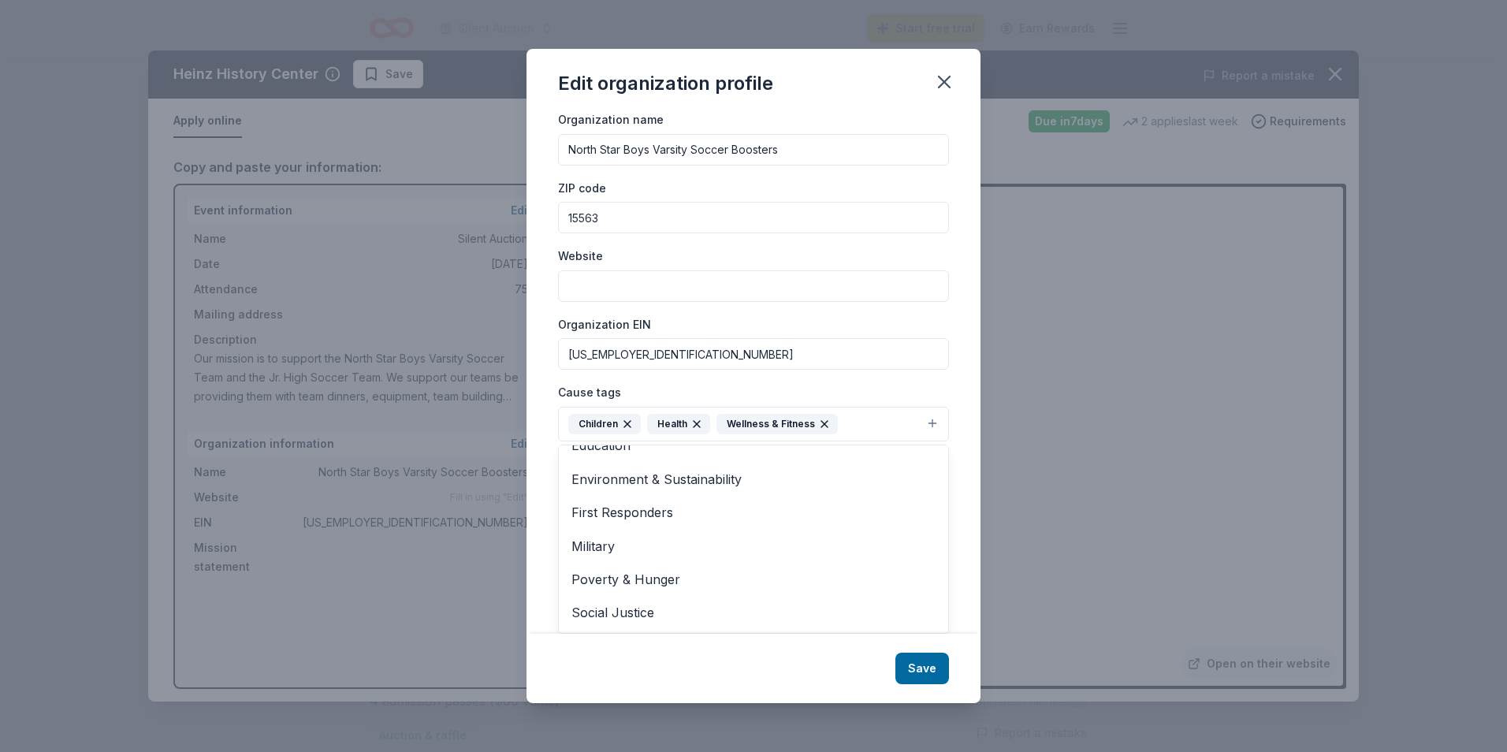
click at [909, 666] on div "Edit organization profile Changes made here will be reflected on your Account. …" at bounding box center [754, 376] width 454 height 654
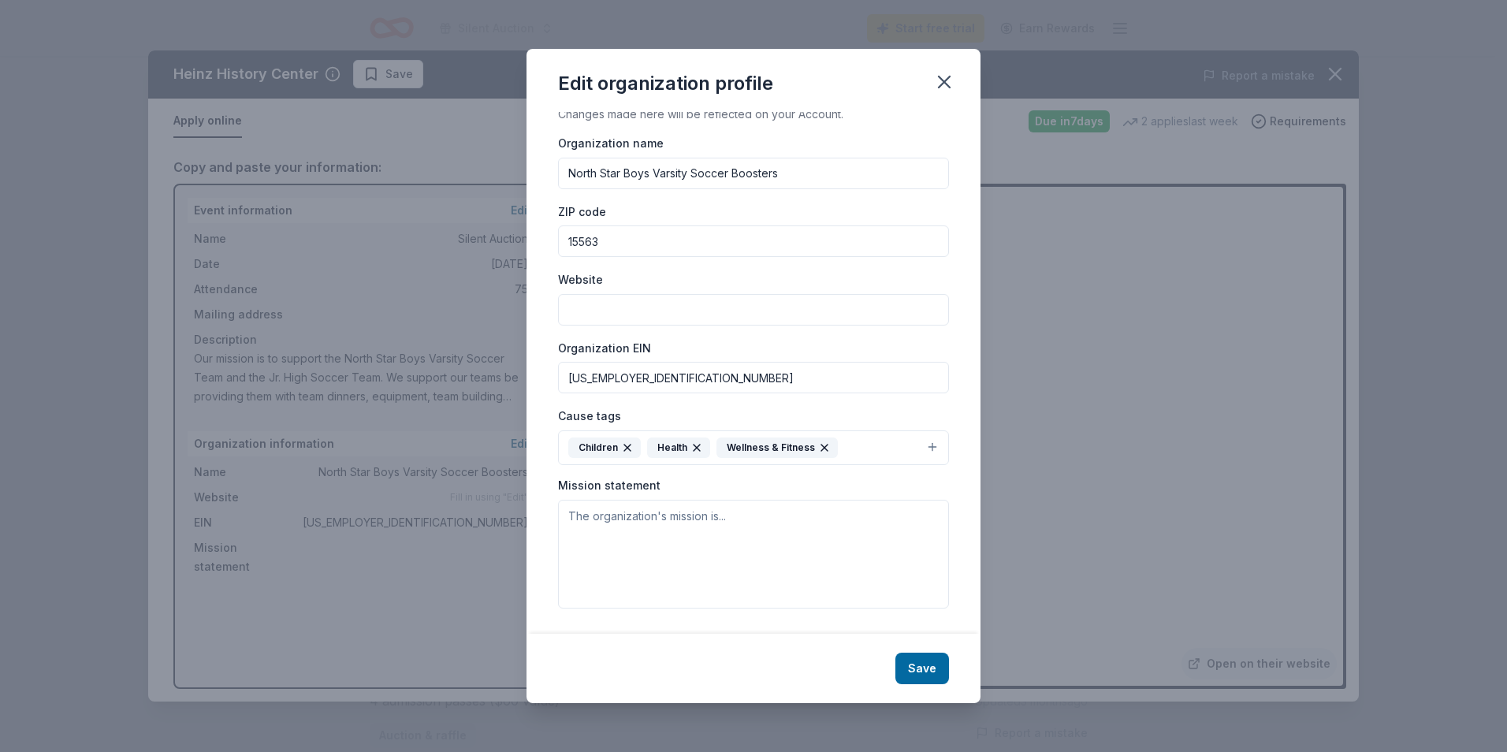
scroll to position [7, 0]
click at [909, 666] on button "Save" at bounding box center [923, 669] width 54 height 32
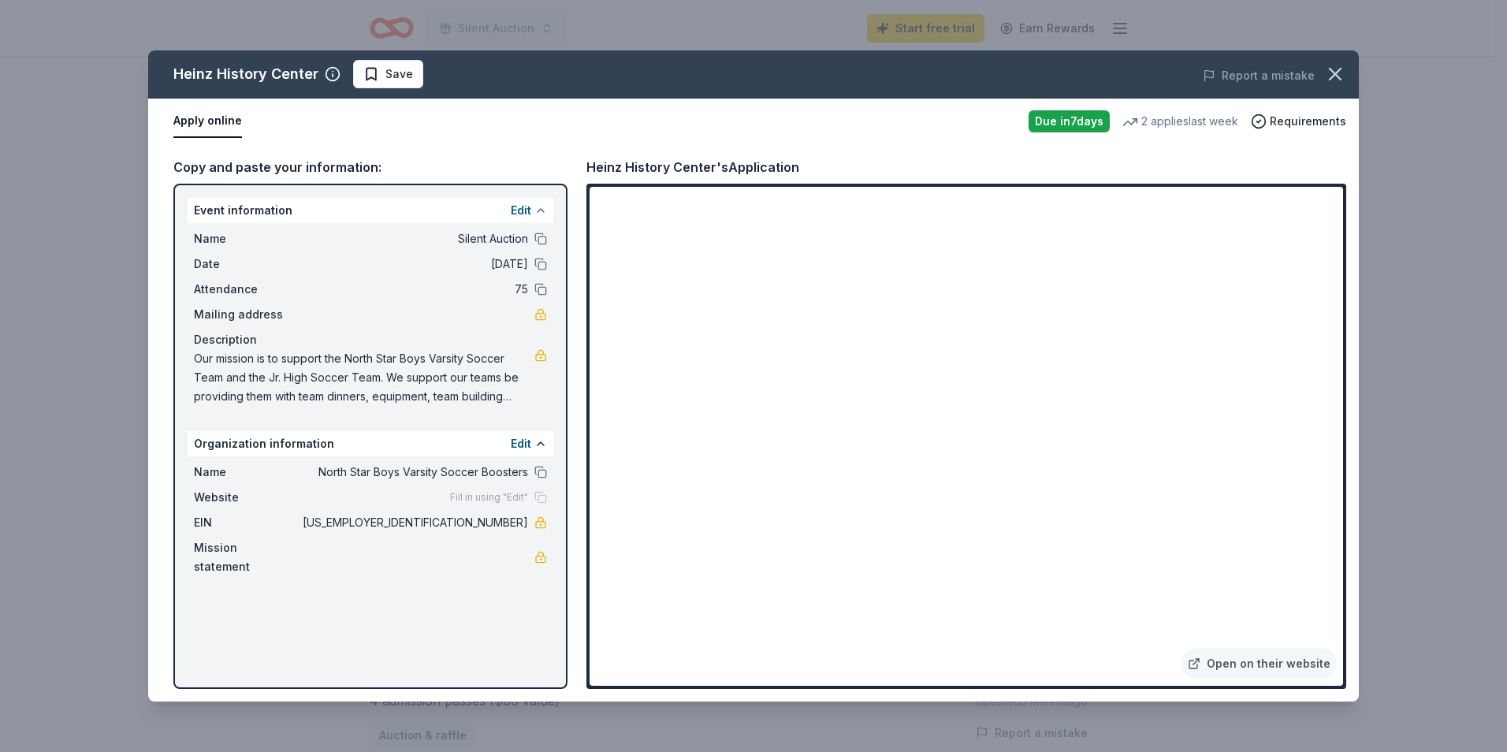
click at [537, 210] on button at bounding box center [541, 210] width 13 height 13
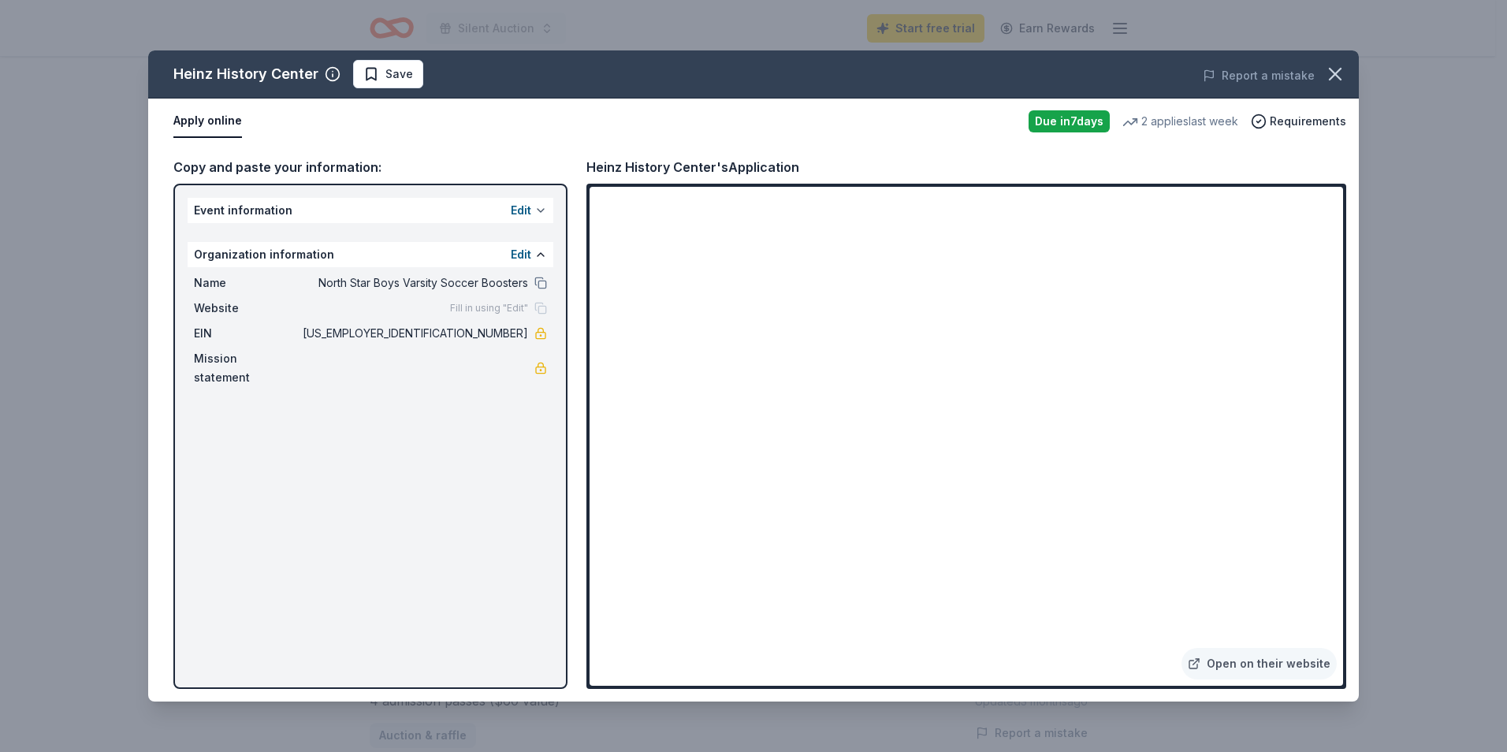
click at [537, 210] on button at bounding box center [541, 210] width 13 height 13
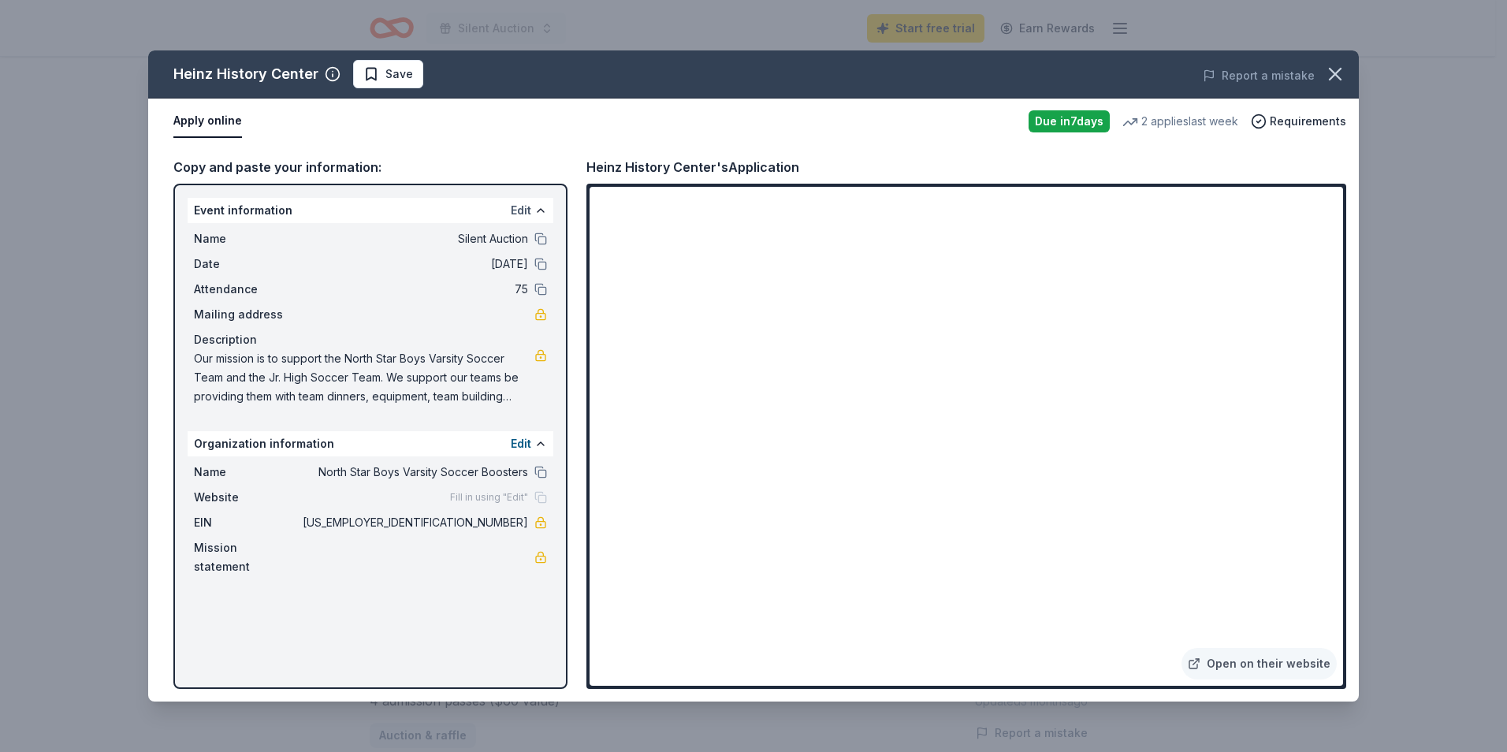
click at [528, 208] on button "Edit" at bounding box center [521, 210] width 20 height 19
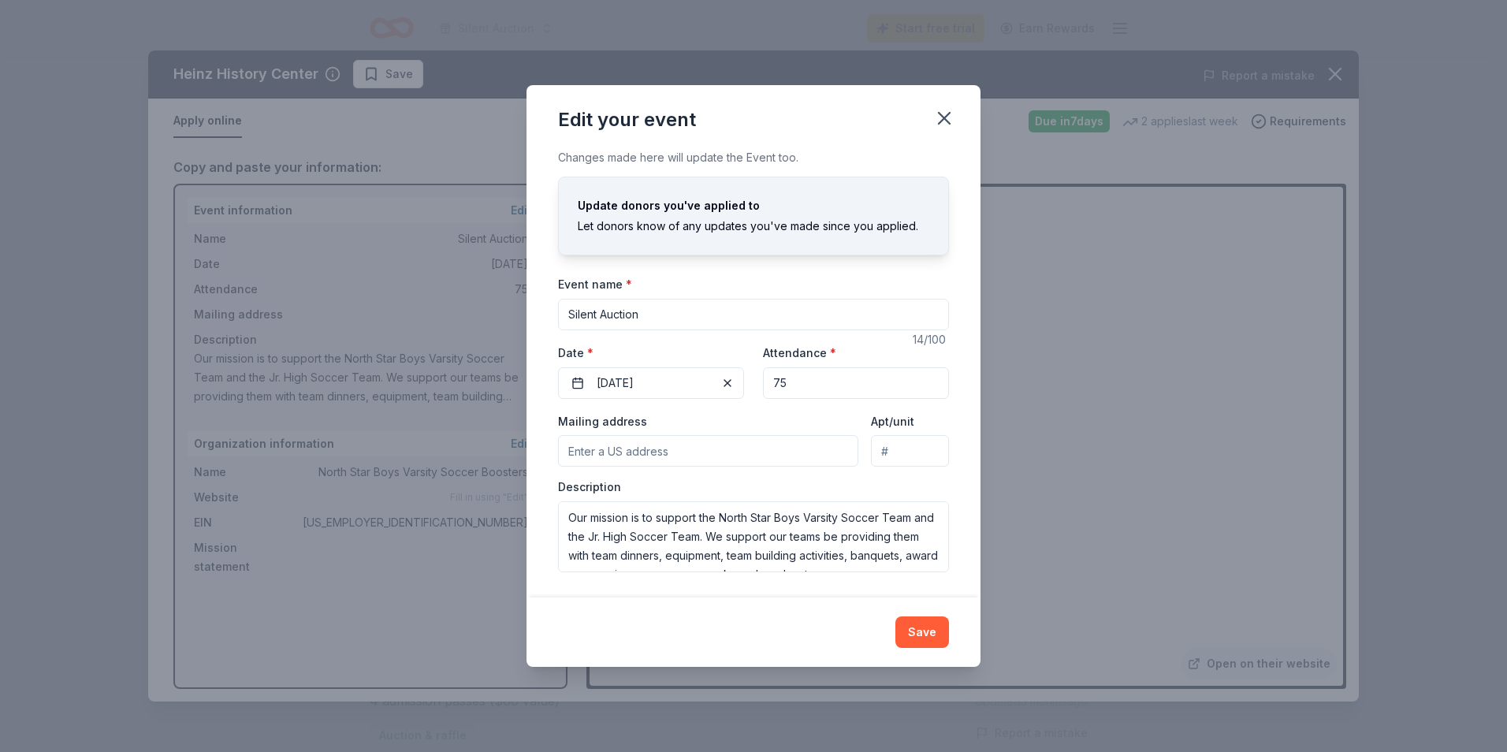
click at [749, 460] on input "Mailing address" at bounding box center [708, 451] width 300 height 32
type input "PO Box 23 Stoystown, PA 15563"
click at [753, 412] on div "Mailing address PO Box 23 Stoystown, PA 15563" at bounding box center [708, 440] width 300 height 56
click at [910, 628] on button "Save" at bounding box center [923, 632] width 54 height 32
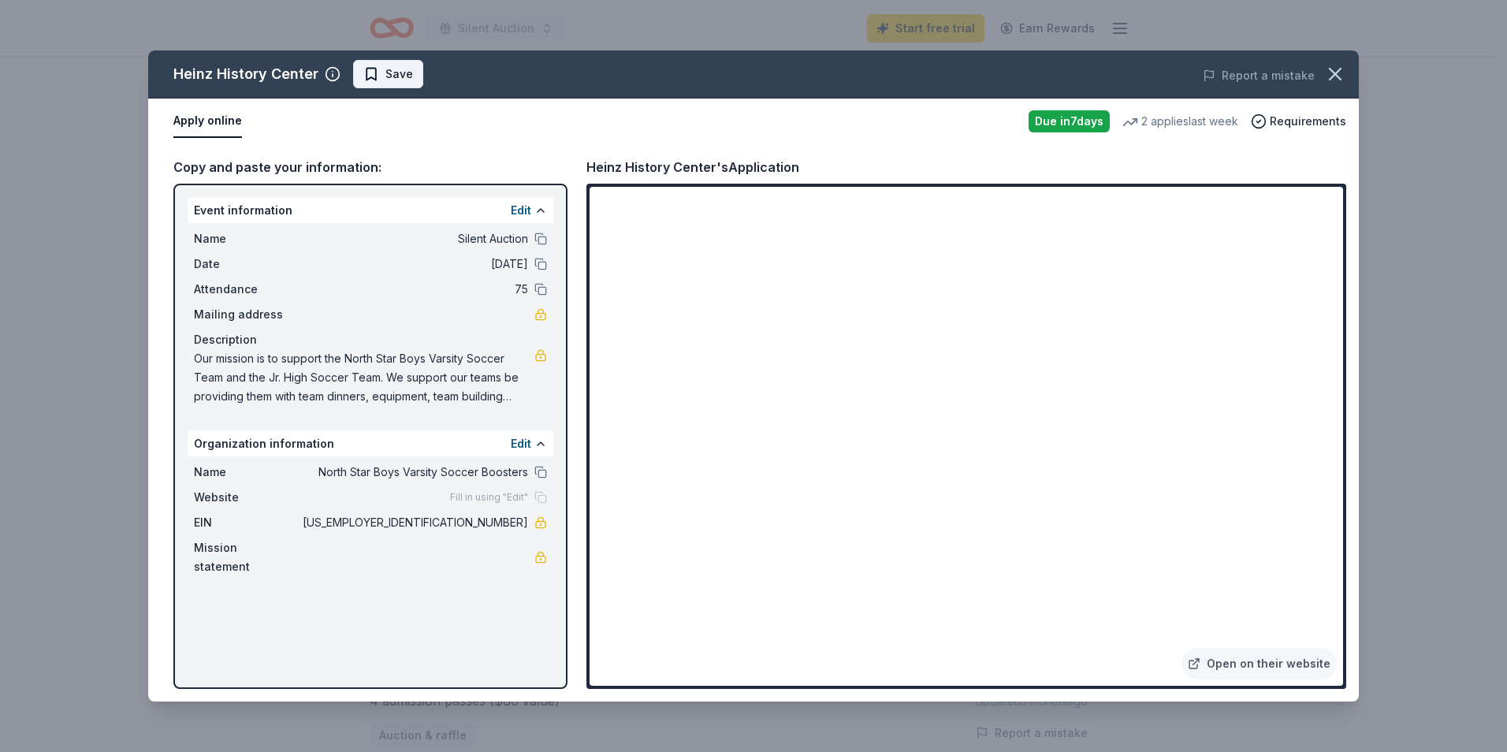
click at [369, 71] on span "Save" at bounding box center [388, 74] width 50 height 19
click at [1272, 82] on button "Report a mistake" at bounding box center [1259, 75] width 112 height 19
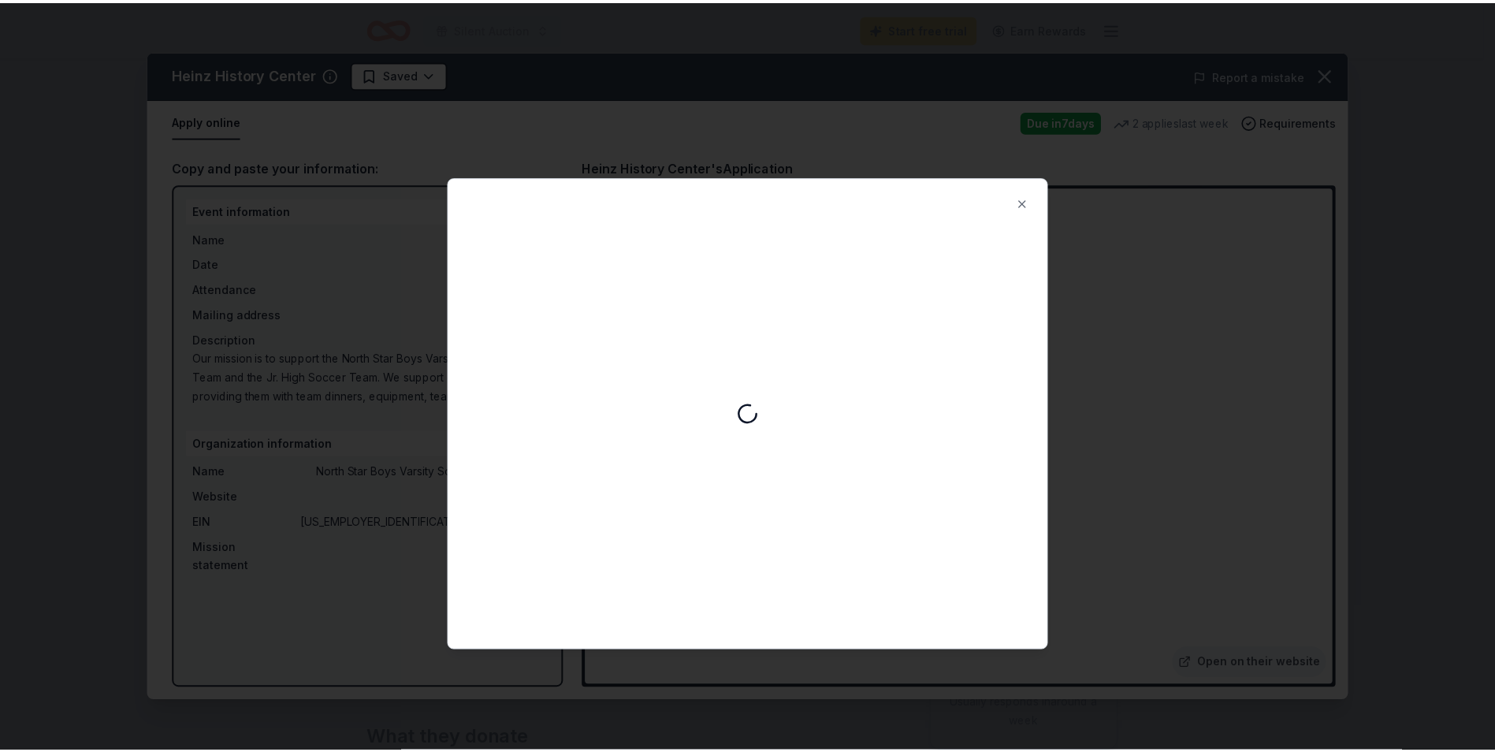
scroll to position [0, 0]
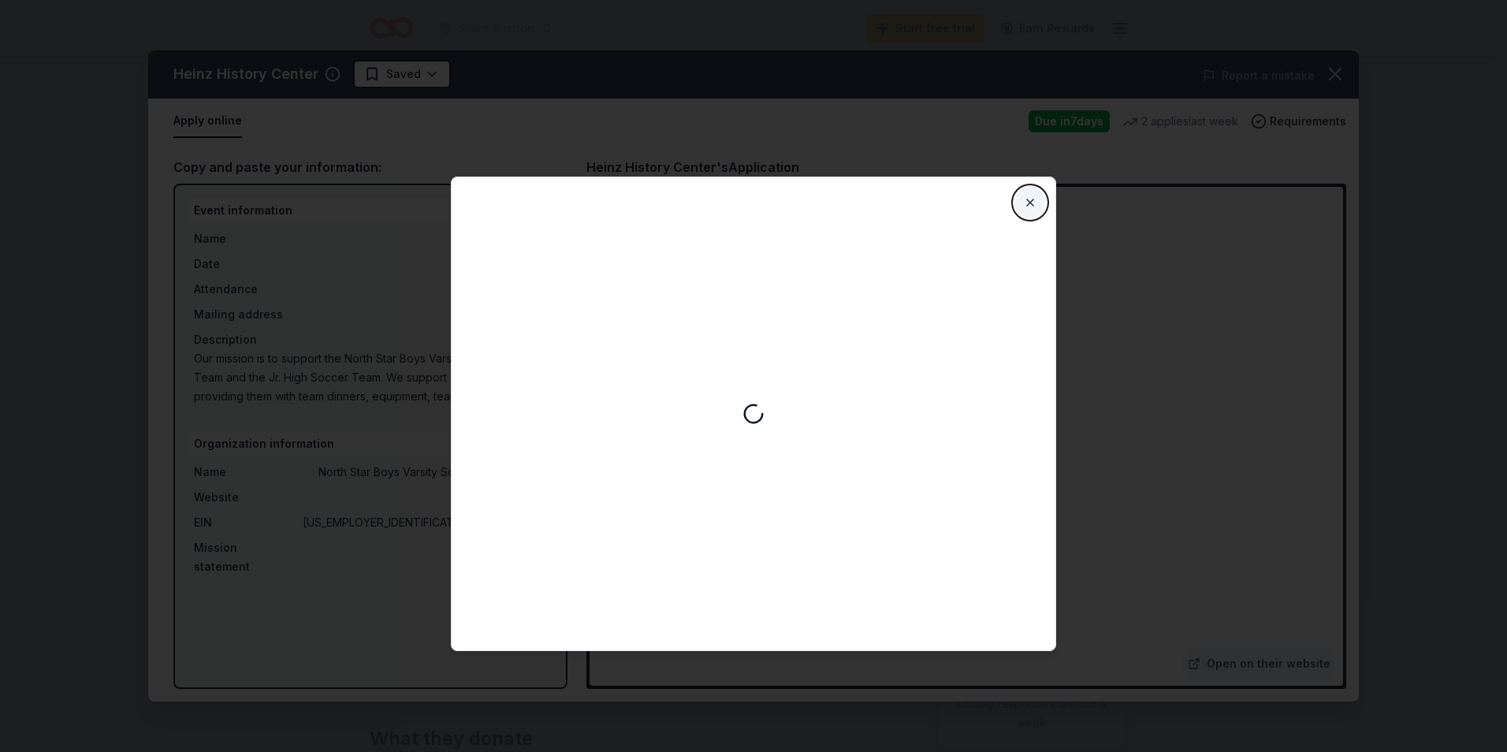
click at [1032, 198] on button "Close" at bounding box center [1031, 203] width 32 height 32
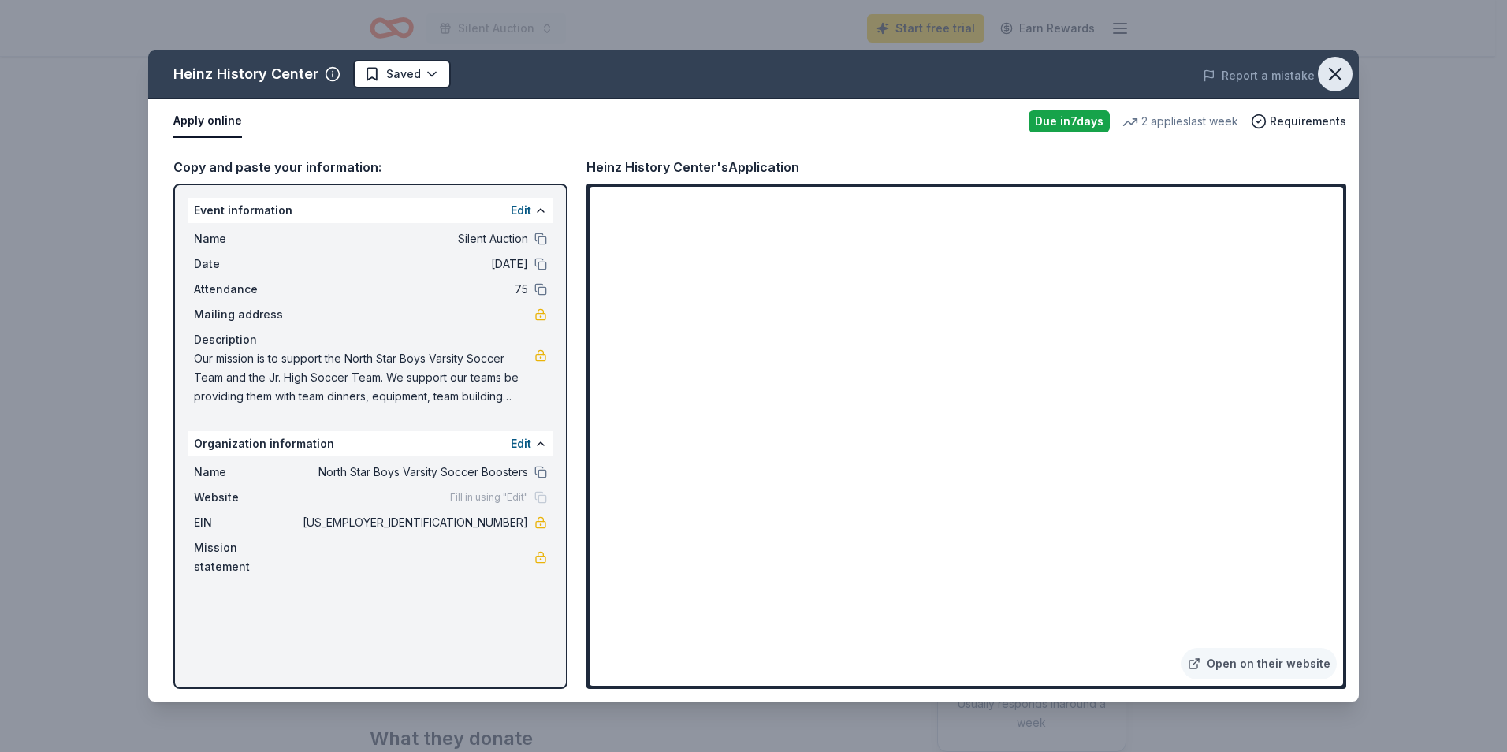
click at [1337, 71] on icon "button" at bounding box center [1335, 74] width 22 height 22
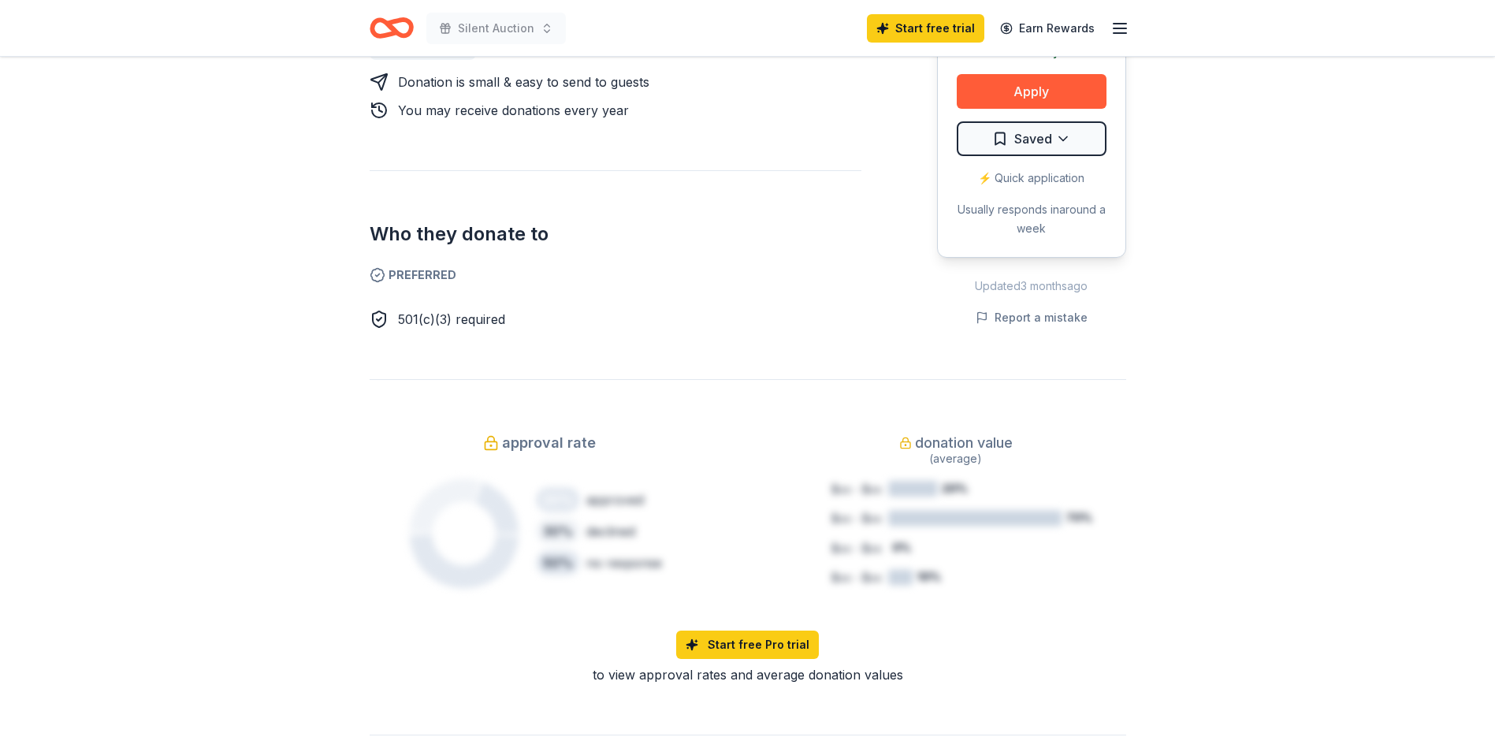
scroll to position [867, 0]
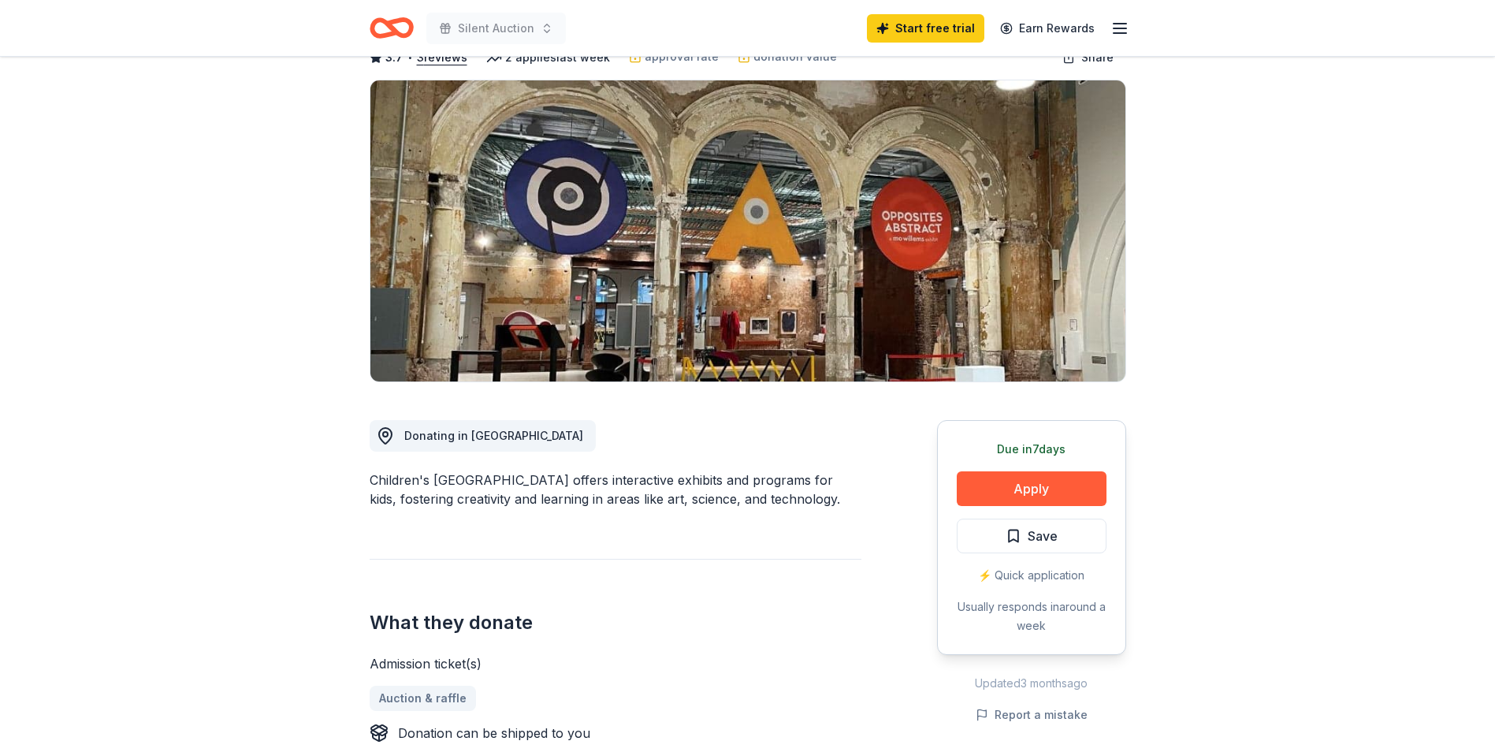
scroll to position [158, 0]
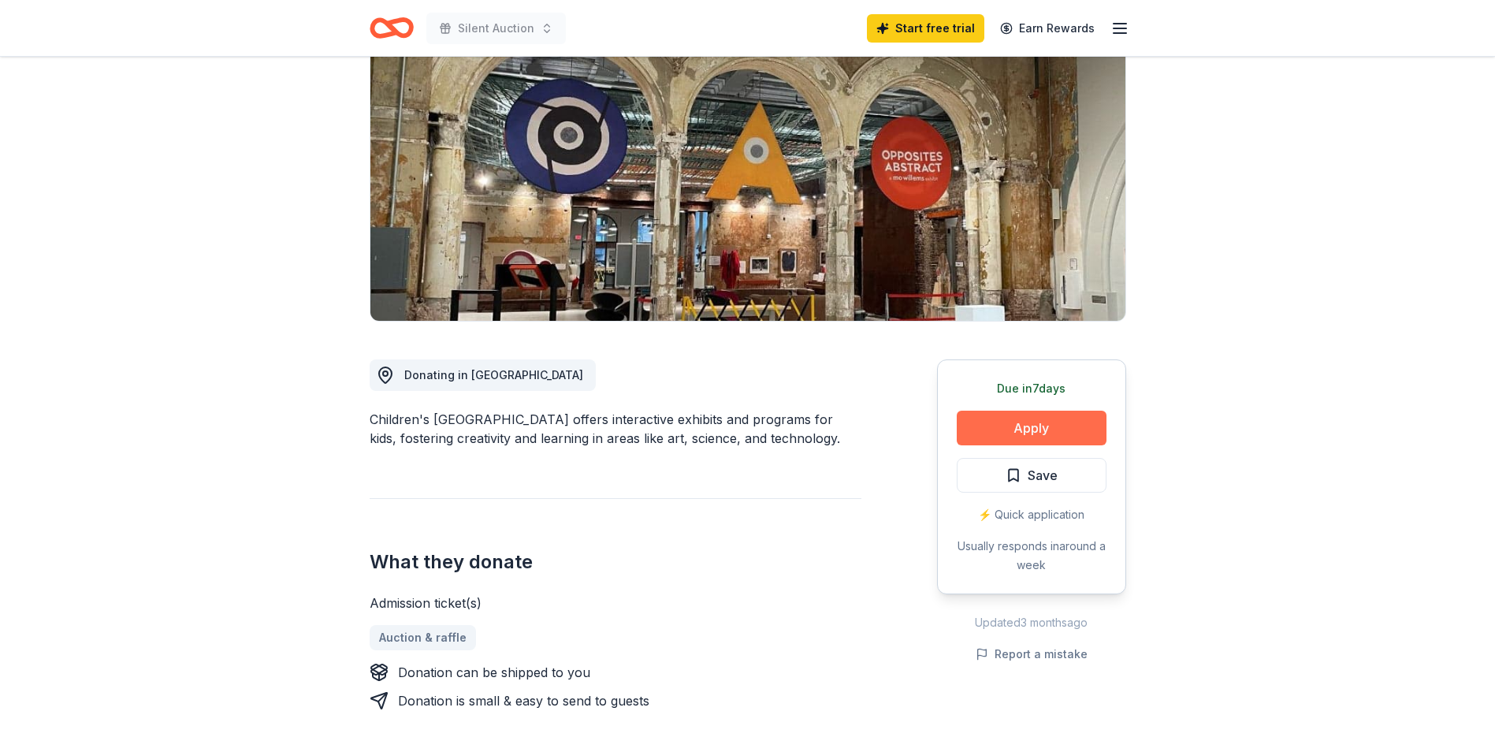
click at [1031, 423] on button "Apply" at bounding box center [1032, 428] width 150 height 35
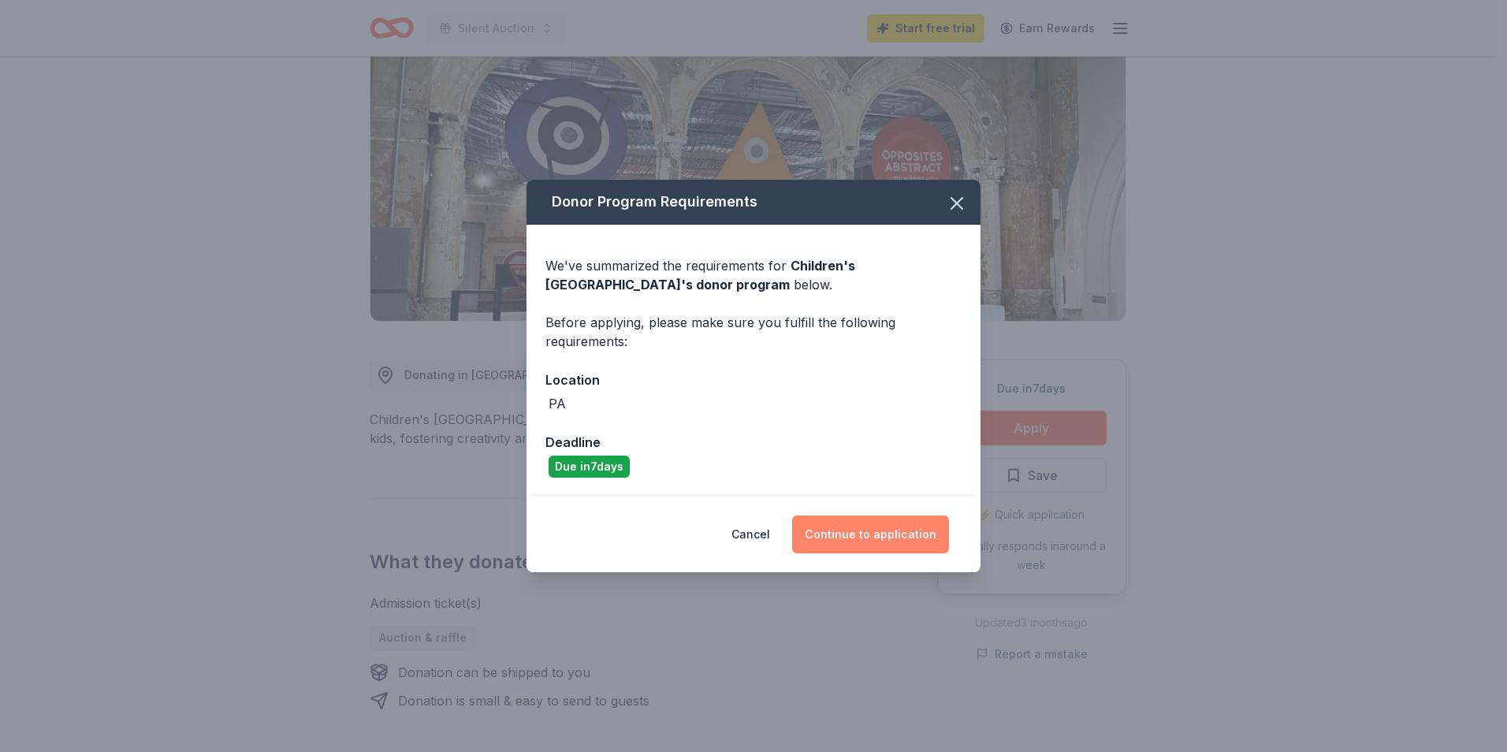
click at [838, 539] on button "Continue to application" at bounding box center [870, 535] width 157 height 38
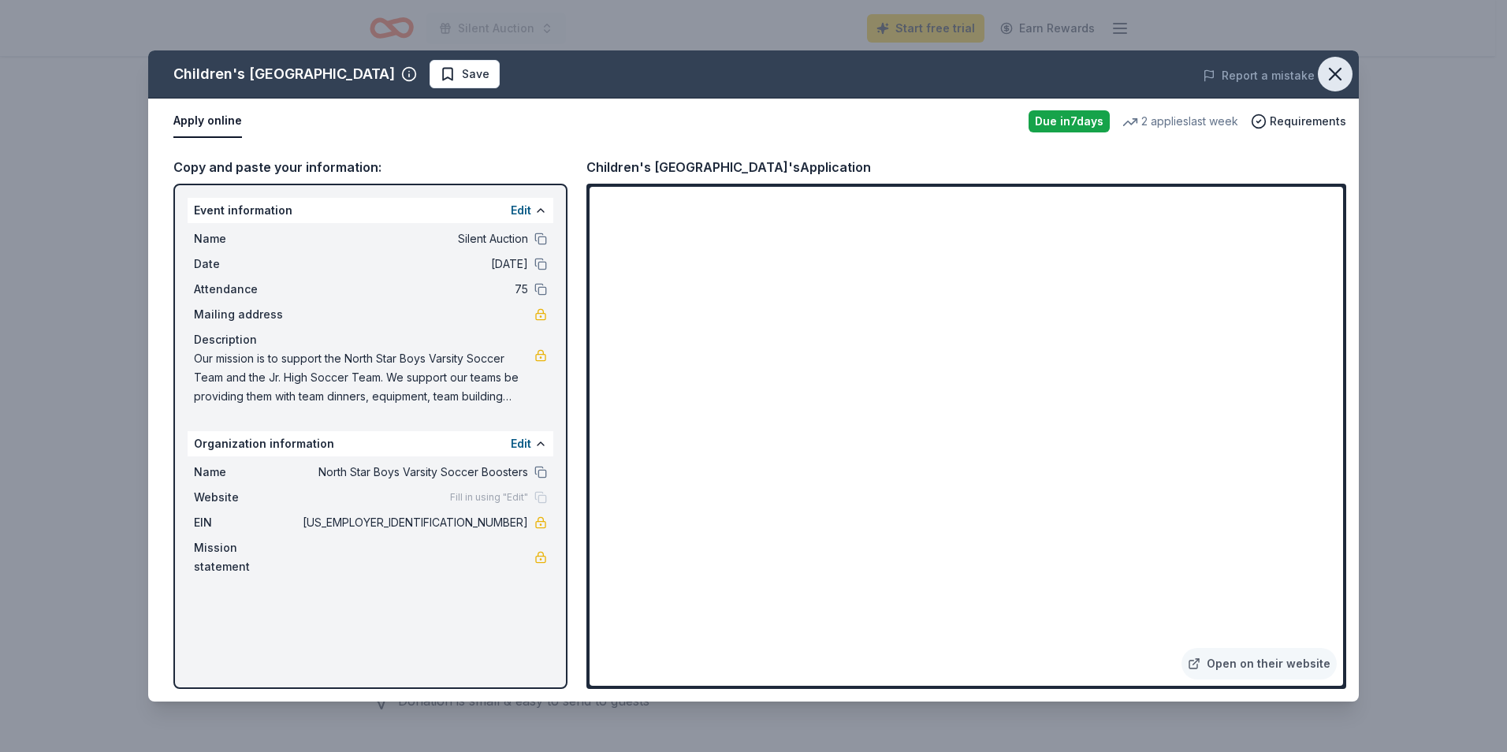
click at [1338, 77] on icon "button" at bounding box center [1335, 74] width 11 height 11
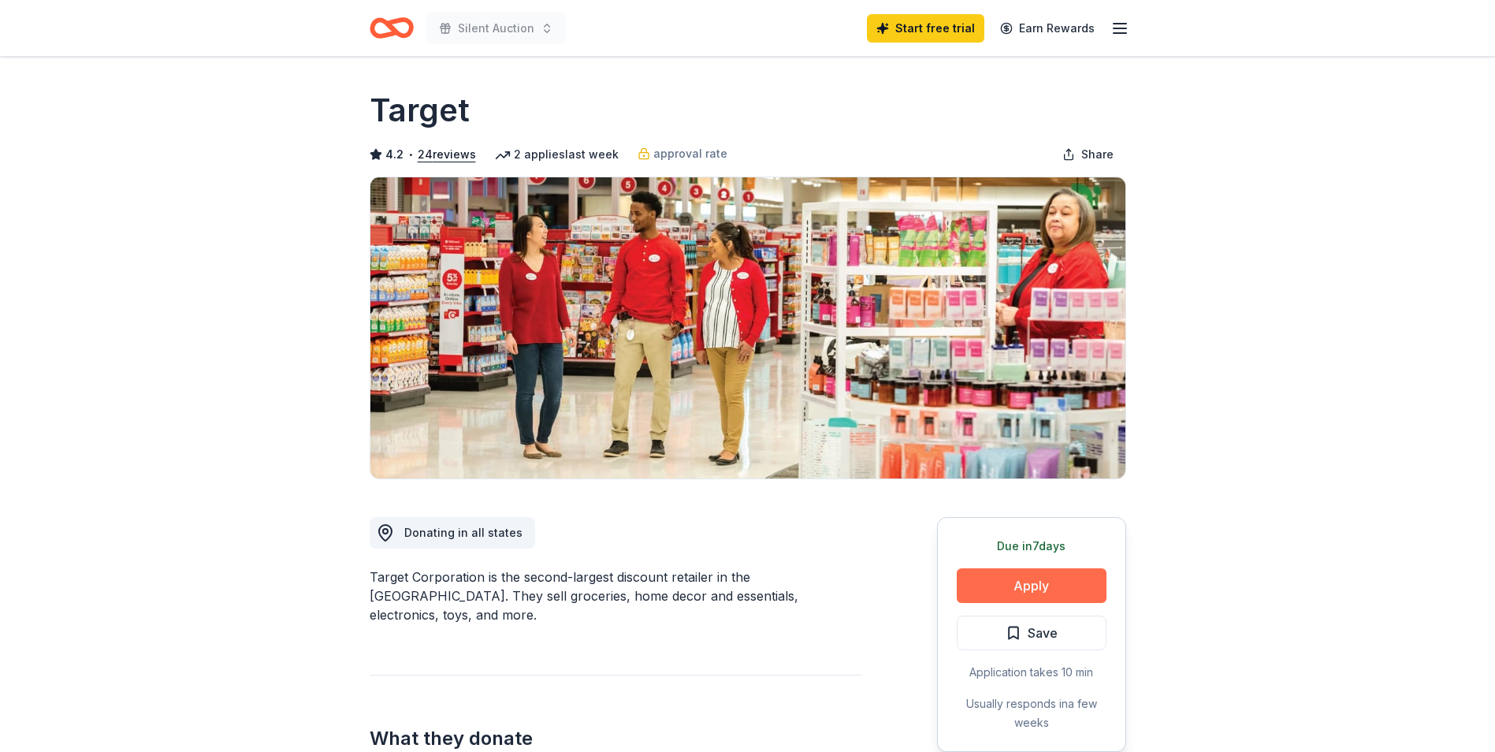
click at [1064, 581] on button "Apply" at bounding box center [1032, 585] width 150 height 35
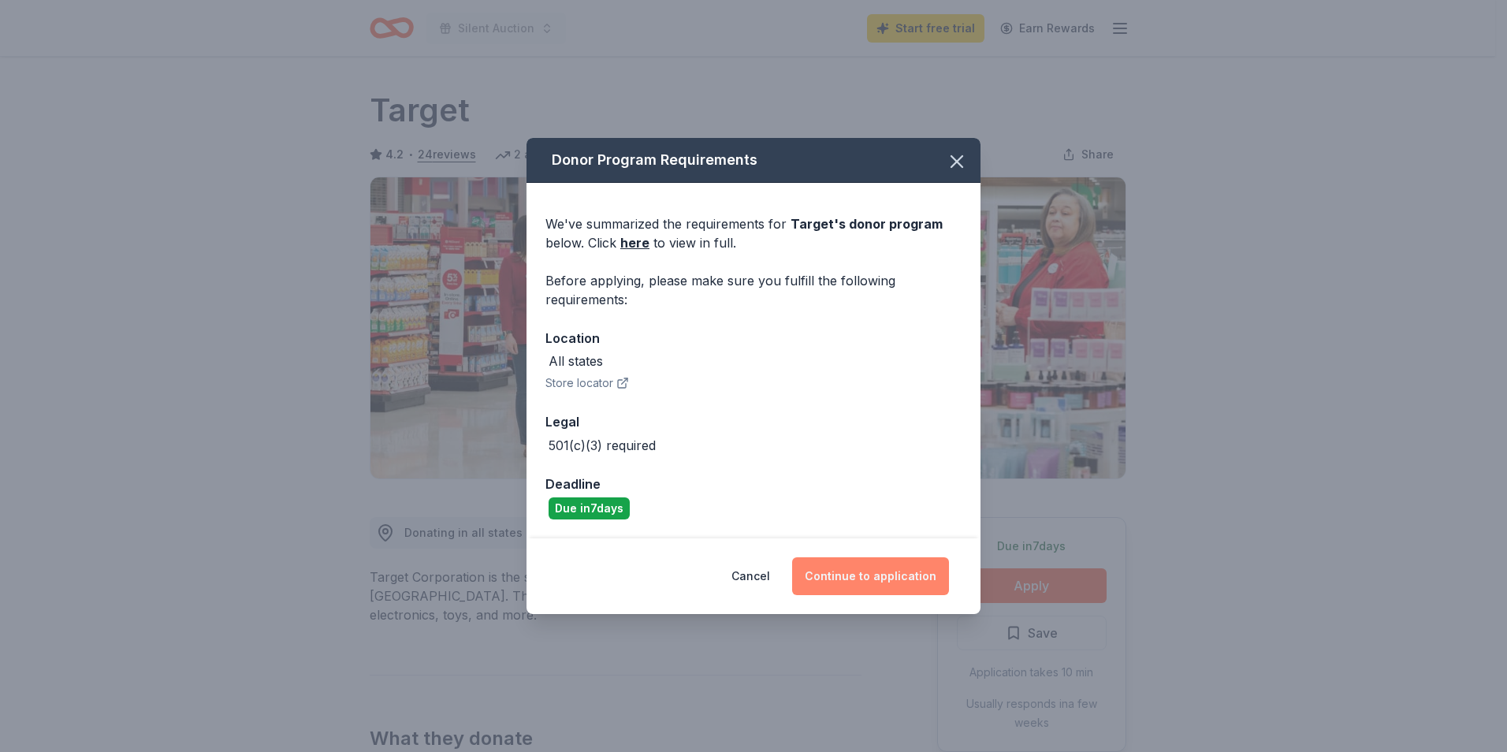
click at [870, 585] on button "Continue to application" at bounding box center [870, 576] width 157 height 38
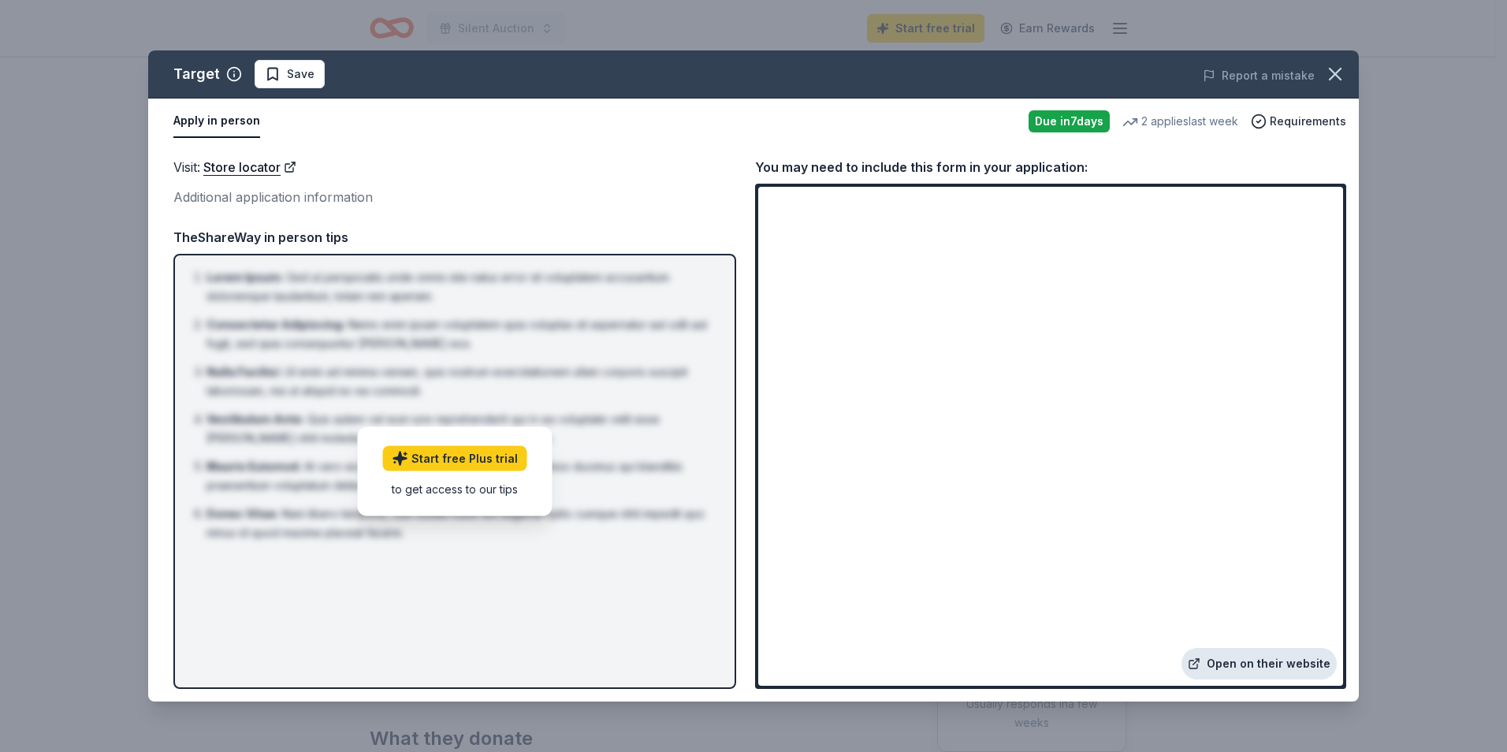
click at [1266, 661] on link "Open on their website" at bounding box center [1259, 664] width 155 height 32
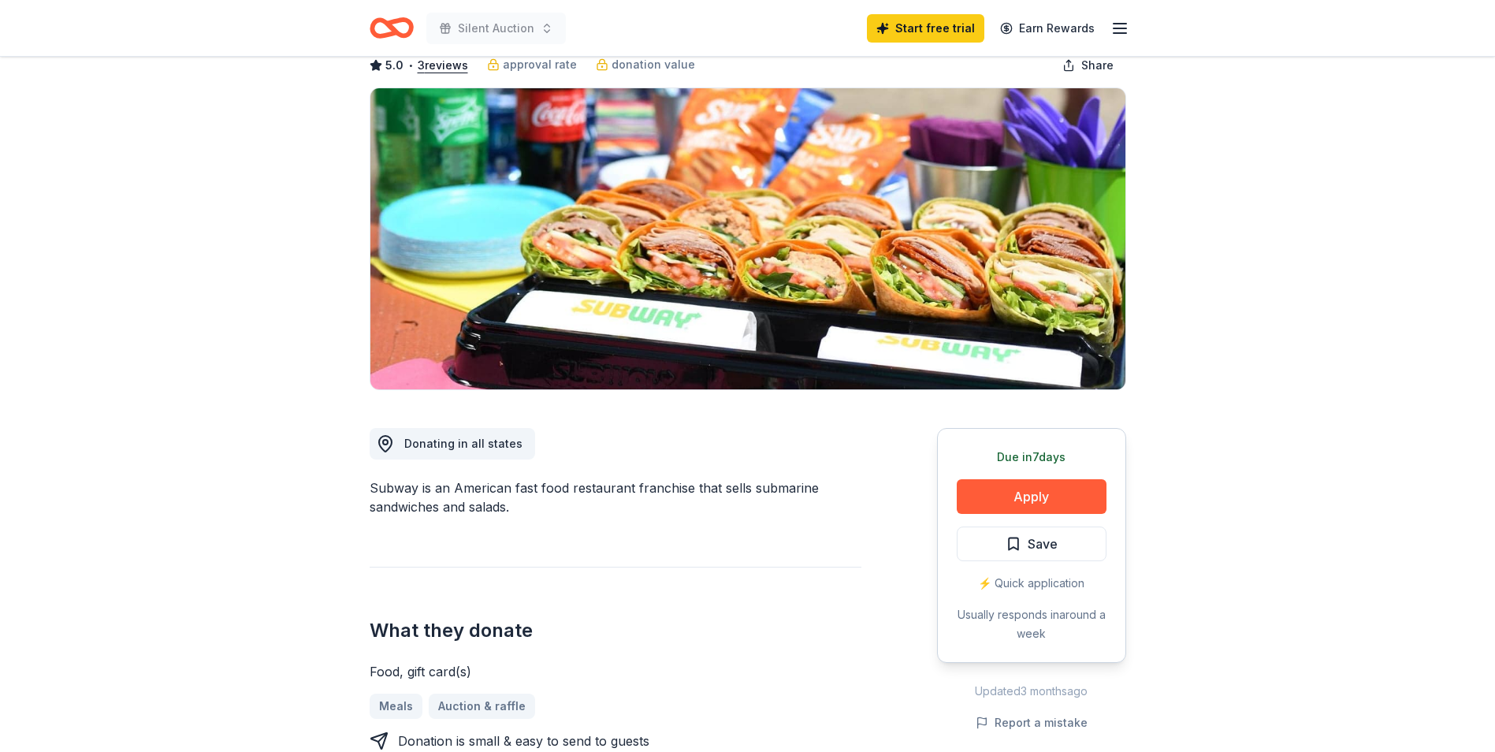
scroll to position [158, 0]
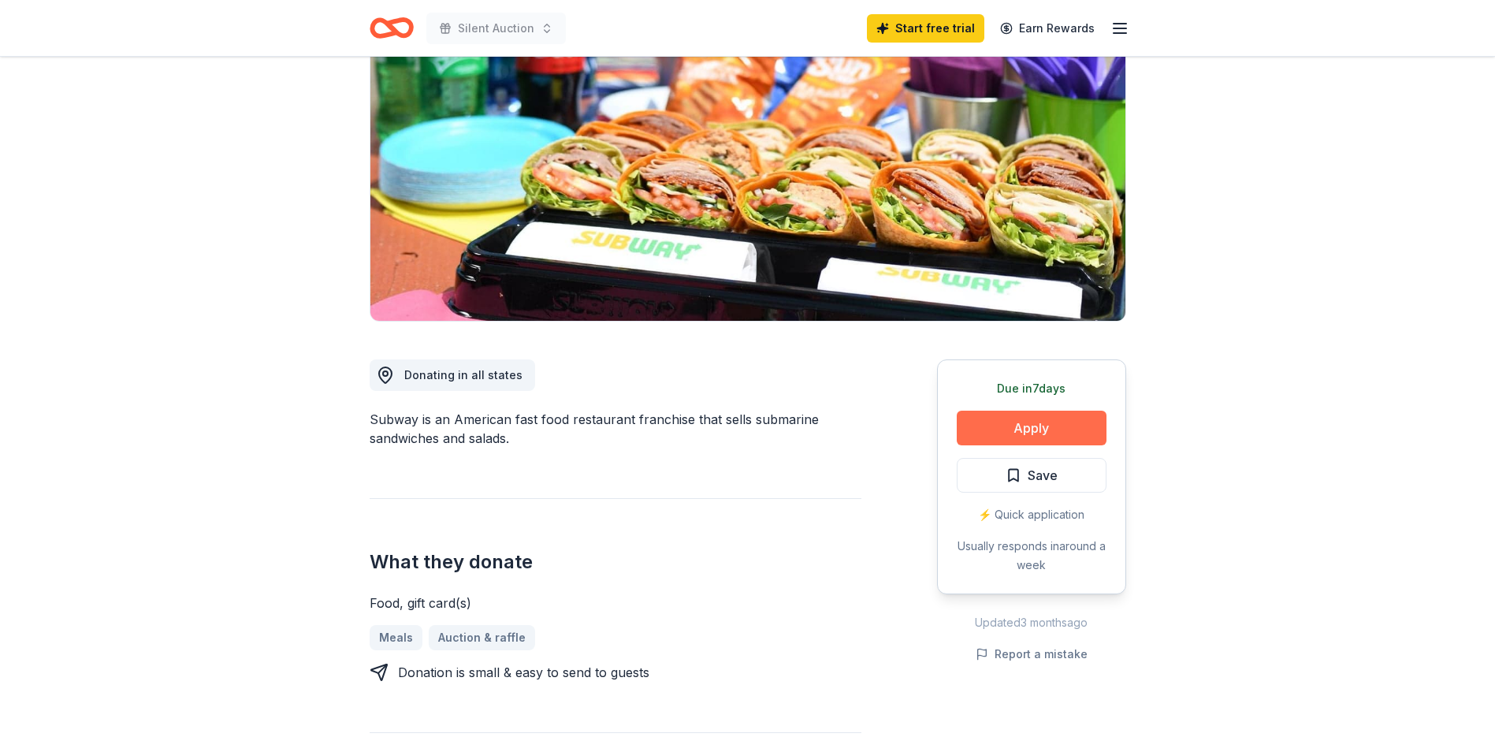
click at [1034, 432] on button "Apply" at bounding box center [1032, 428] width 150 height 35
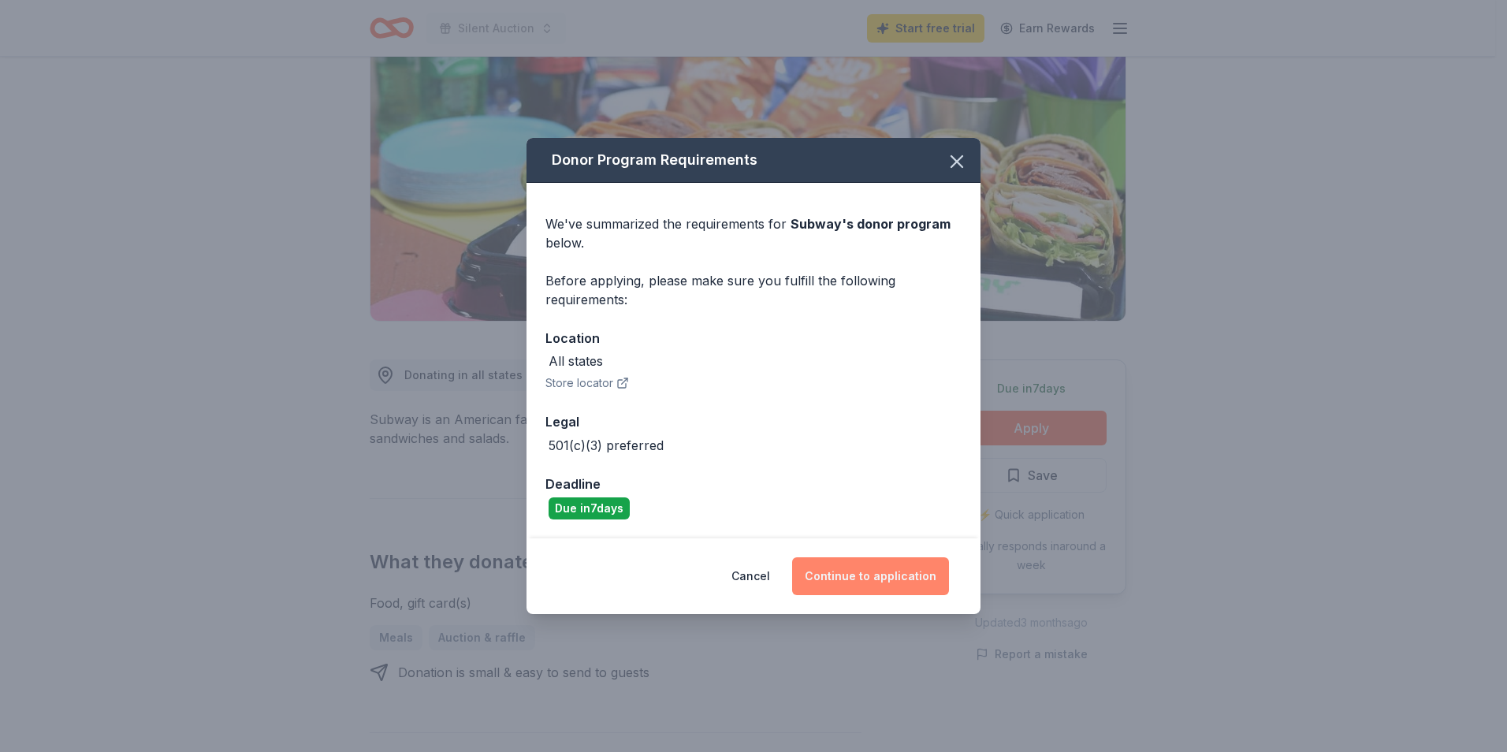
click at [873, 568] on button "Continue to application" at bounding box center [870, 576] width 157 height 38
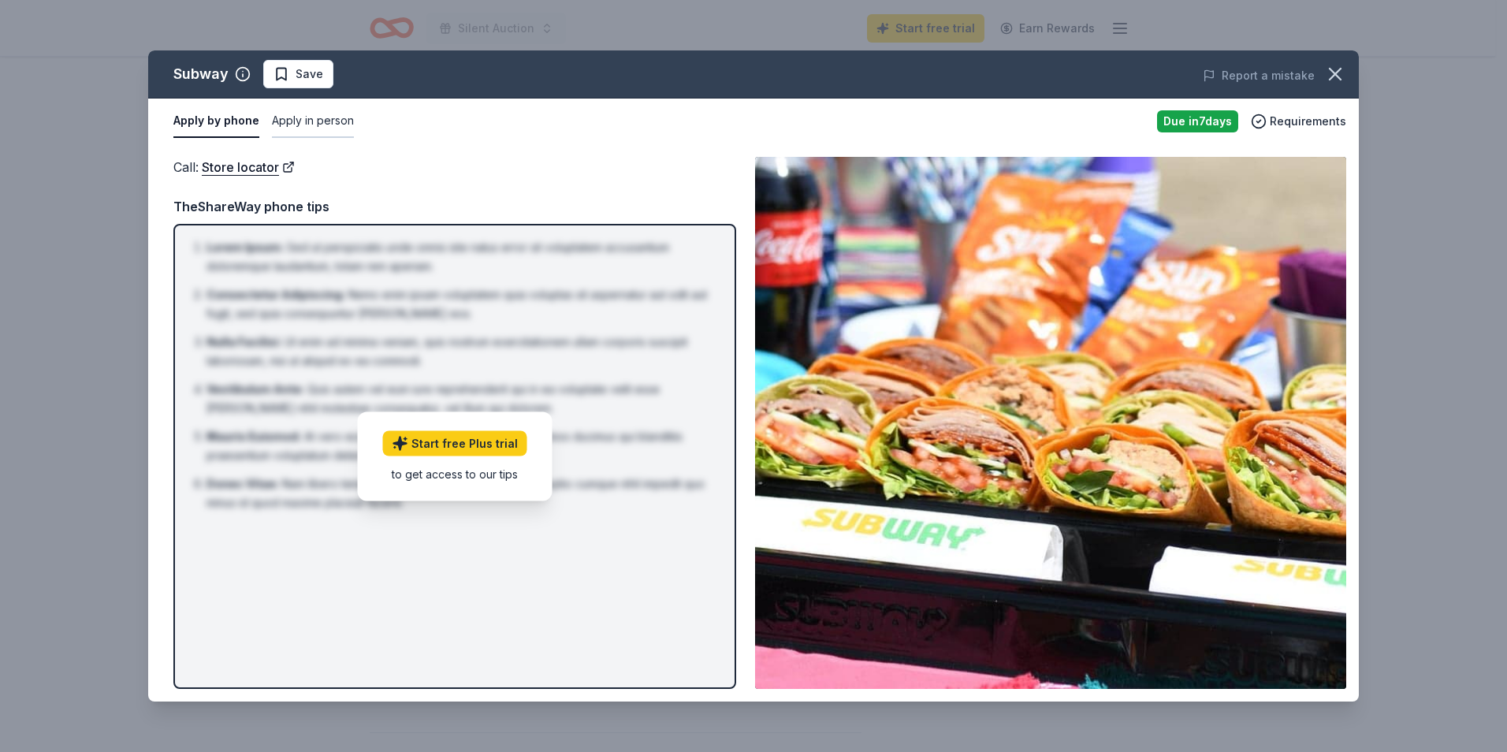
click at [312, 117] on button "Apply in person" at bounding box center [313, 121] width 82 height 33
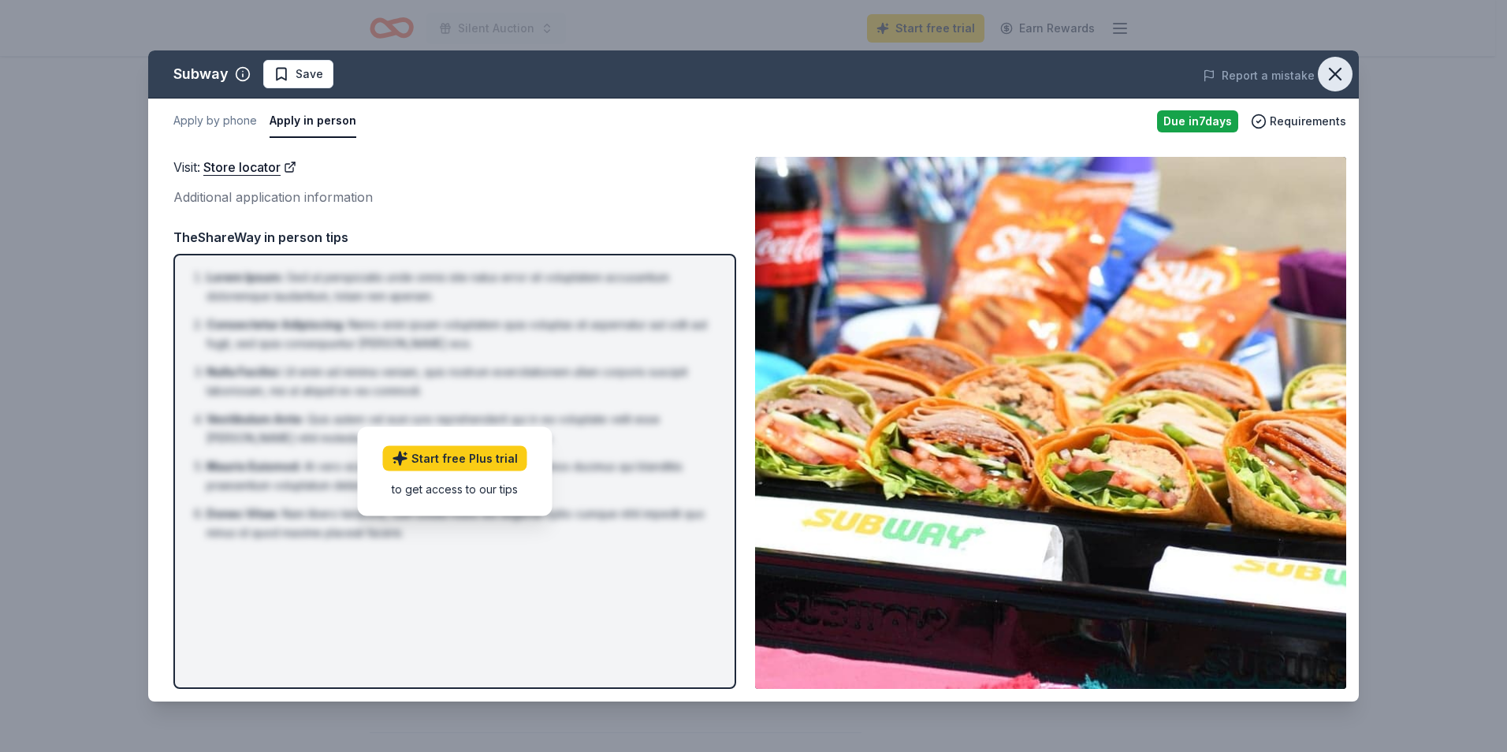
click at [1324, 65] on button "button" at bounding box center [1335, 74] width 35 height 35
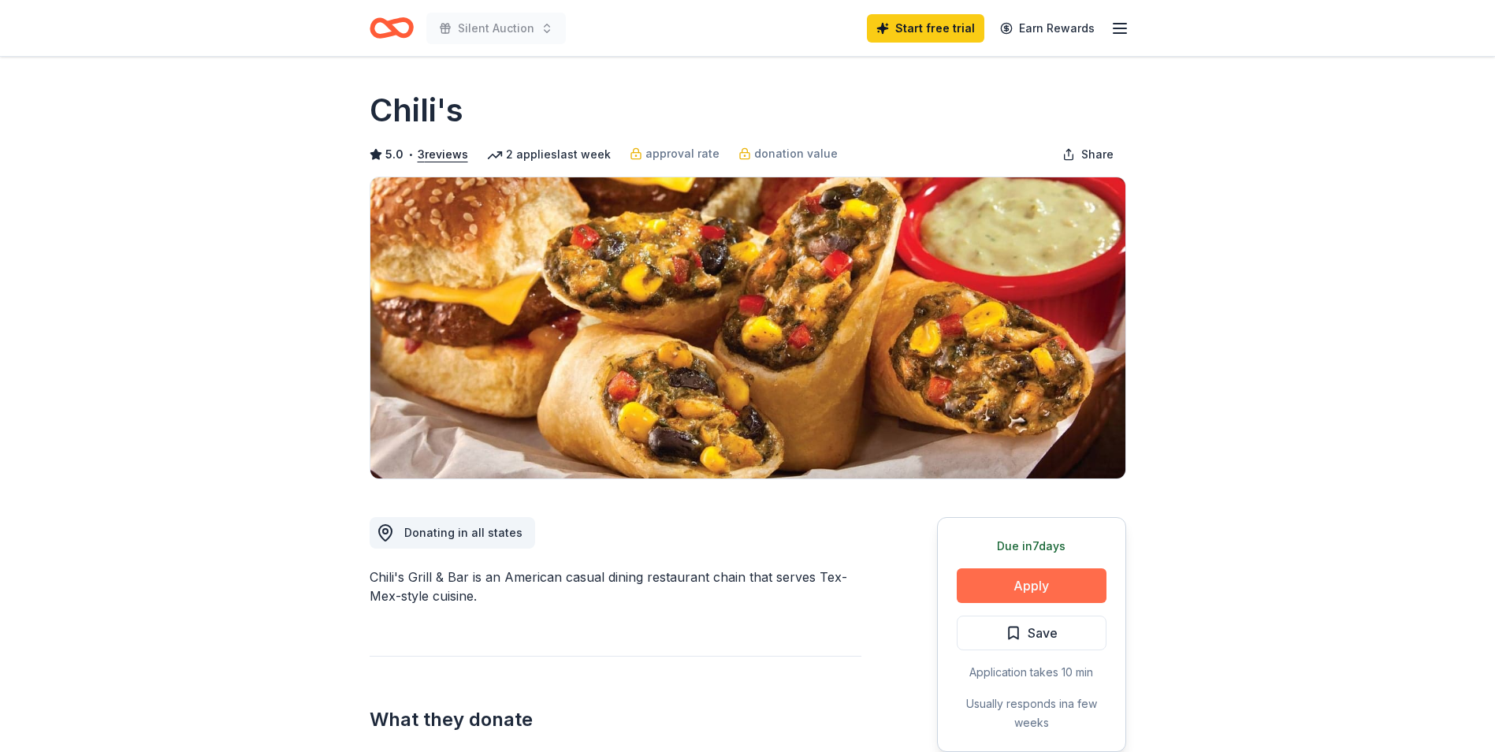
click at [1083, 581] on button "Apply" at bounding box center [1032, 585] width 150 height 35
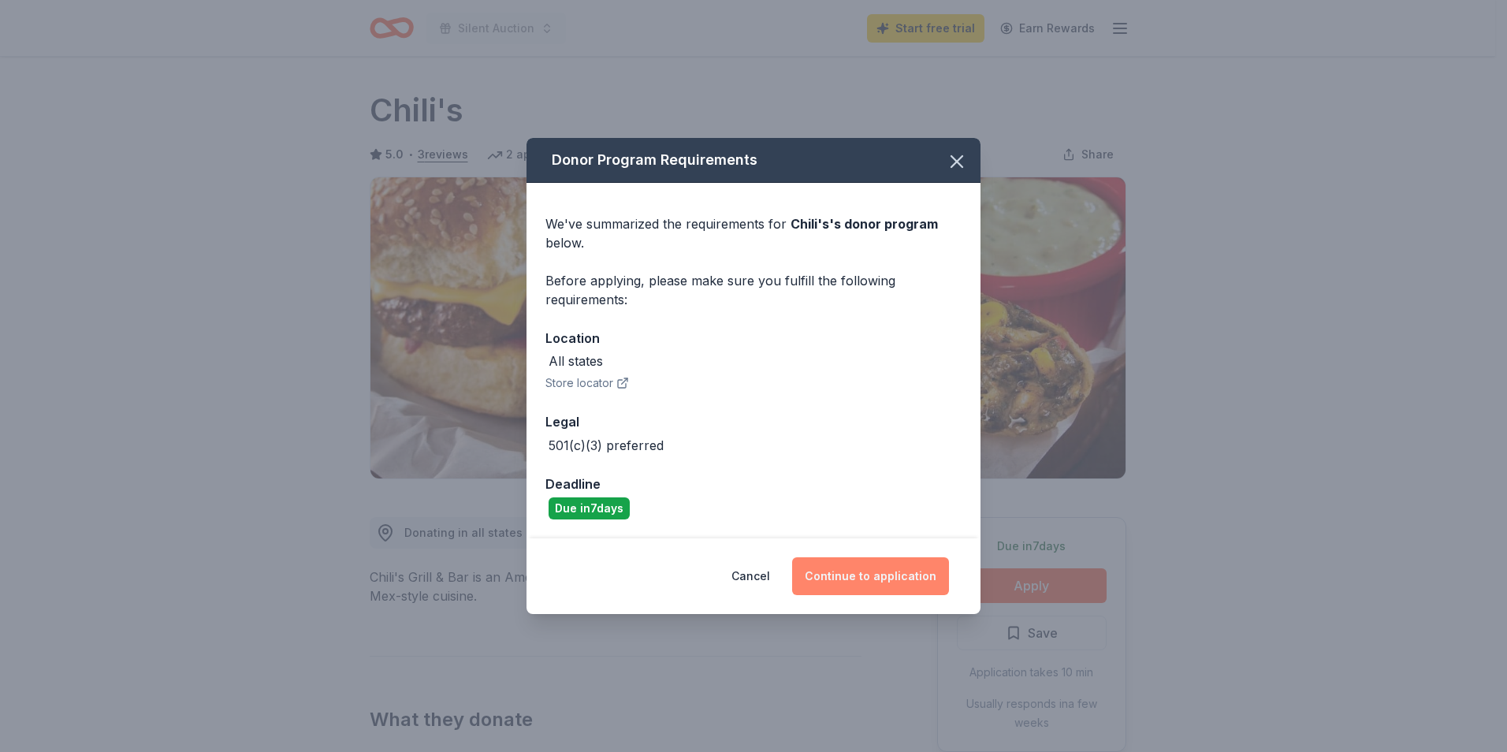
click at [850, 568] on button "Continue to application" at bounding box center [870, 576] width 157 height 38
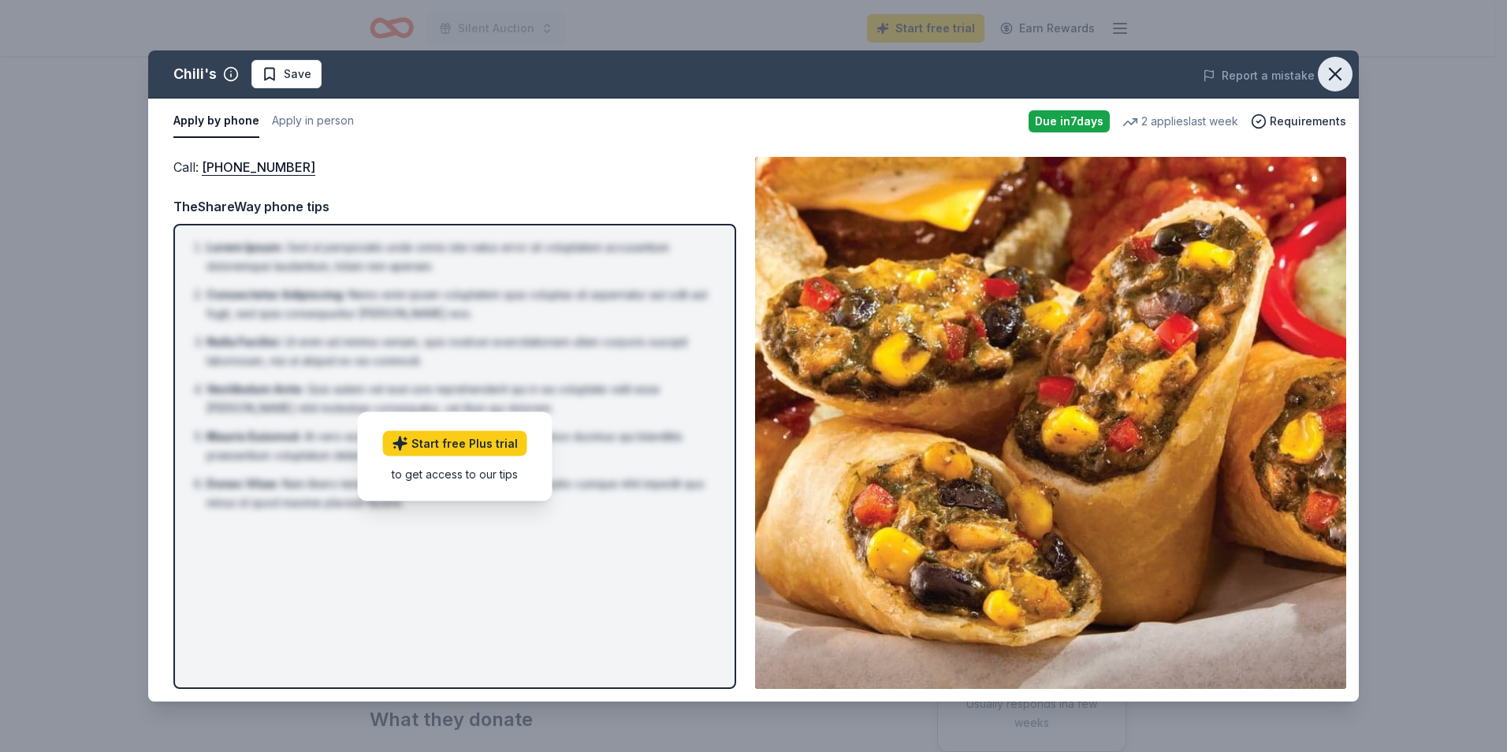
click at [1320, 77] on button "button" at bounding box center [1335, 74] width 35 height 35
